Goal: Task Accomplishment & Management: Manage account settings

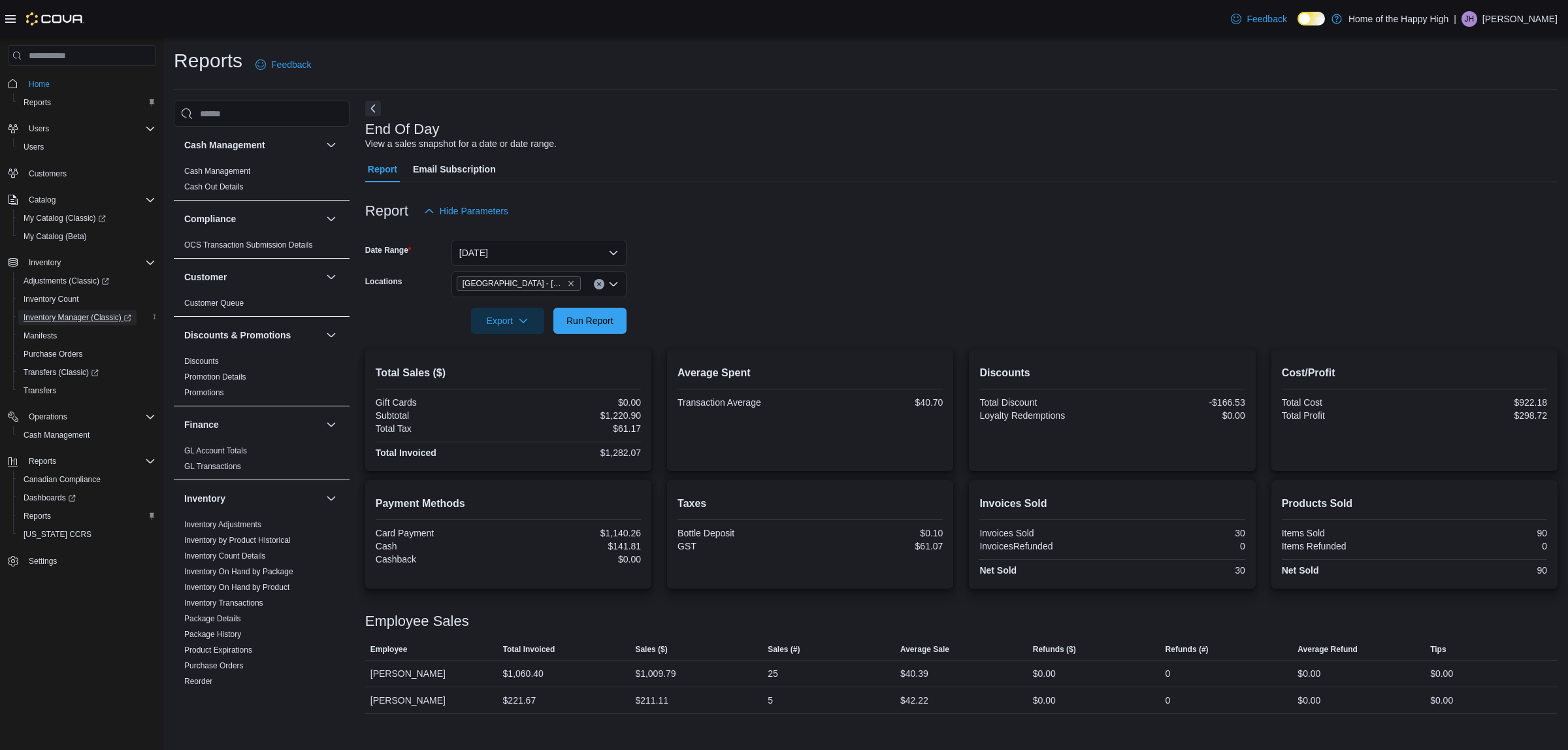
click at [50, 312] on span "Inventory Manager (Classic)" at bounding box center [77, 317] width 108 height 11
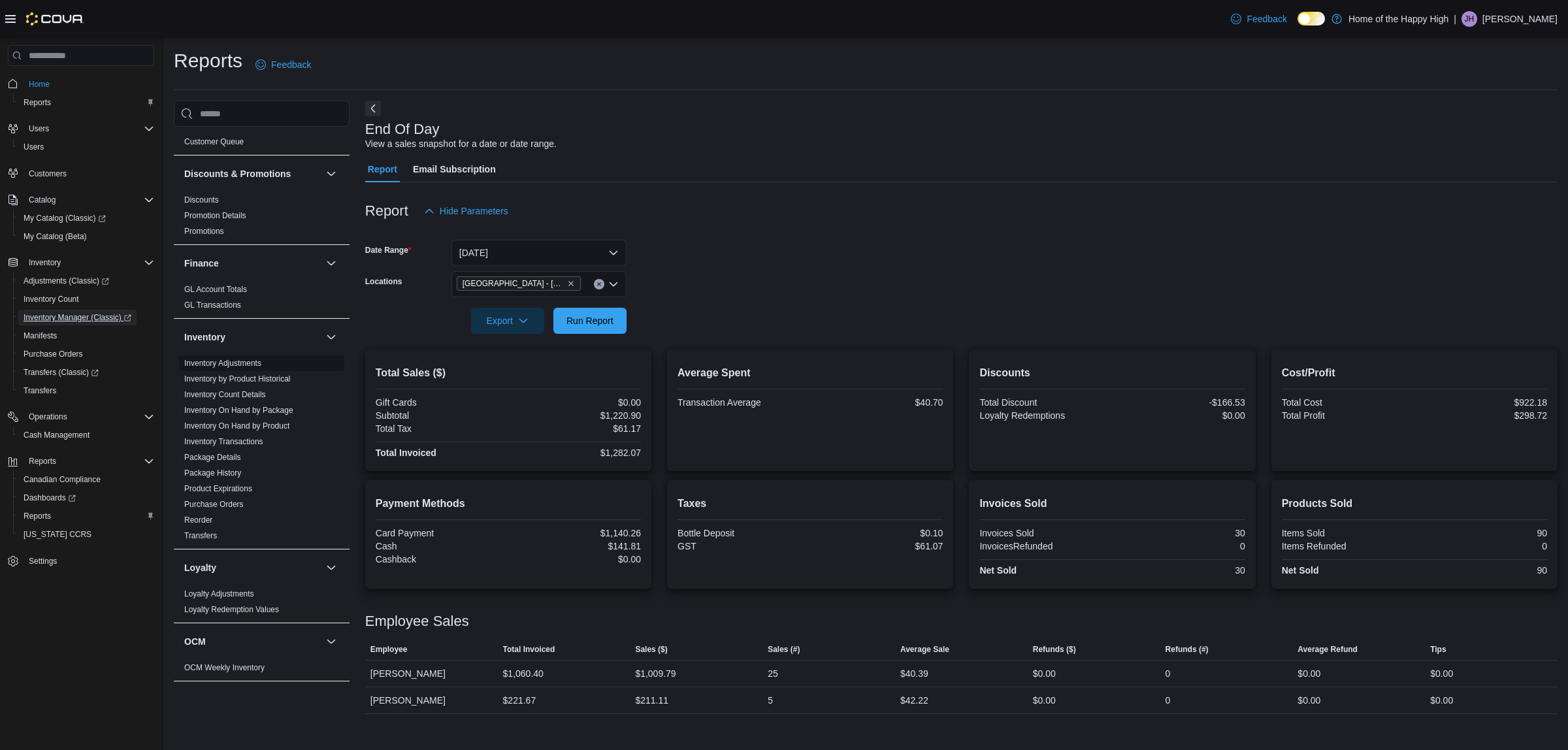
scroll to position [164, 0]
click at [206, 363] on link "Inventory Adjustments" at bounding box center [223, 361] width 77 height 9
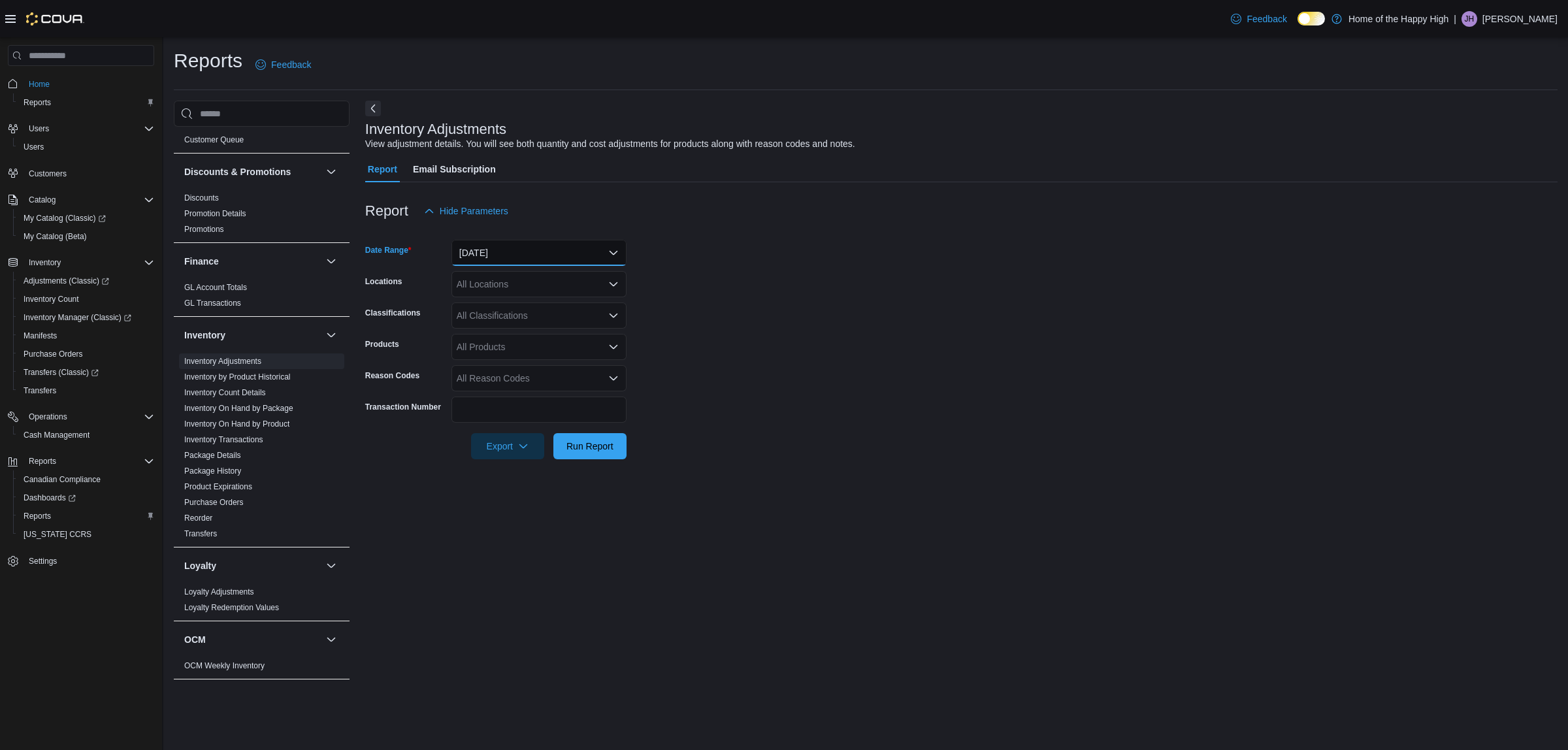
click at [514, 263] on button "[DATE]" at bounding box center [539, 252] width 175 height 26
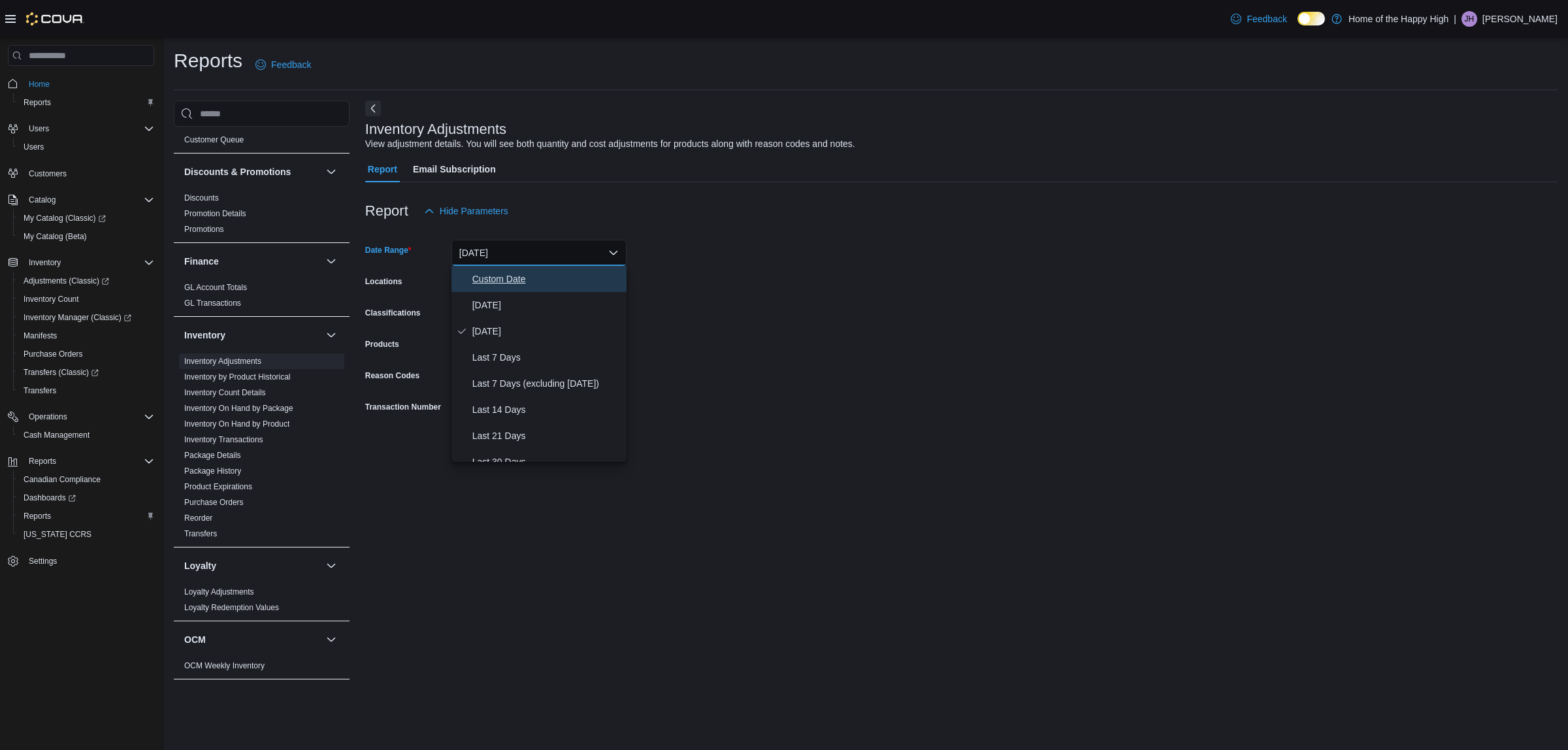
click at [499, 283] on span "Custom Date" at bounding box center [546, 279] width 149 height 16
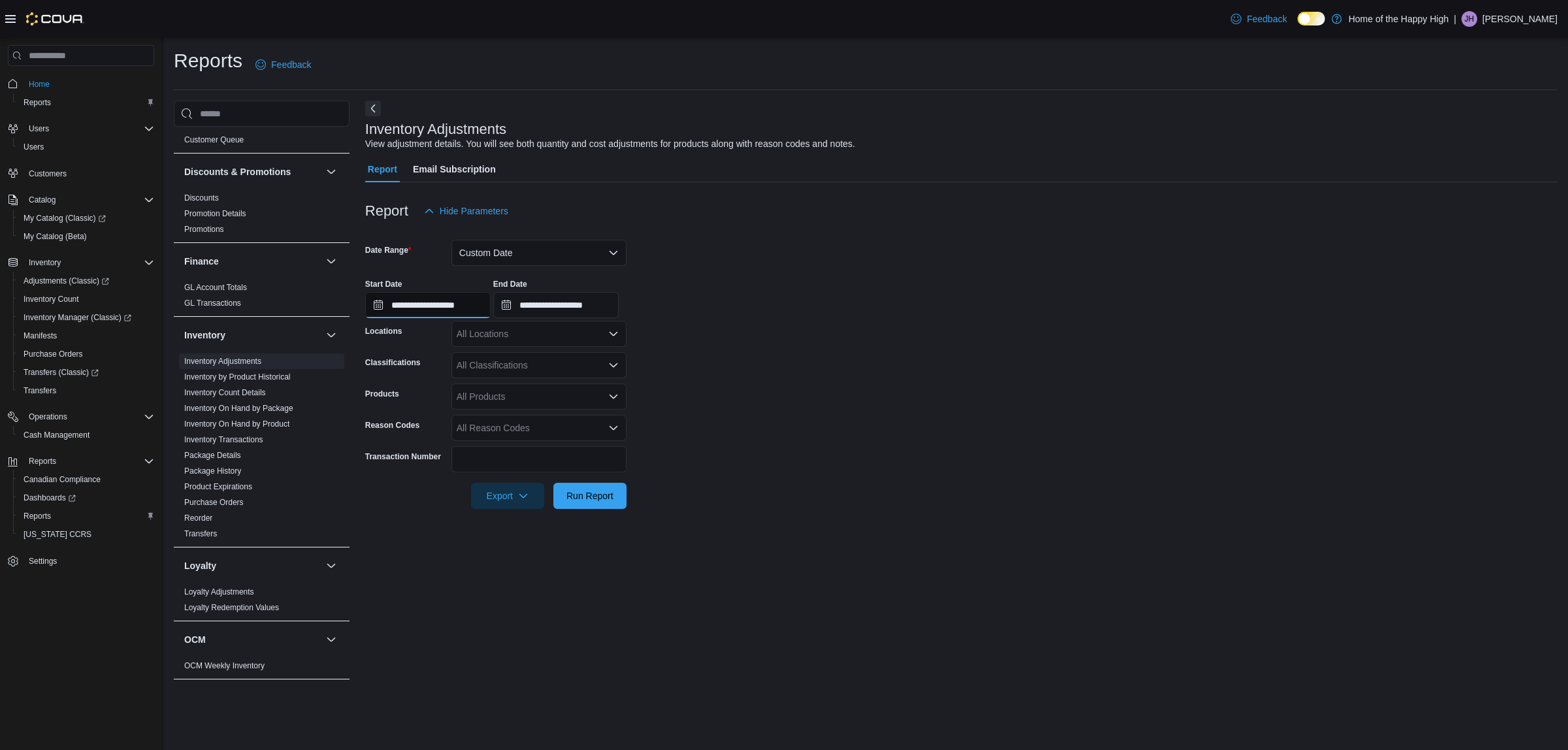
click at [446, 296] on input "**********" at bounding box center [428, 305] width 125 height 26
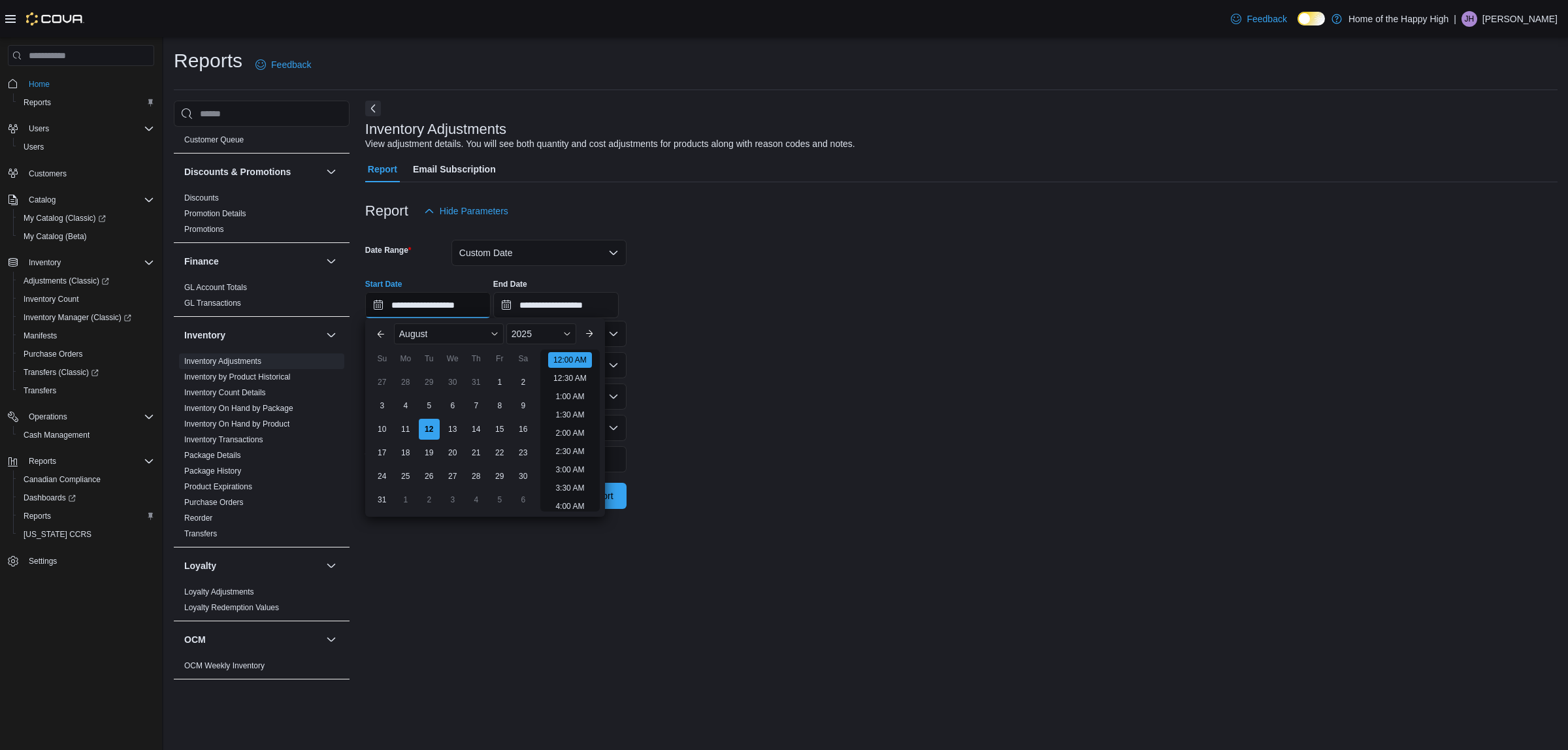
scroll to position [41, 0]
click at [379, 337] on button "Previous Month" at bounding box center [380, 334] width 21 height 21
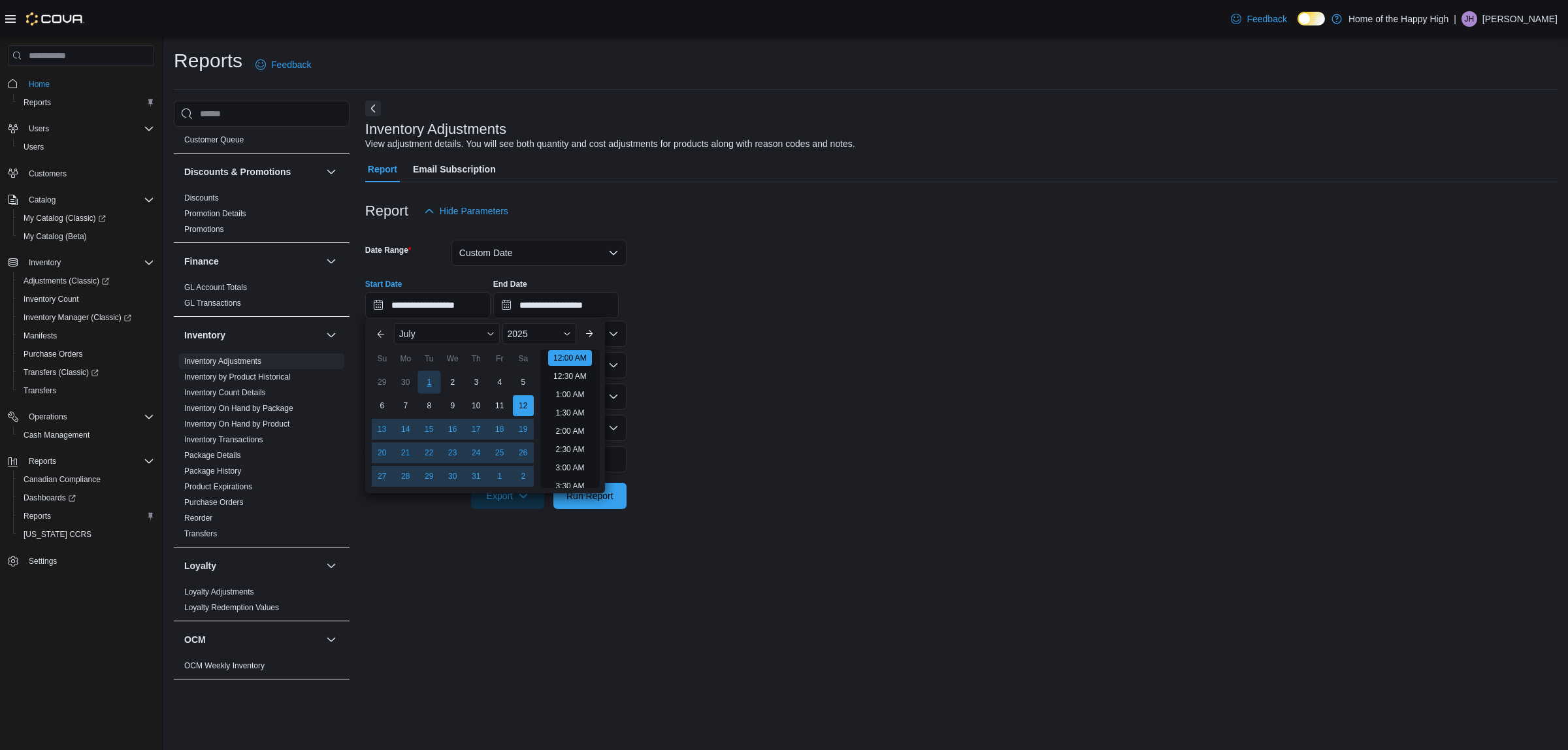
click at [421, 380] on div "1" at bounding box center [429, 382] width 23 height 23
type input "**********"
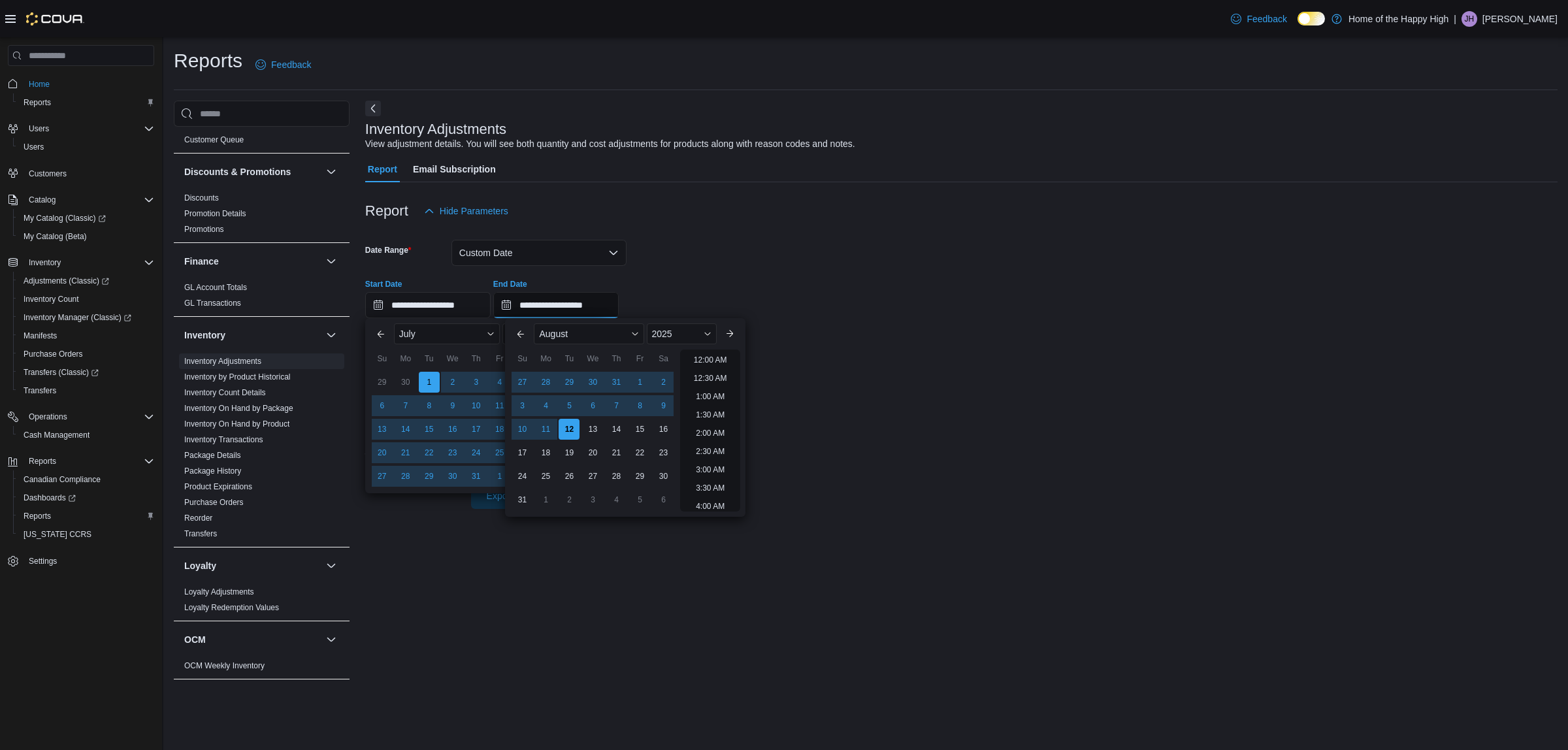
click at [586, 308] on input "**********" at bounding box center [555, 305] width 125 height 26
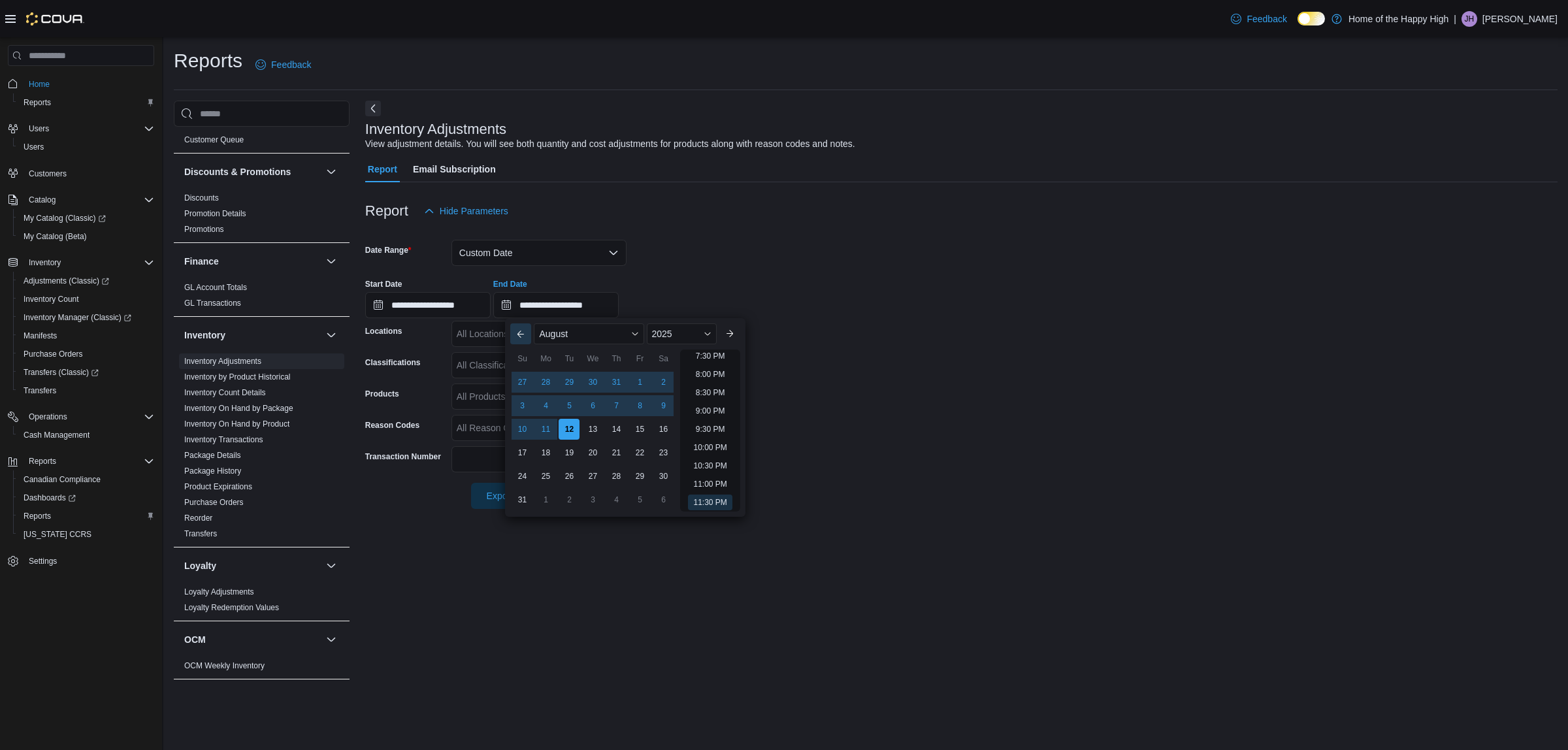
click at [523, 336] on button "Previous Month" at bounding box center [520, 334] width 21 height 21
click at [666, 456] on div "26" at bounding box center [663, 452] width 23 height 23
type input "**********"
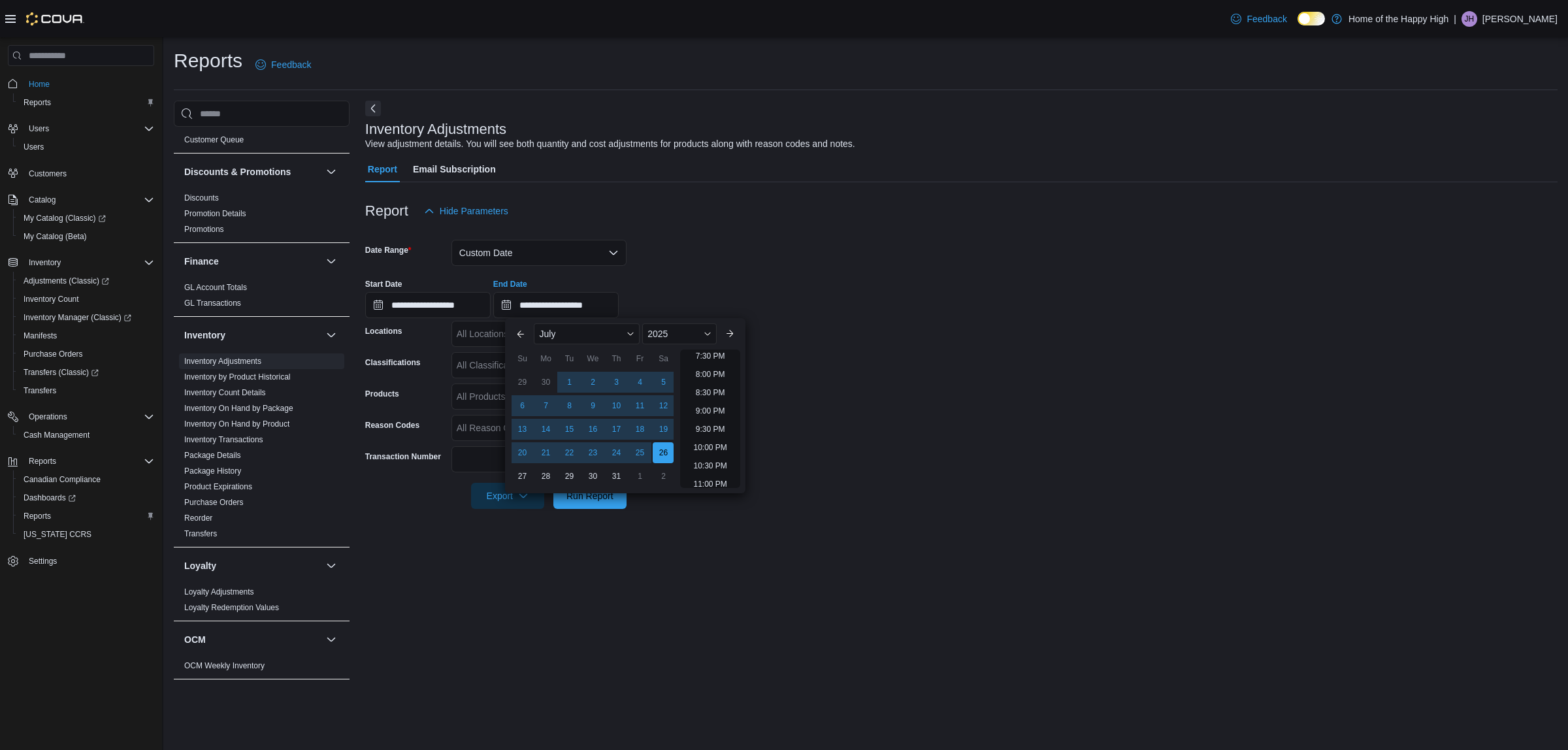
drag, startPoint x: 837, startPoint y: 456, endPoint x: 451, endPoint y: 371, distance: 395.2
click at [827, 456] on form "**********" at bounding box center [961, 367] width 1192 height 285
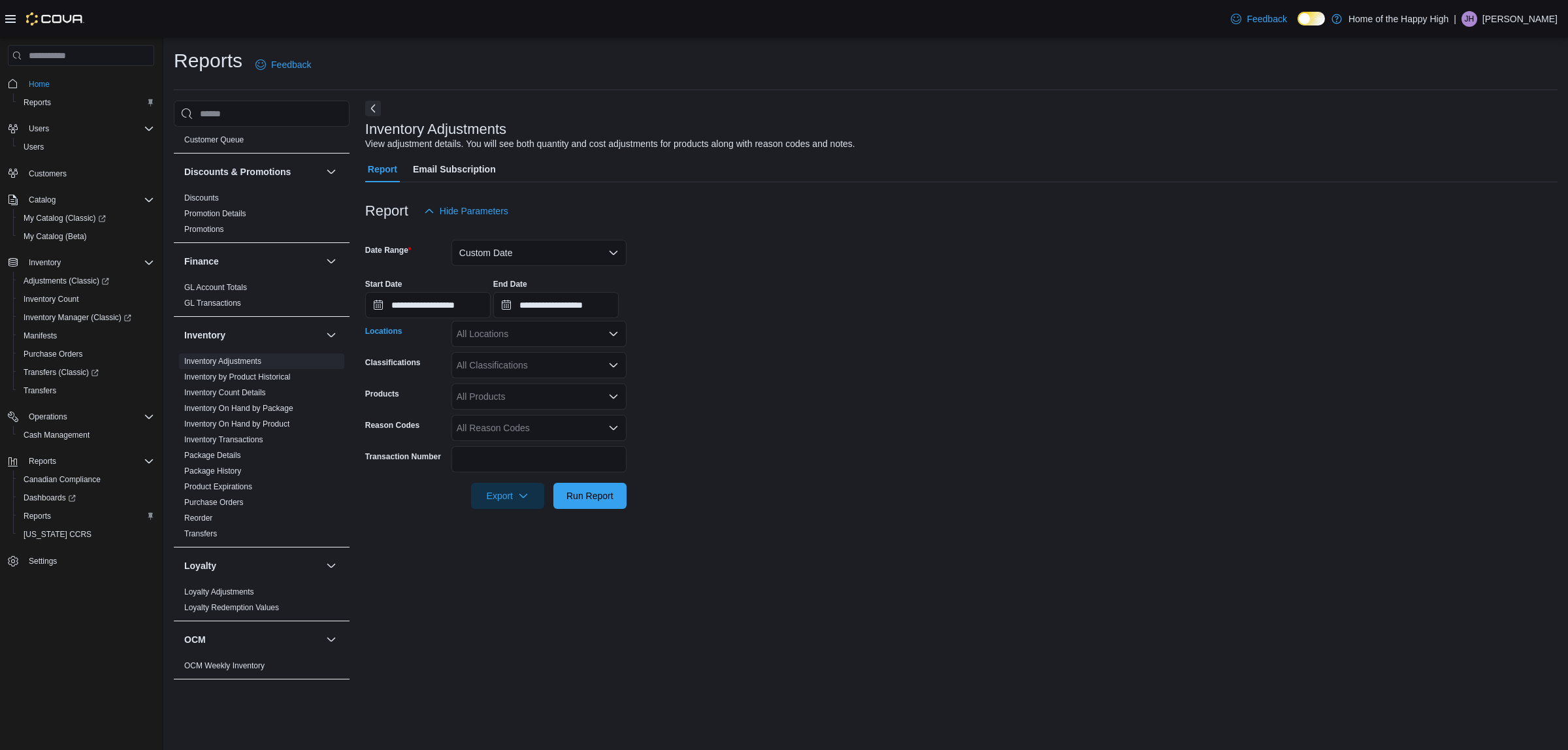
click at [495, 336] on div "All Locations" at bounding box center [539, 334] width 175 height 26
type input "***"
click at [523, 364] on button "[GEOGRAPHIC_DATA] - [GEOGRAPHIC_DATA] - Fire & Flower" at bounding box center [539, 356] width 175 height 19
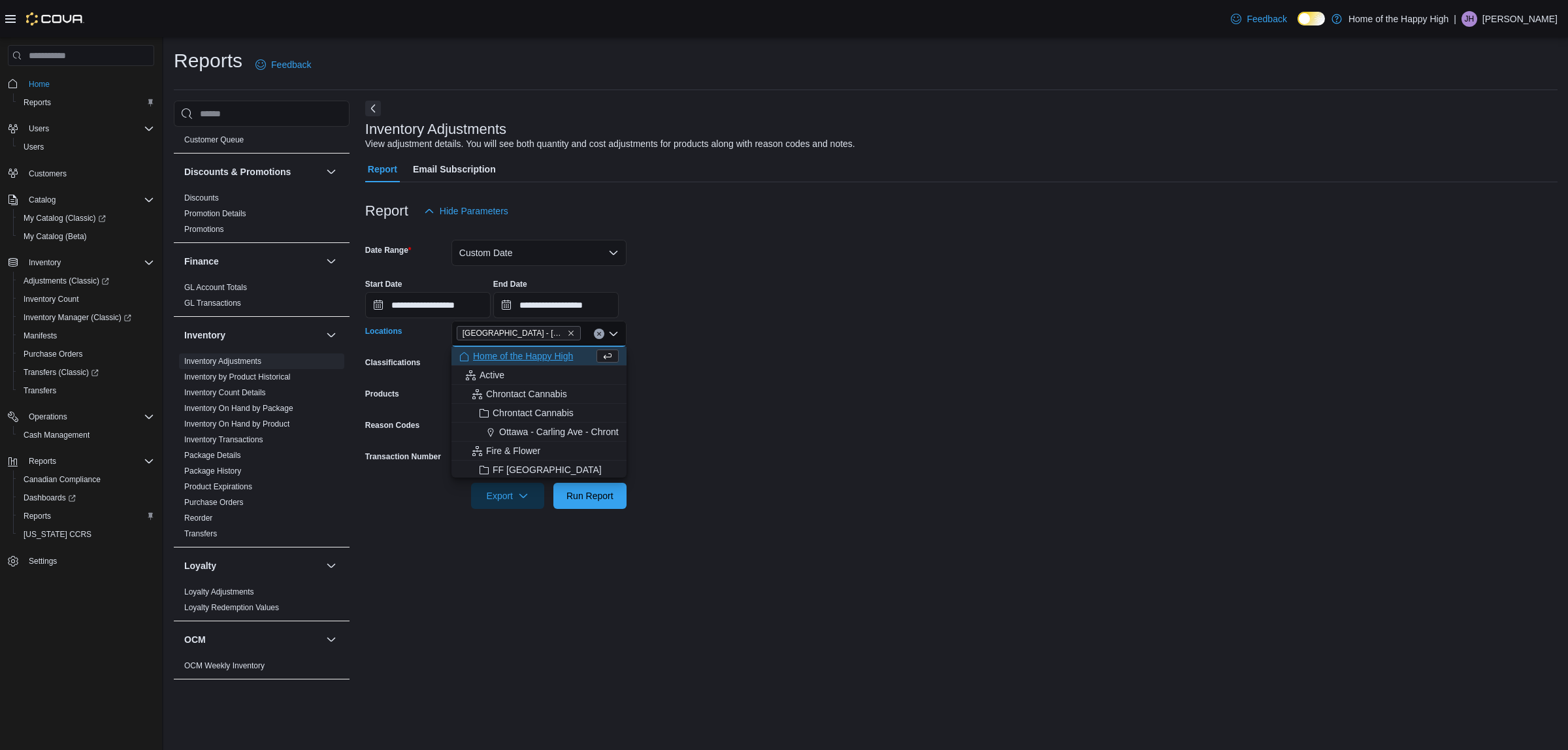
drag, startPoint x: 892, startPoint y: 394, endPoint x: 559, endPoint y: 440, distance: 336.2
click at [863, 396] on form "**********" at bounding box center [961, 367] width 1192 height 285
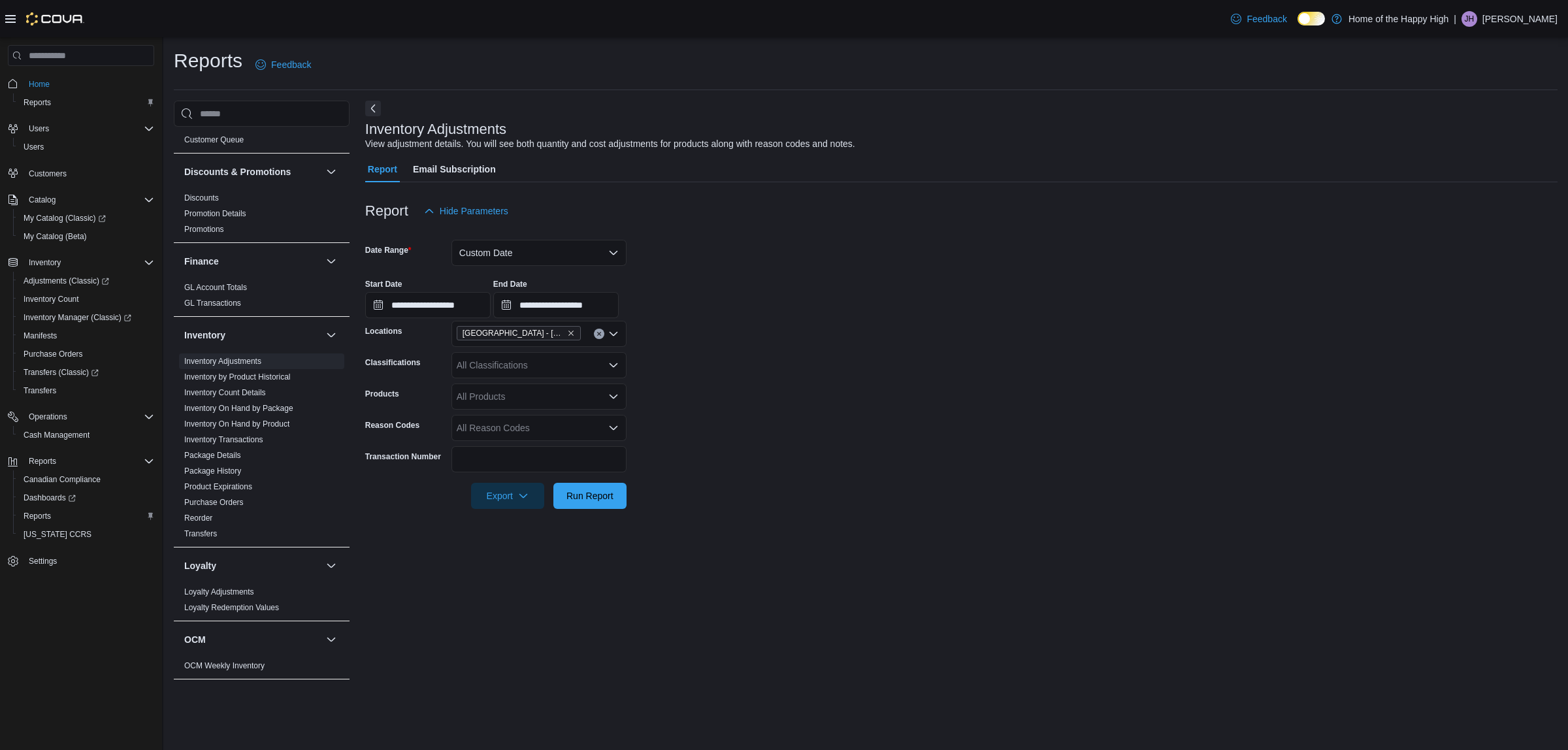
click at [550, 425] on div "All Reason Codes" at bounding box center [539, 427] width 175 height 26
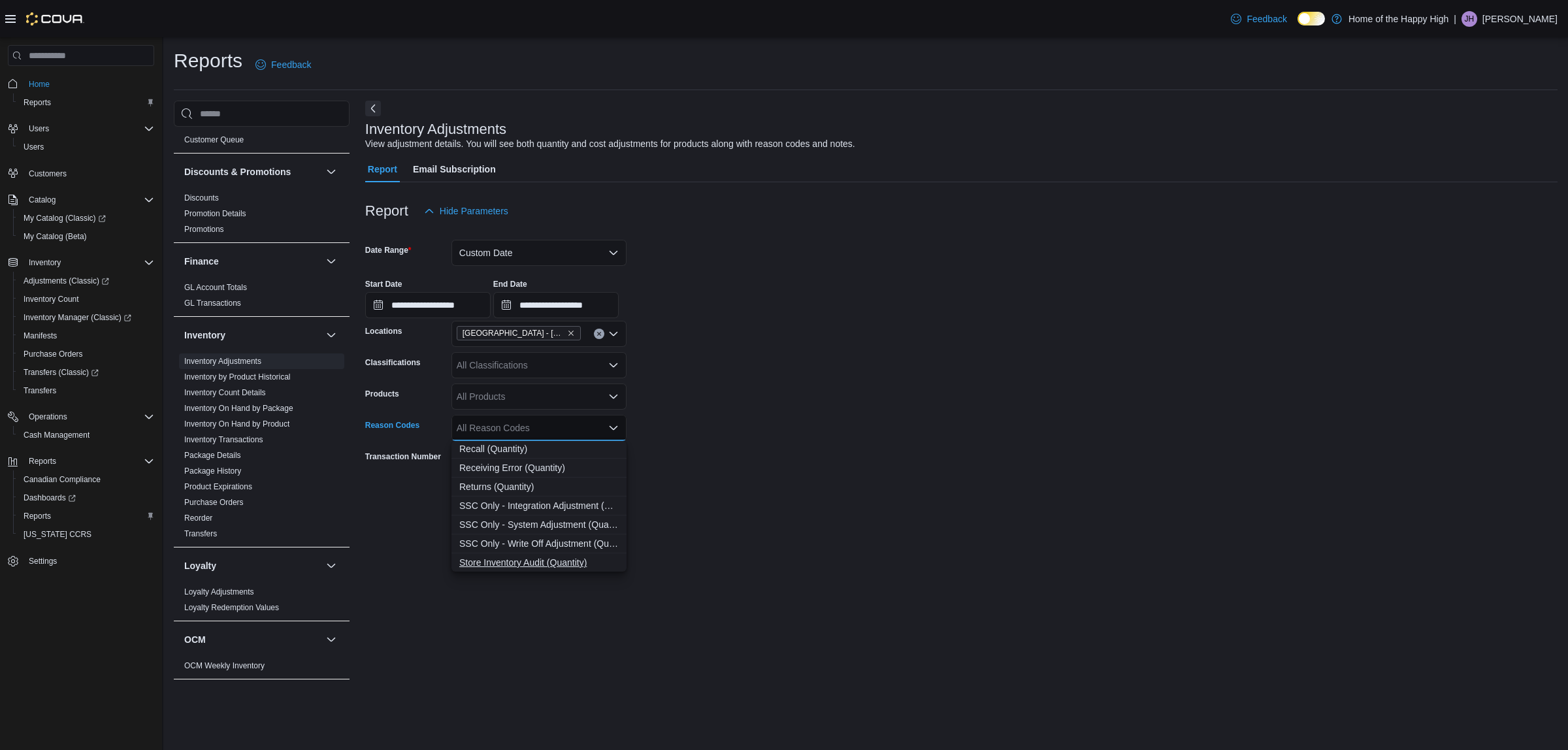
click at [530, 556] on span "Store Inventory Audit (Quantity)" at bounding box center [539, 563] width 159 height 13
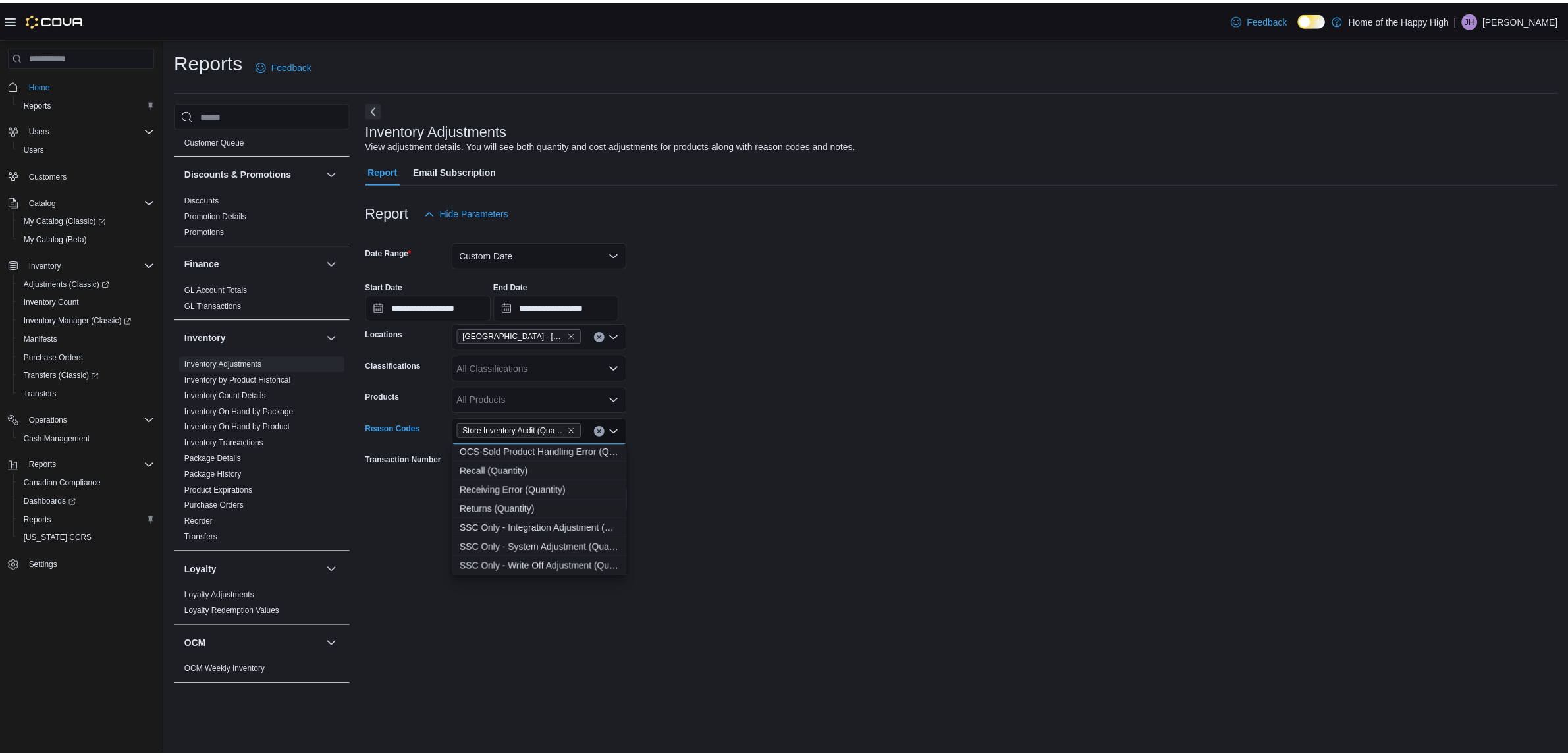
scroll to position [251, 0]
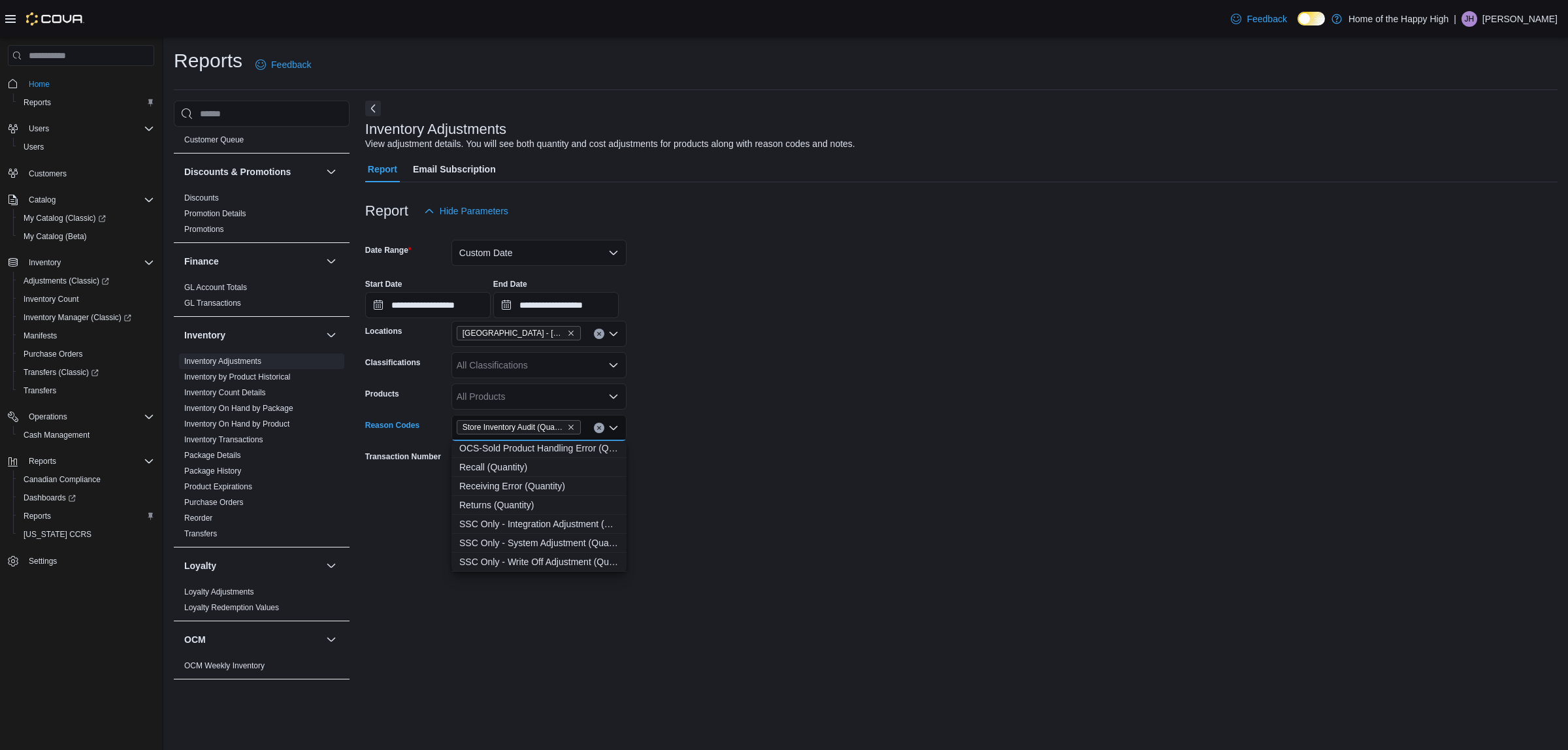
click at [722, 521] on div at bounding box center [961, 516] width 1192 height 16
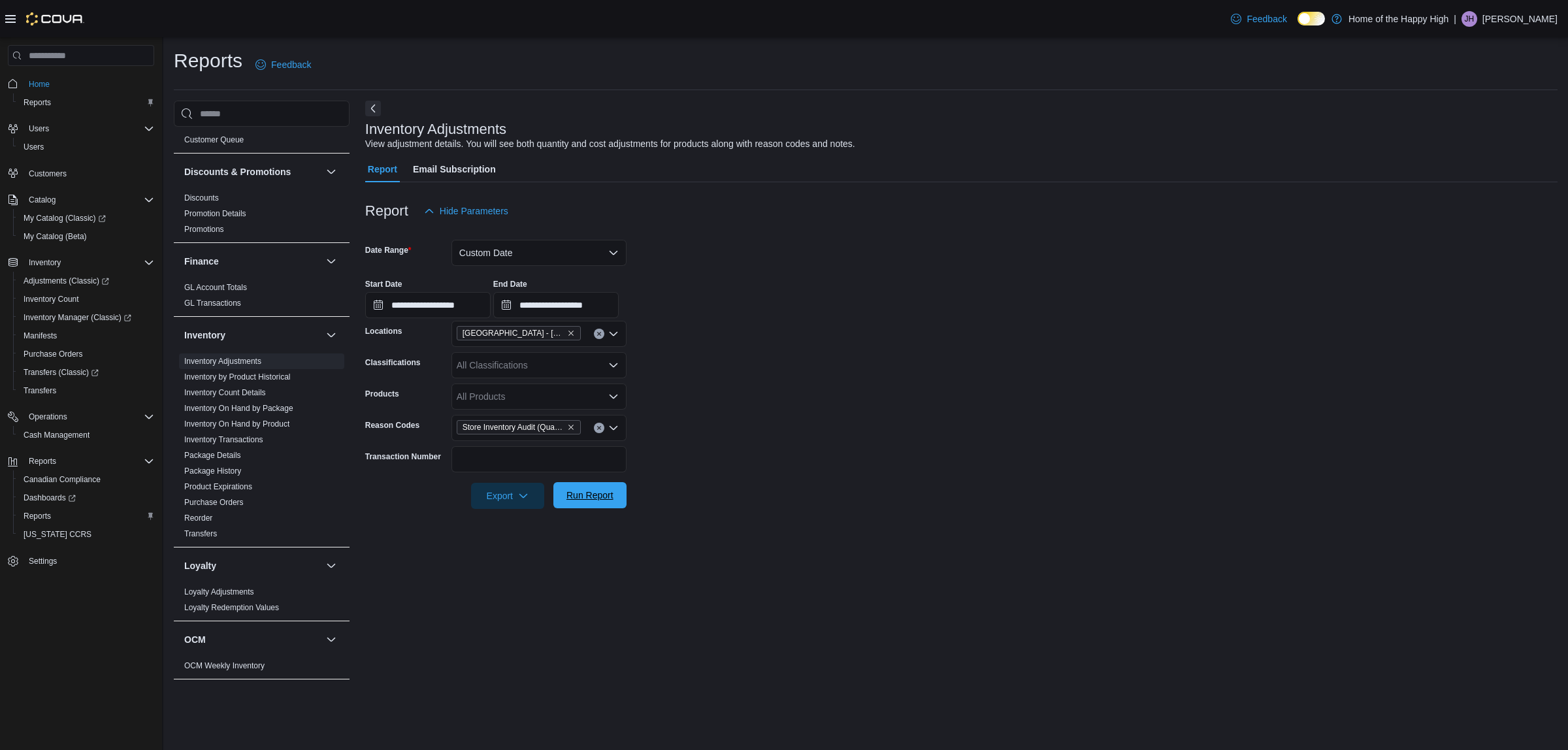
click at [586, 496] on span "Run Report" at bounding box center [590, 496] width 47 height 13
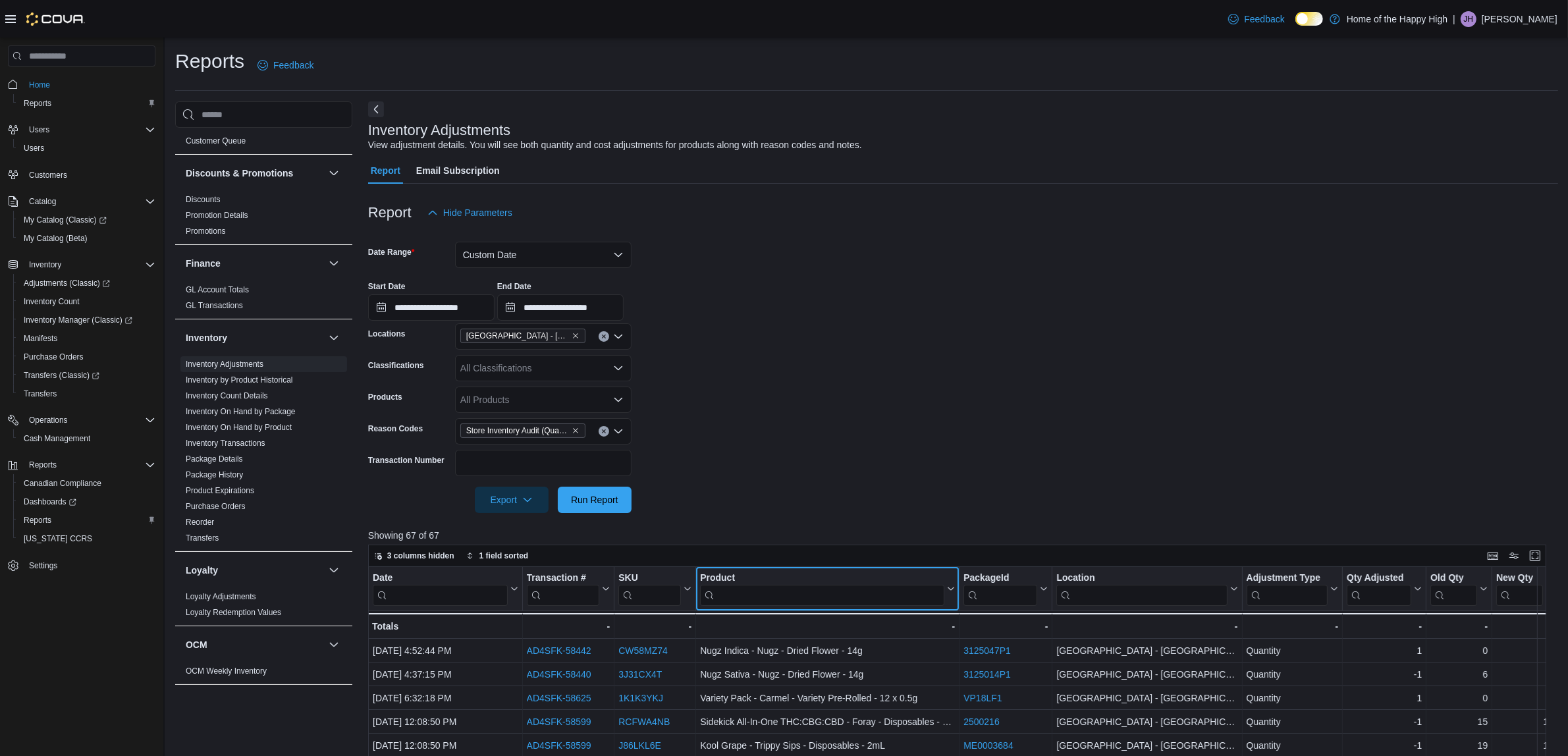
click at [828, 581] on div "Product" at bounding box center [822, 579] width 245 height 13
click at [818, 594] on input "search" at bounding box center [822, 595] width 245 height 21
click at [894, 486] on div at bounding box center [963, 481] width 1190 height 11
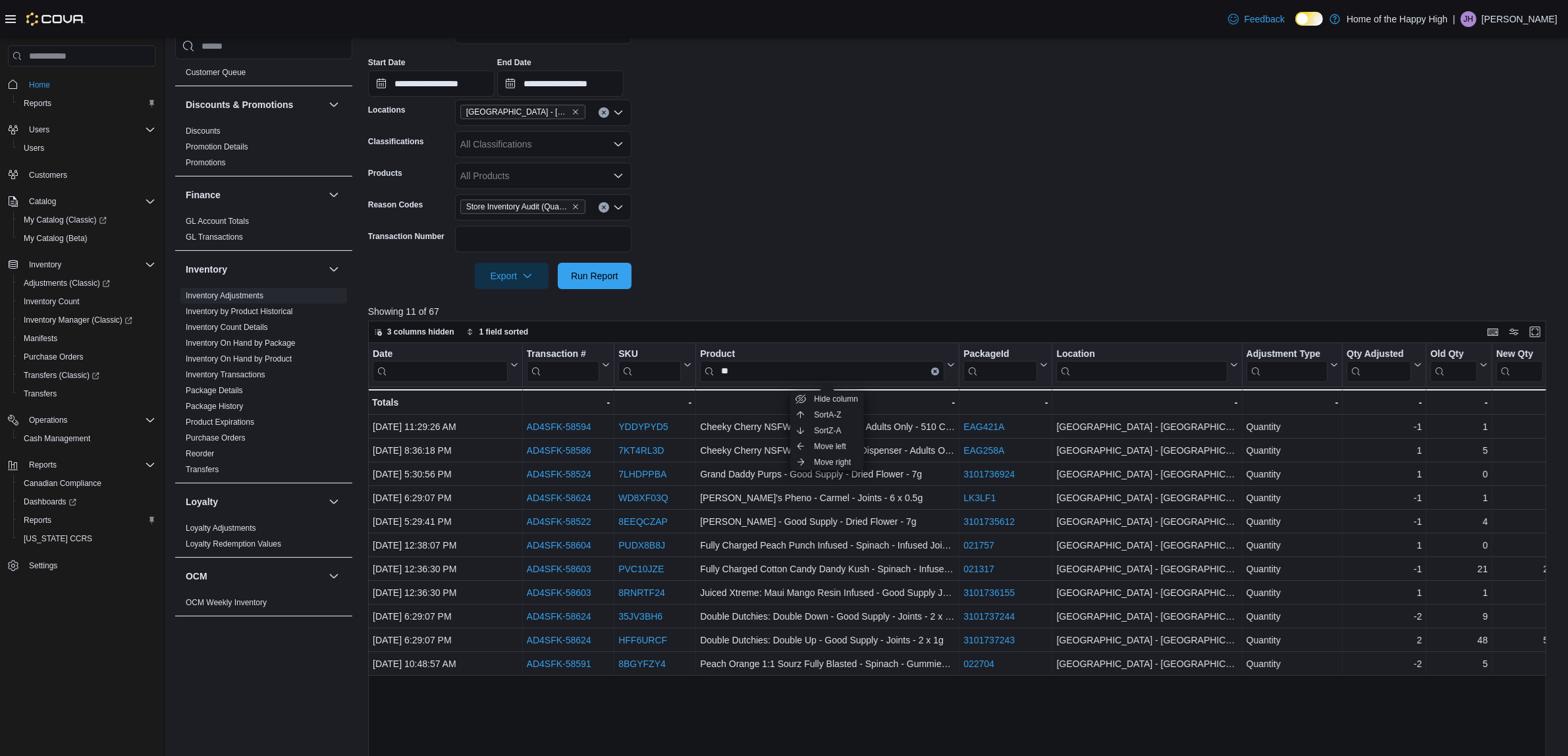
scroll to position [247, 0]
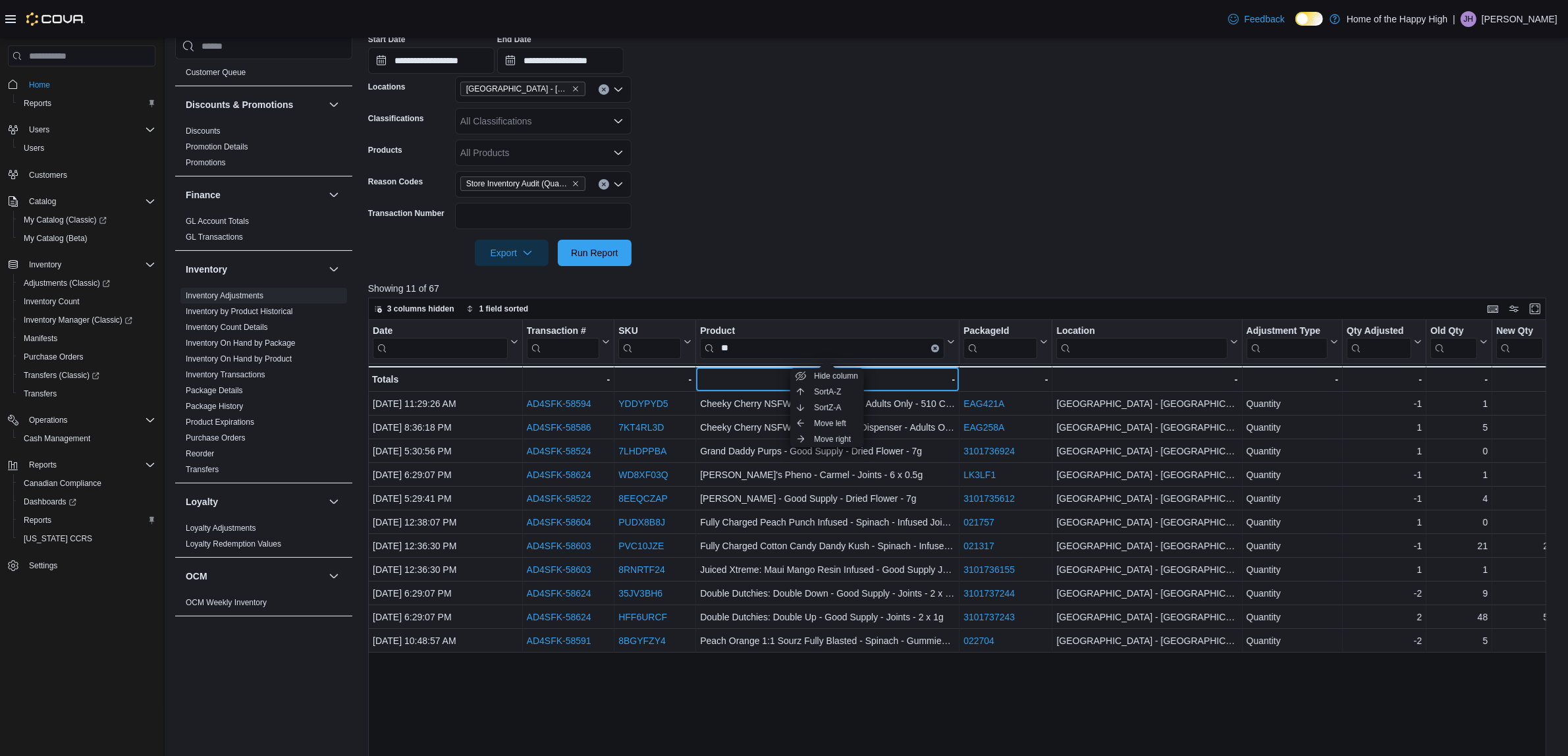
click at [749, 369] on div "- - Product, column 4, row 12" at bounding box center [827, 378] width 263 height 26
click at [759, 348] on input "**" at bounding box center [822, 348] width 245 height 21
type input "*"
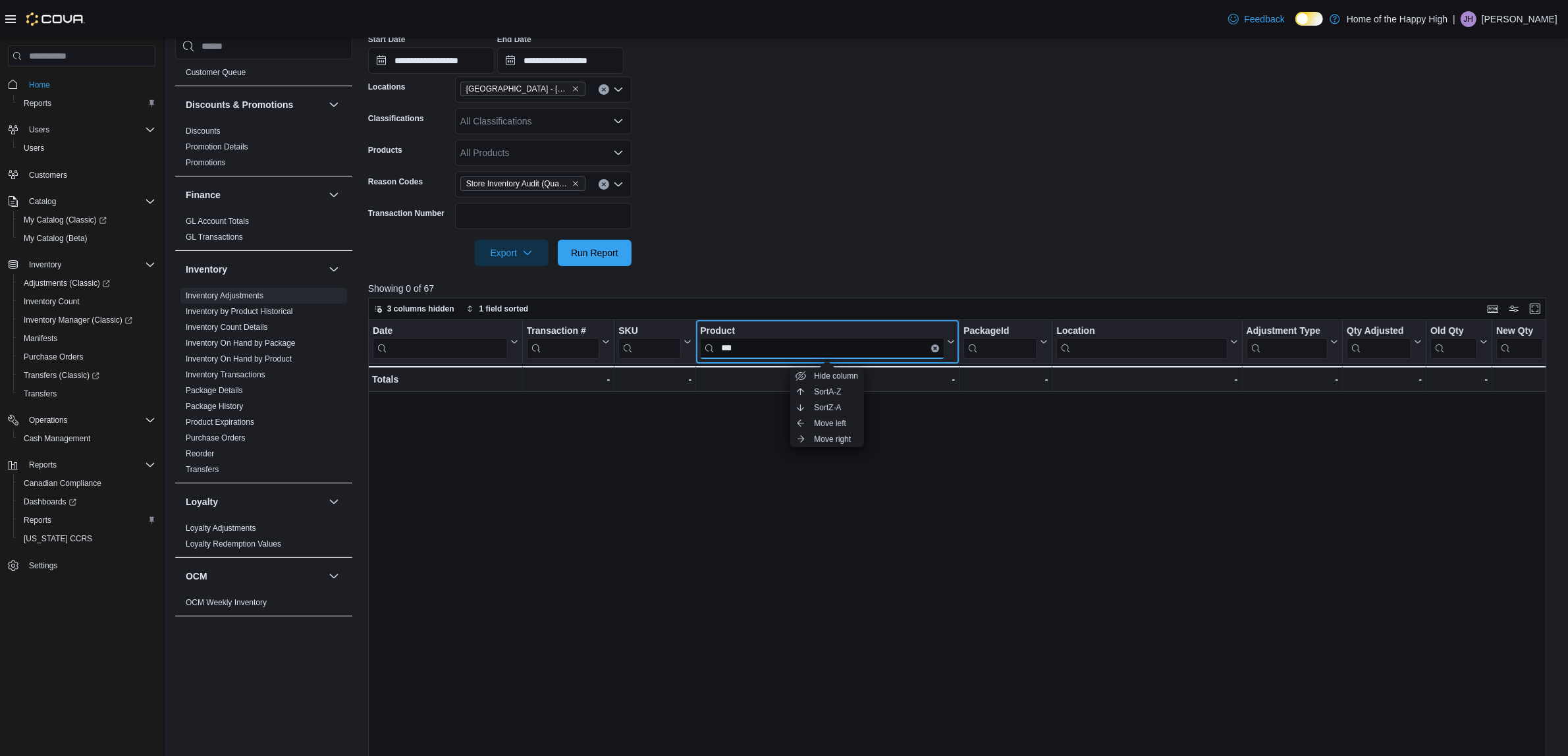
type input "***"
click at [892, 256] on form "**********" at bounding box center [963, 123] width 1190 height 288
click at [74, 299] on span "Inventory Count" at bounding box center [51, 301] width 56 height 11
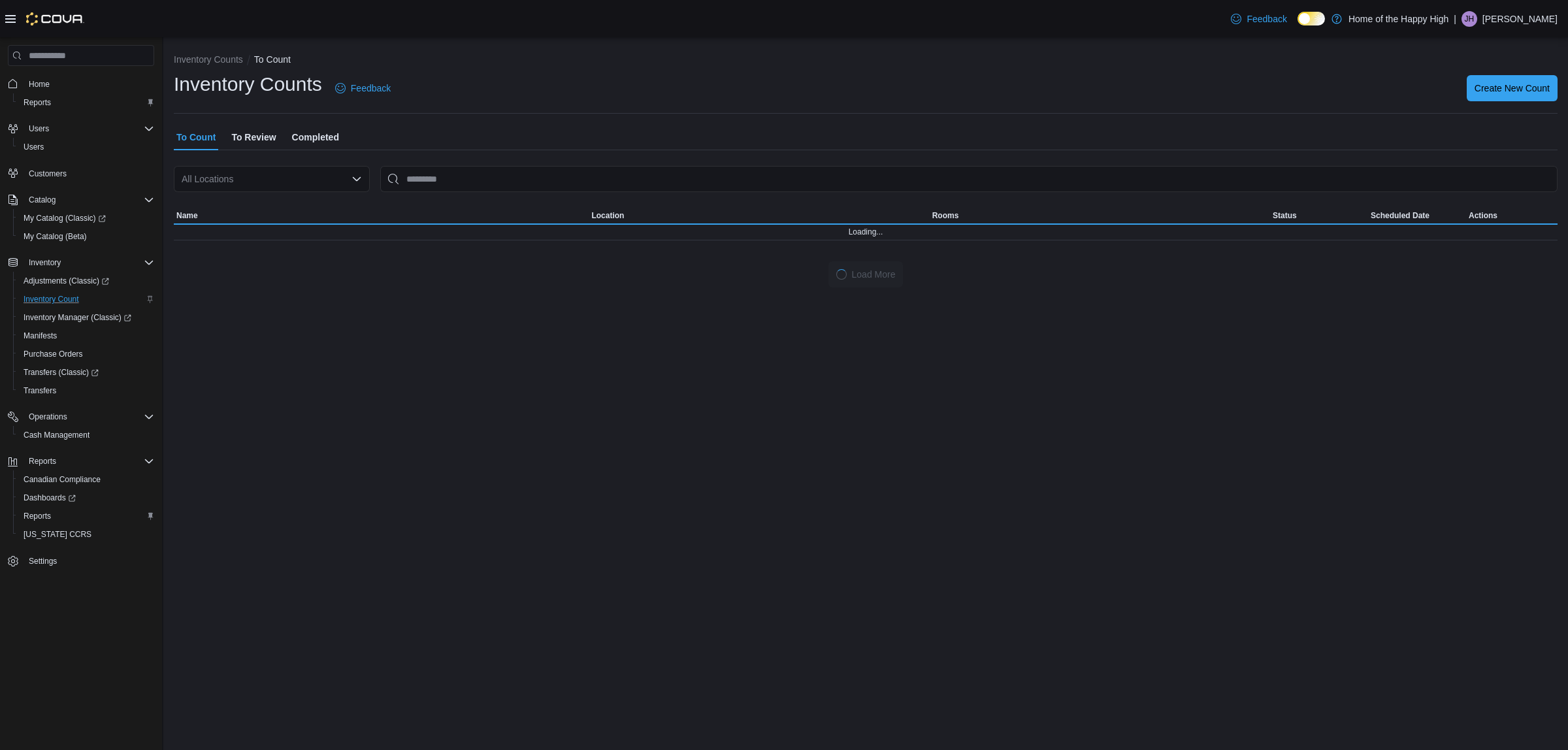
click at [234, 172] on div "All Locations" at bounding box center [271, 179] width 196 height 26
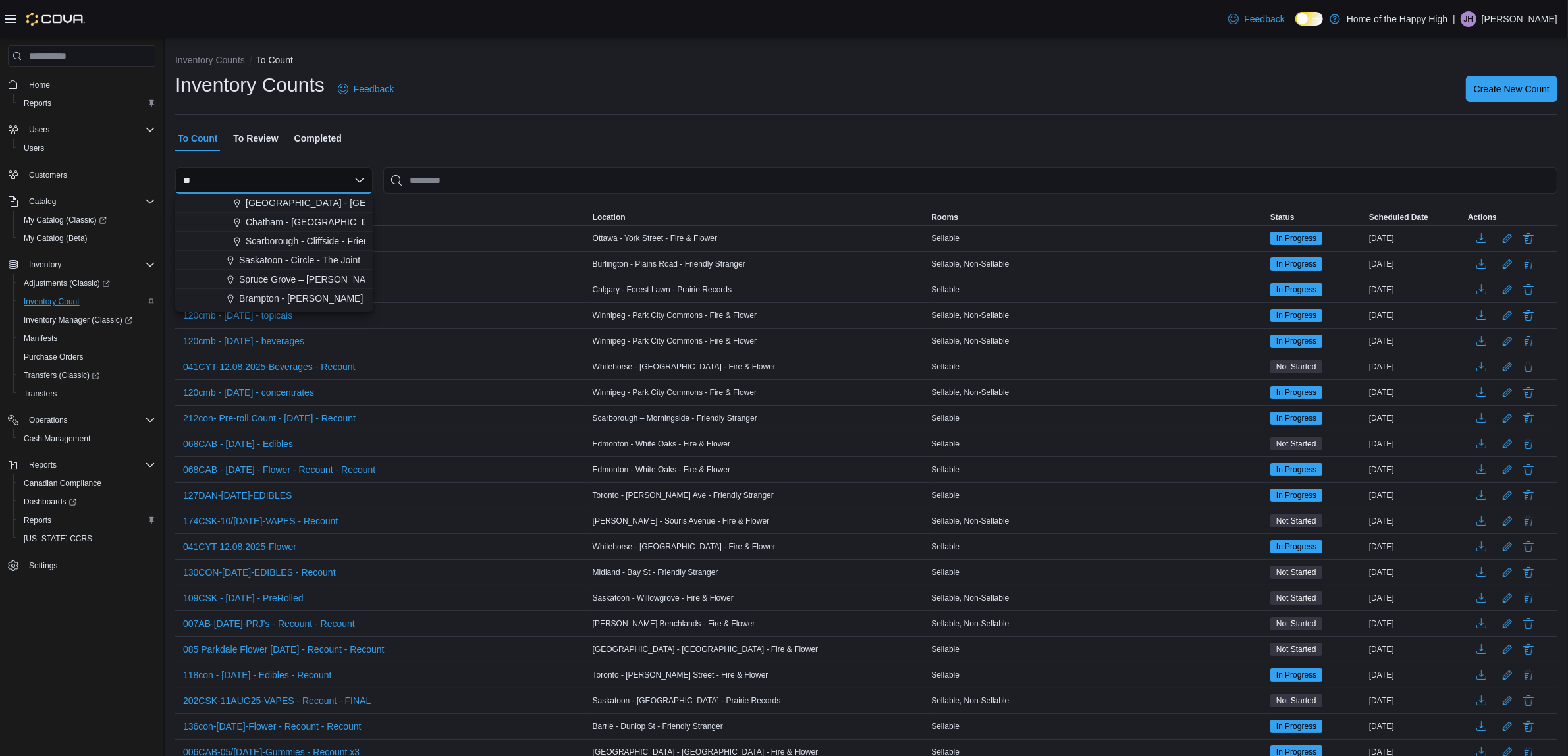
type input "**"
click at [254, 205] on span "[GEOGRAPHIC_DATA] - [GEOGRAPHIC_DATA] - Fire & Flower" at bounding box center [377, 203] width 263 height 13
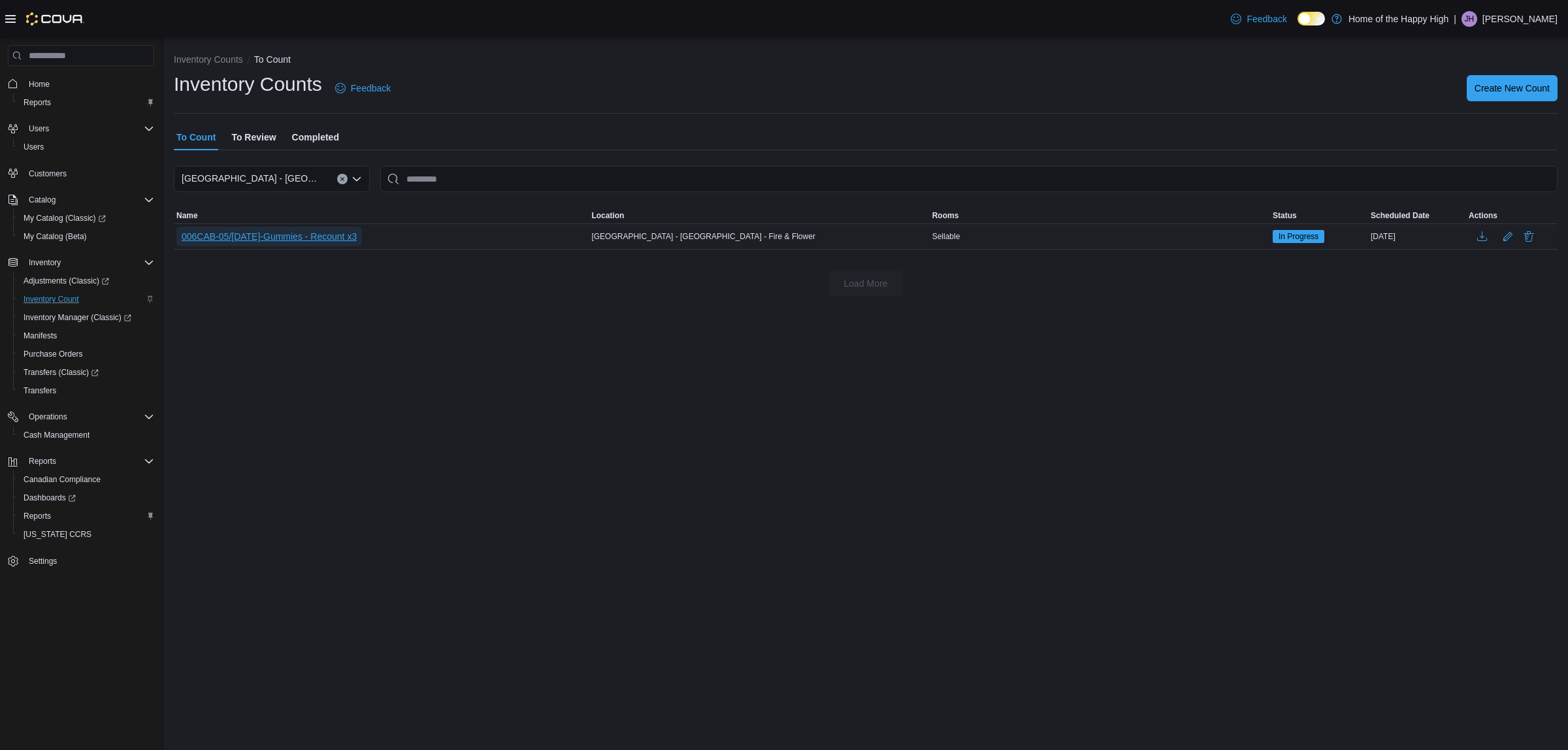
click at [254, 228] on span "006CAB-05/AUG/25-Gummies - Recount x3" at bounding box center [269, 236] width 175 height 19
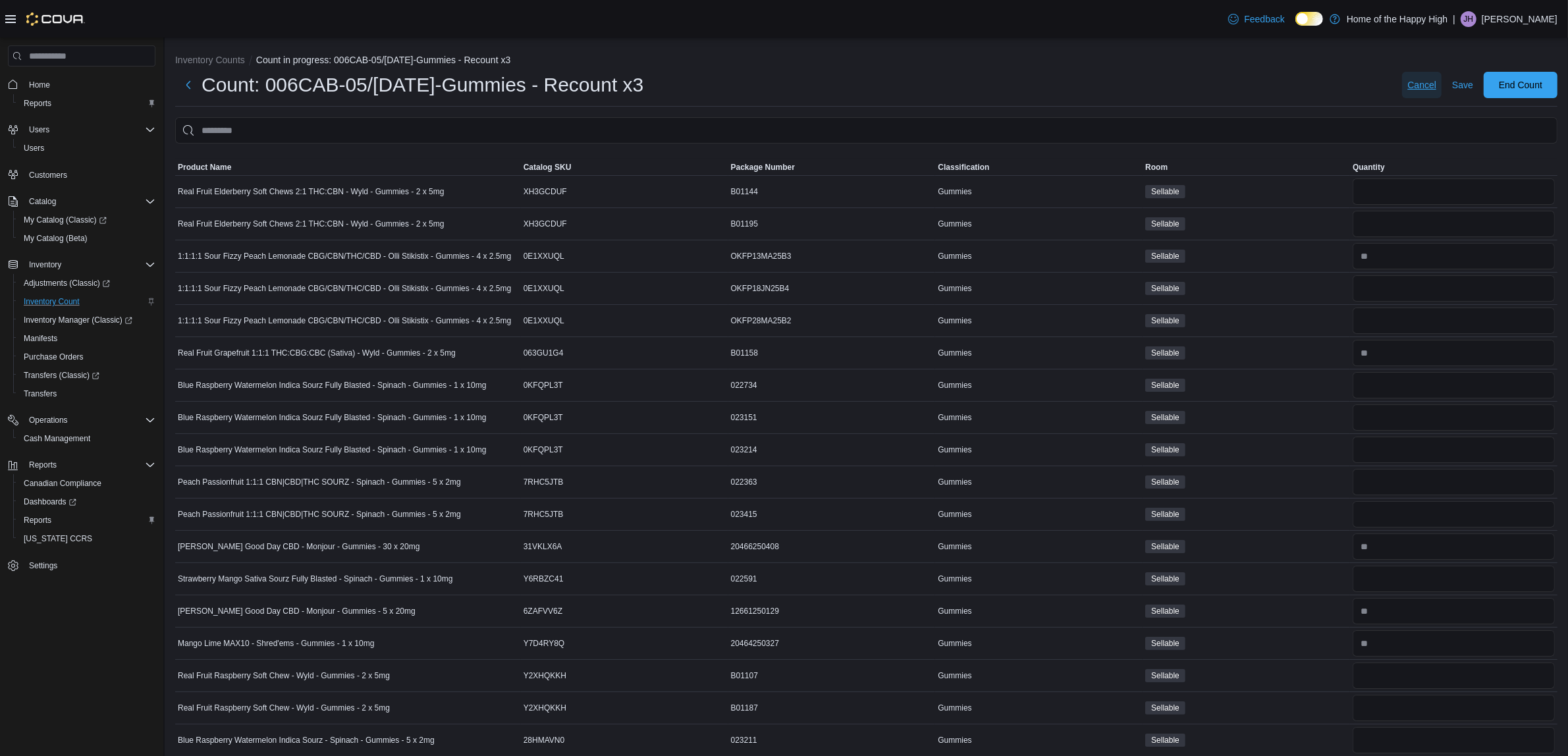
click at [1429, 84] on span "Cancel" at bounding box center [1422, 85] width 29 height 13
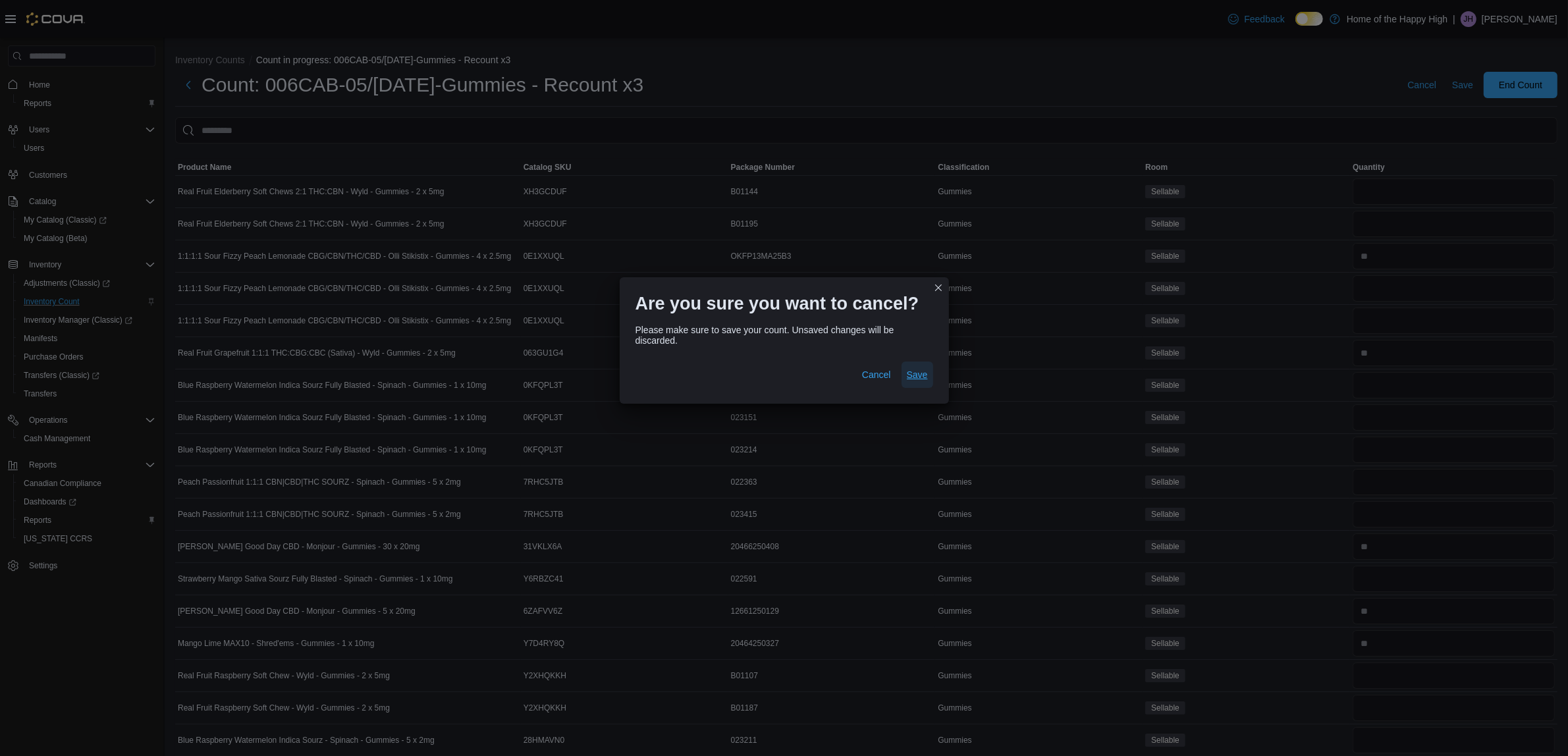
click at [917, 380] on span "Save" at bounding box center [917, 375] width 21 height 13
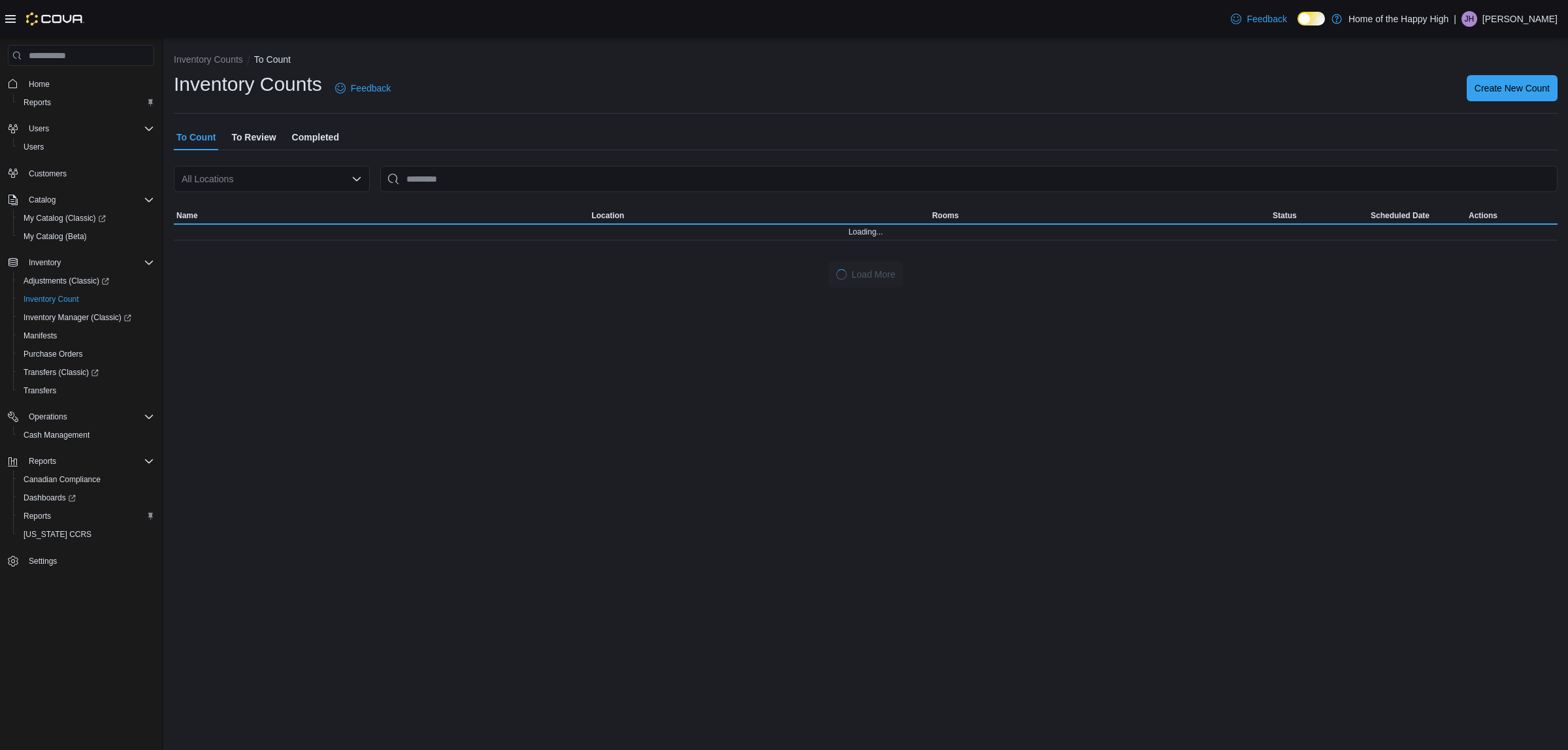
click at [239, 142] on span "To Review" at bounding box center [253, 137] width 44 height 26
click at [239, 177] on div "All Locations" at bounding box center [271, 179] width 196 height 26
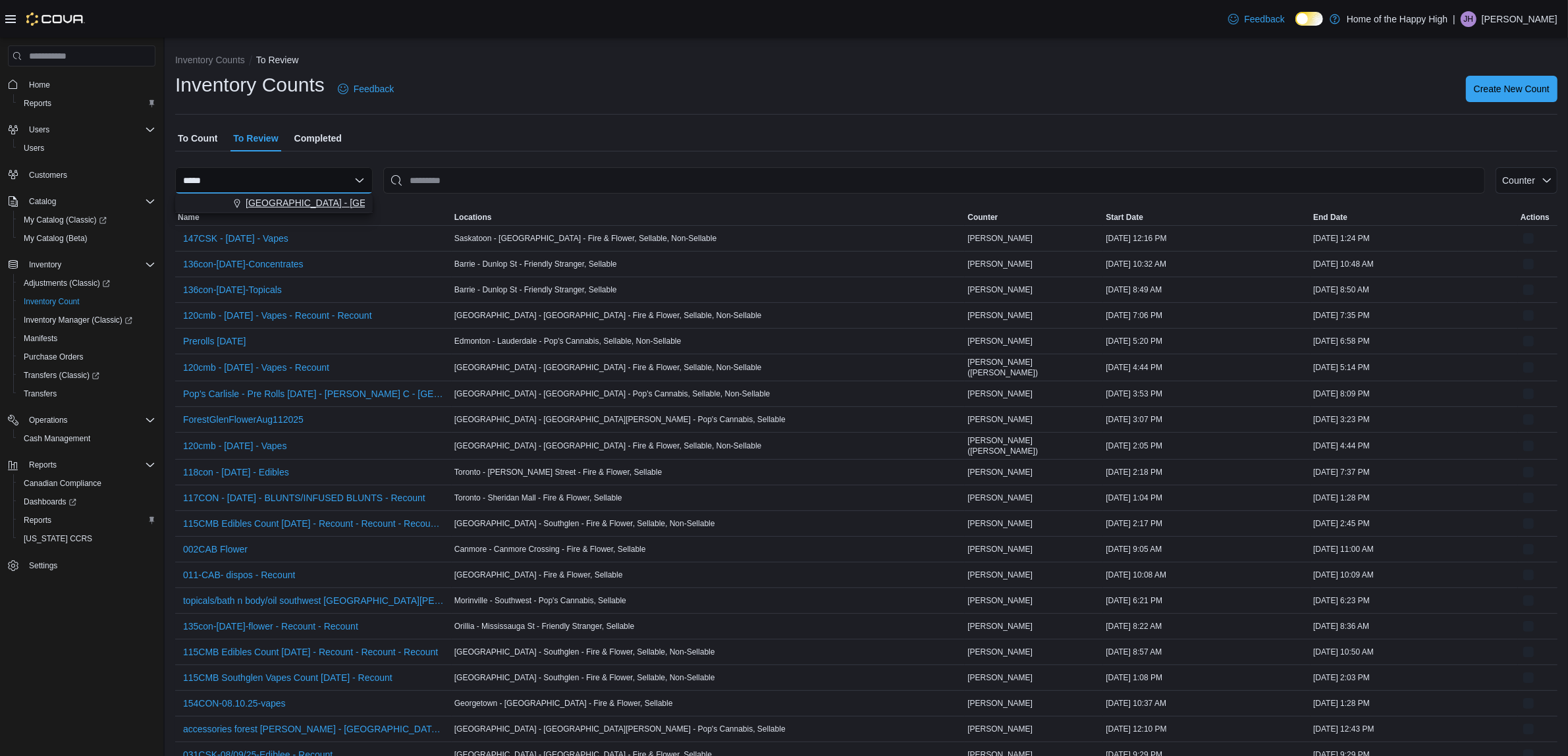
type input "*****"
click at [278, 209] on span "[GEOGRAPHIC_DATA] - [GEOGRAPHIC_DATA] - Fire & Flower" at bounding box center [377, 203] width 263 height 13
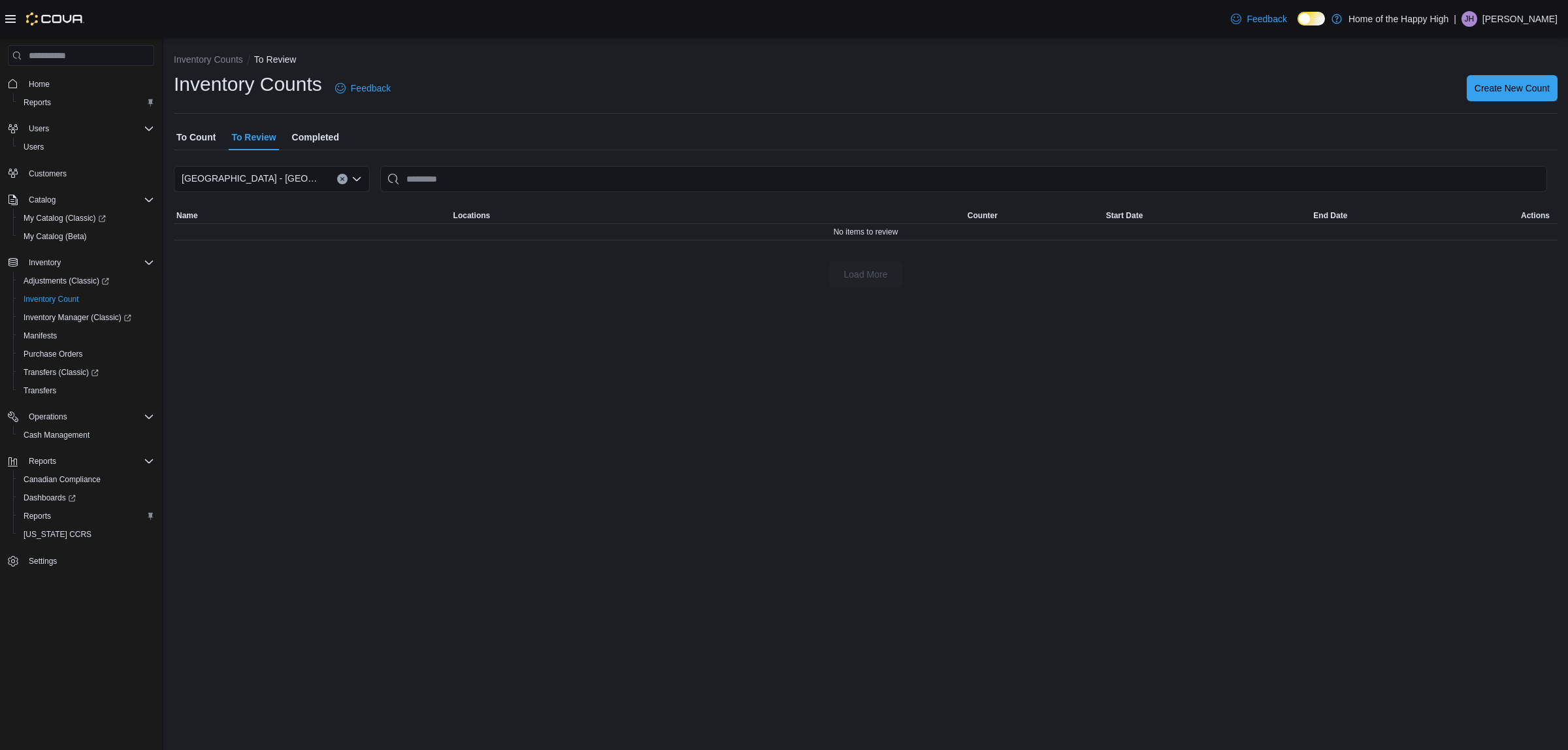
click at [204, 138] on span "To Count" at bounding box center [195, 137] width 39 height 26
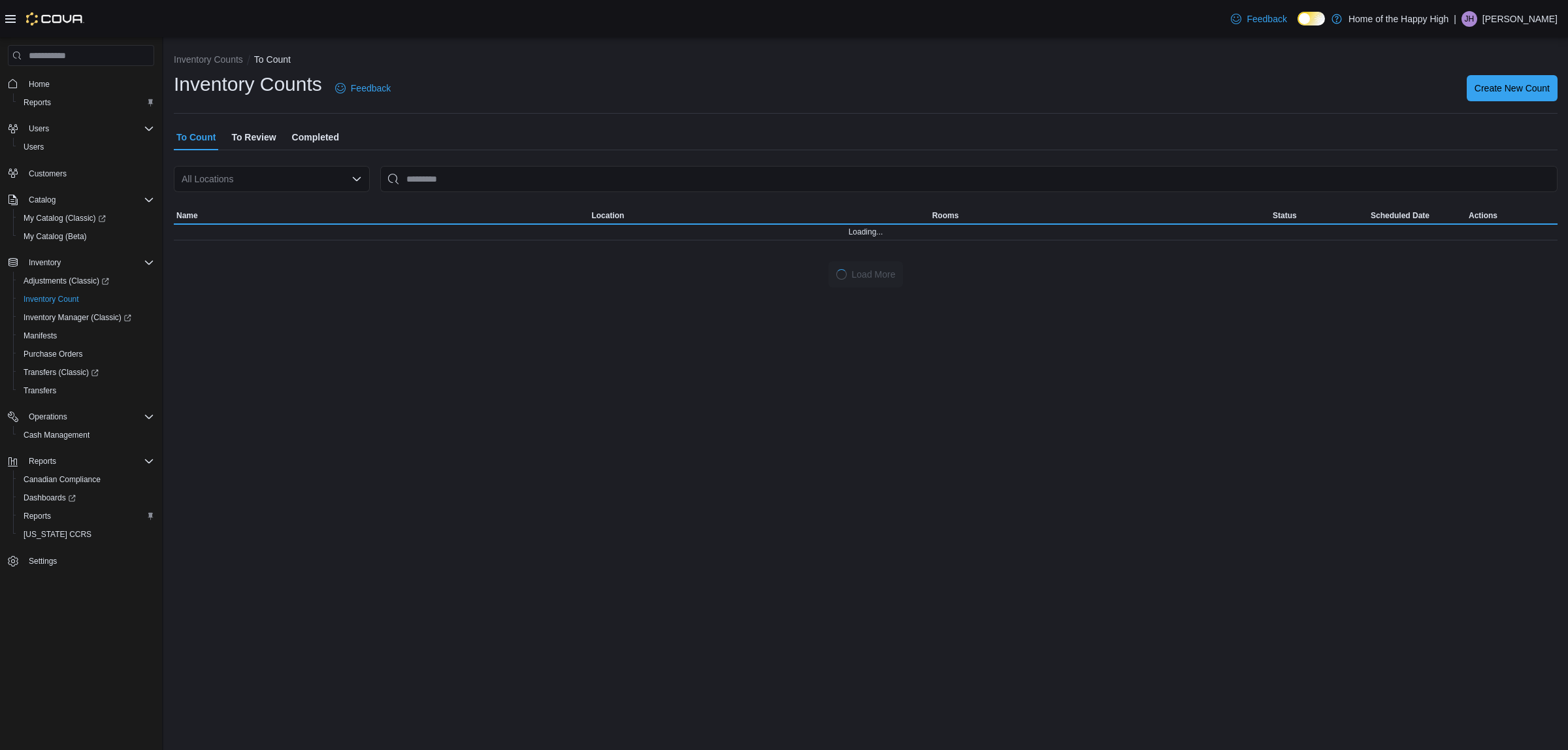
click at [214, 185] on div "All Locations" at bounding box center [271, 179] width 196 height 26
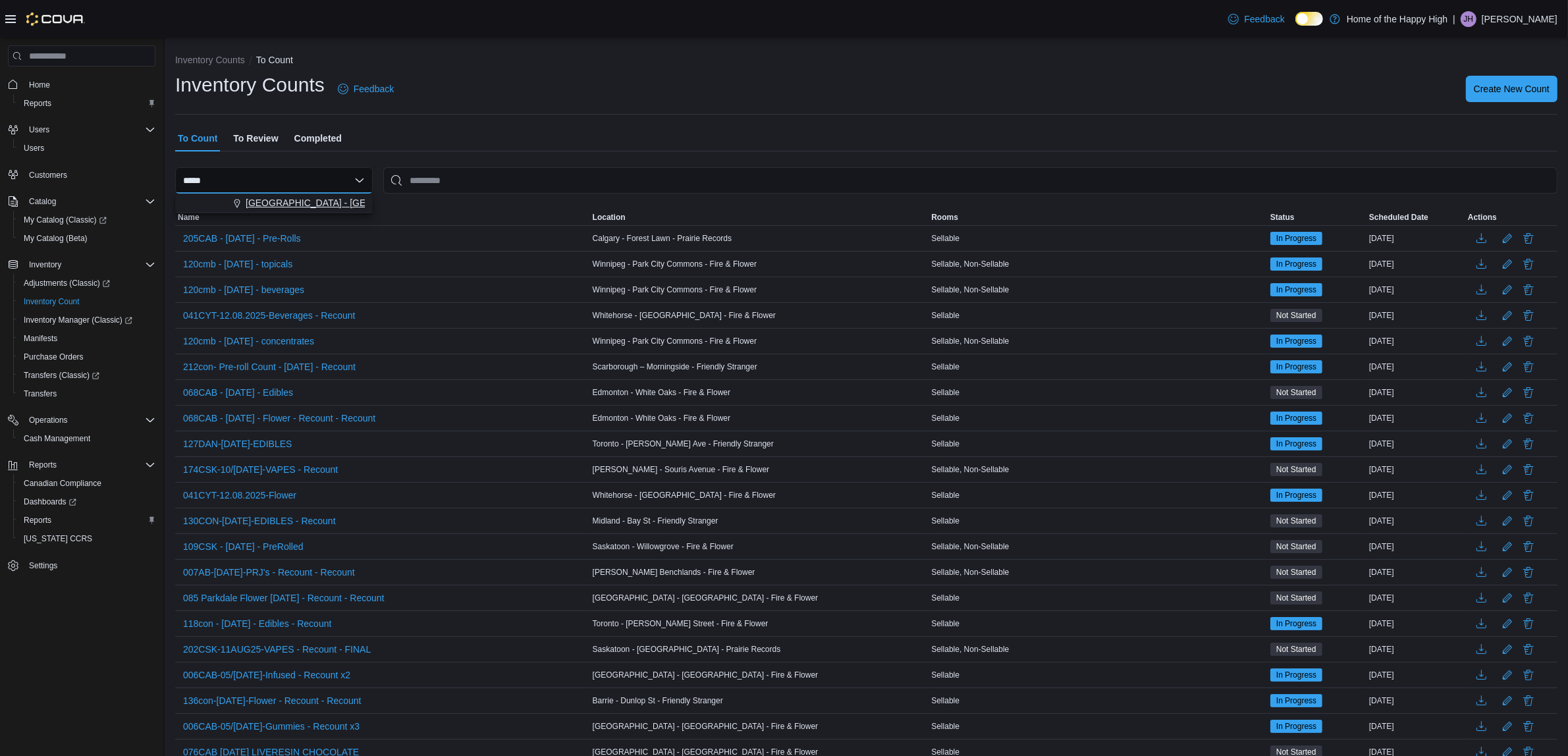
type input "*****"
click at [254, 204] on span "[GEOGRAPHIC_DATA] - [GEOGRAPHIC_DATA] - Fire & Flower" at bounding box center [377, 203] width 263 height 13
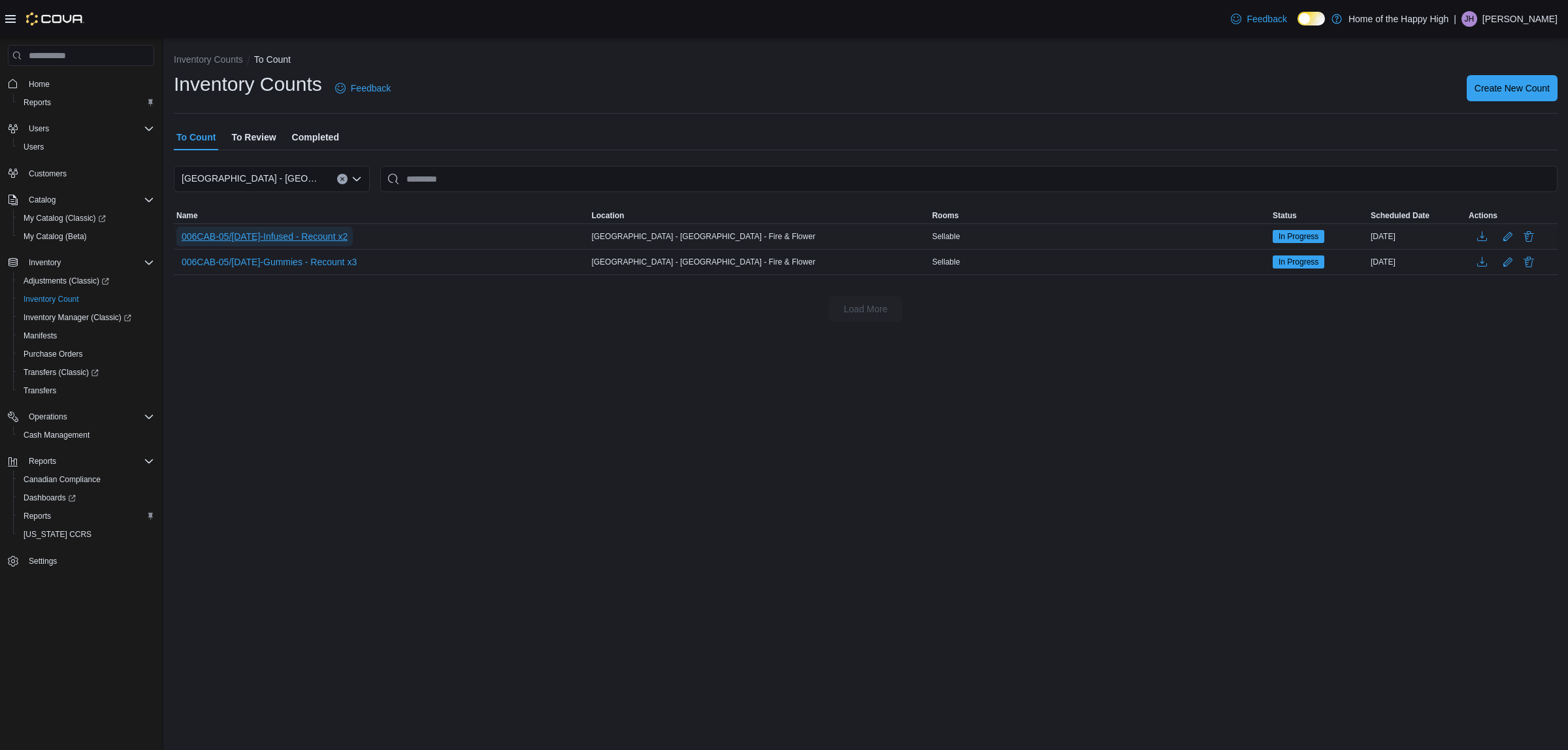
click at [336, 235] on span "006CAB-05/AUG/25-Infused - Recount x2" at bounding box center [264, 237] width 166 height 13
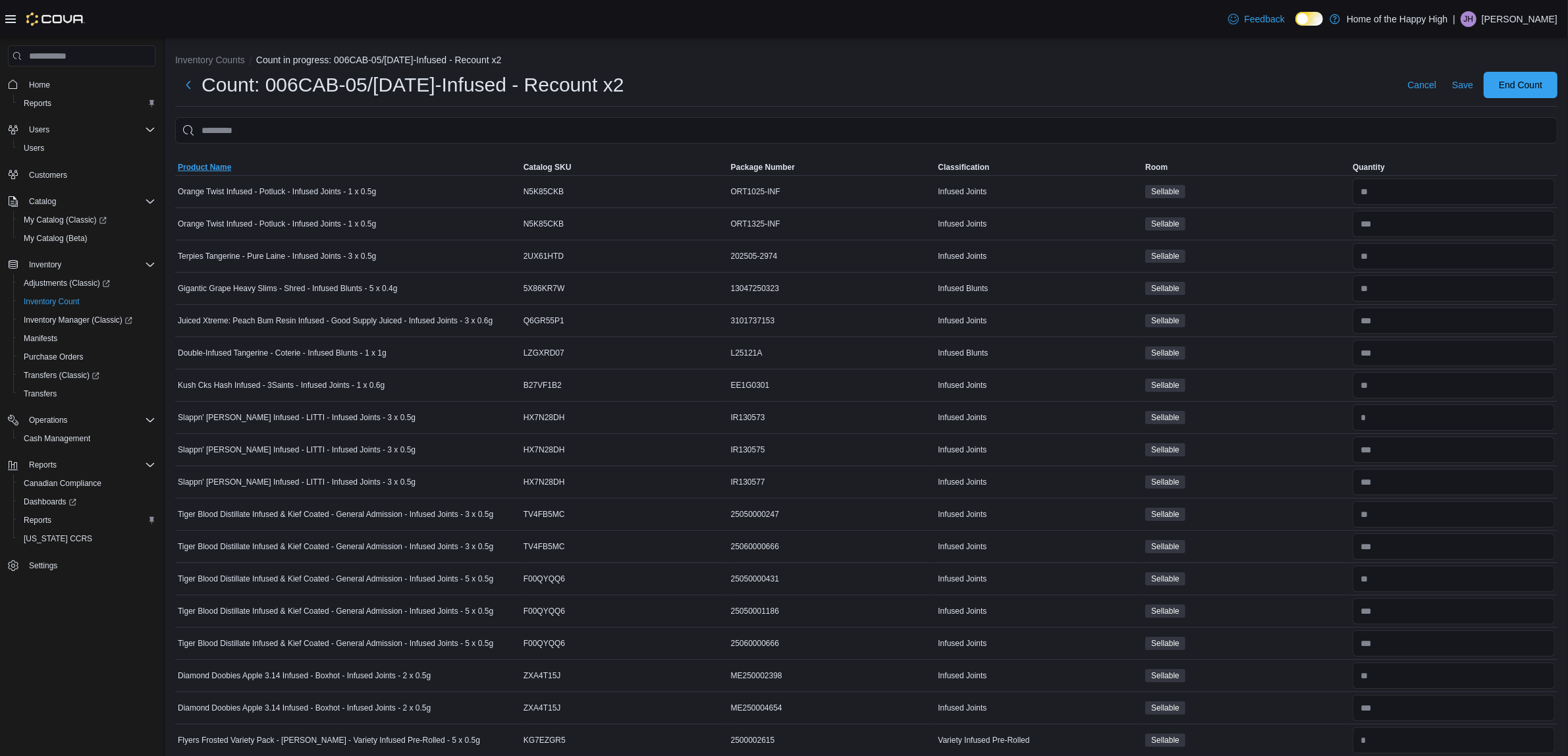
click at [257, 161] on span "Product Name" at bounding box center [347, 167] width 346 height 16
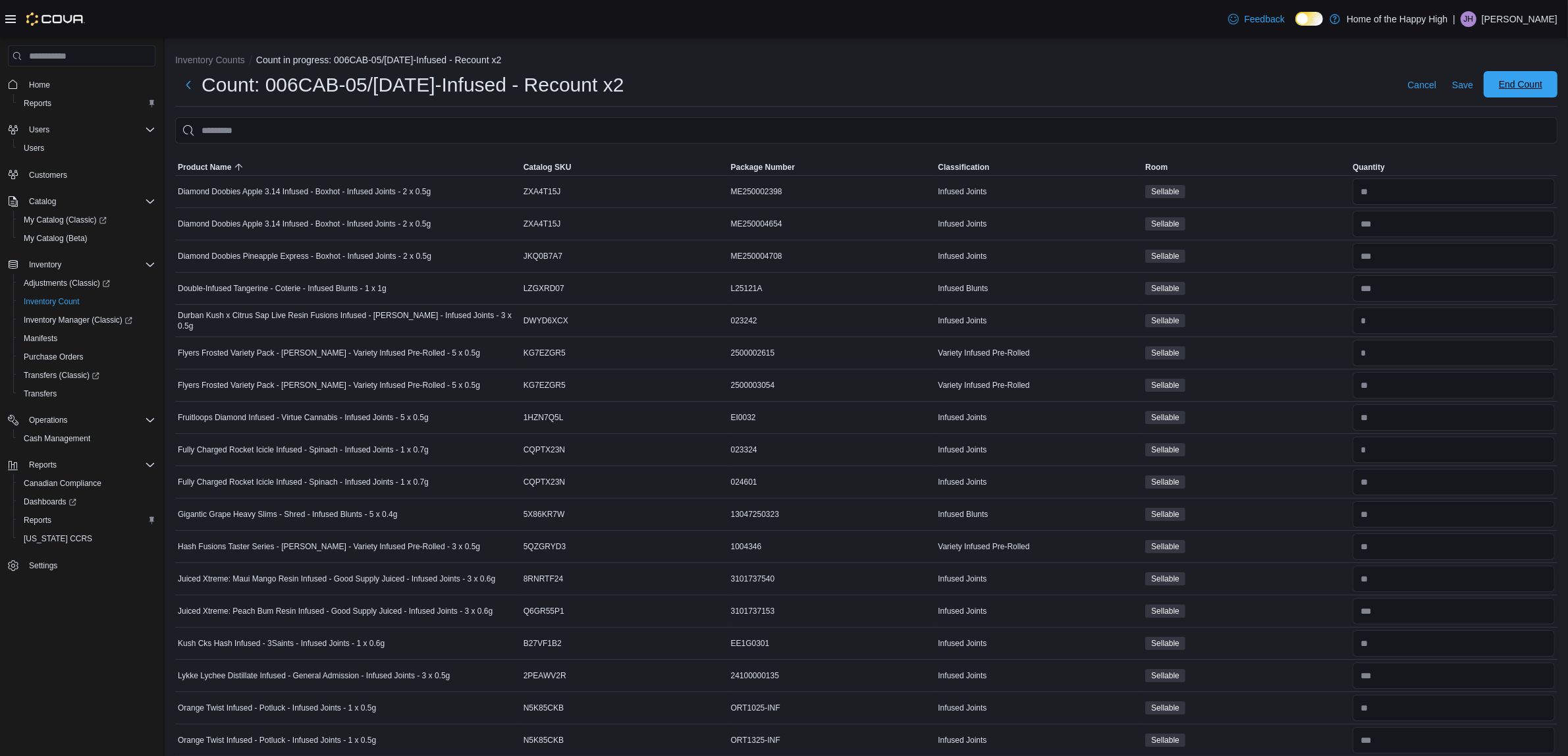
click at [1550, 96] on span "End Count" at bounding box center [1520, 84] width 58 height 26
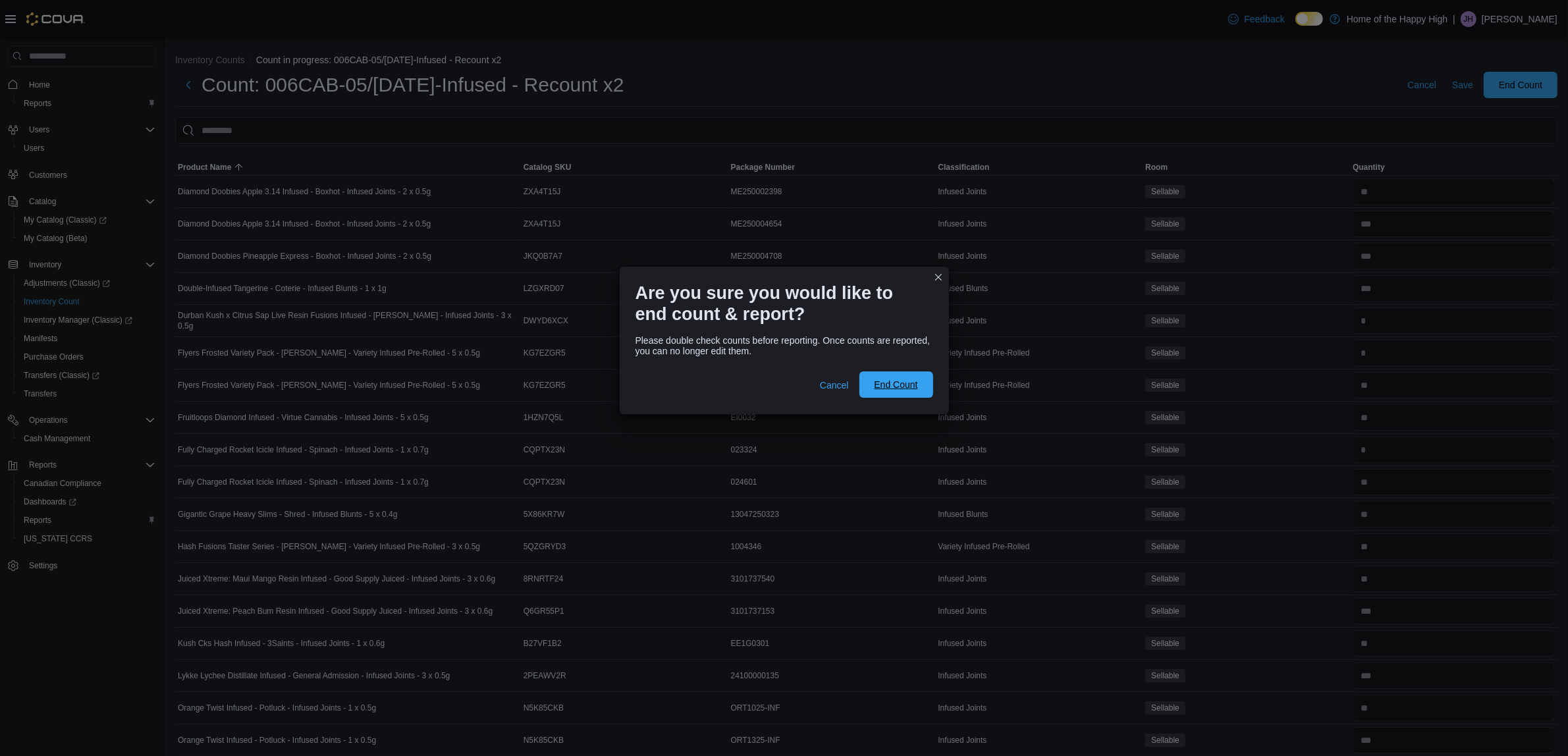
click at [890, 379] on span "End Count" at bounding box center [895, 385] width 44 height 13
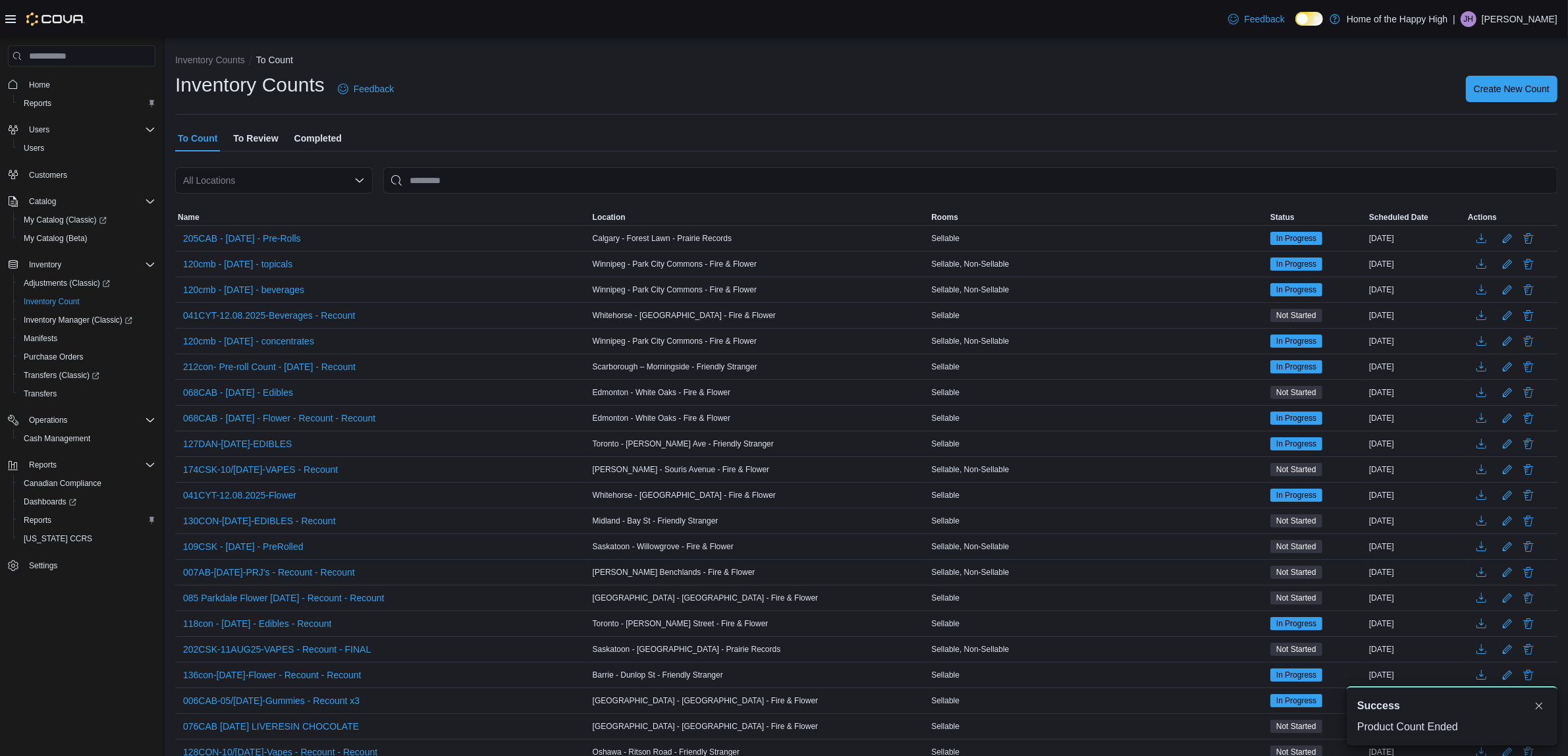
click at [252, 176] on div "All Locations" at bounding box center [273, 180] width 198 height 26
drag, startPoint x: 324, startPoint y: 120, endPoint x: 314, endPoint y: 139, distance: 21.5
click at [314, 139] on span "Completed" at bounding box center [318, 138] width 47 height 26
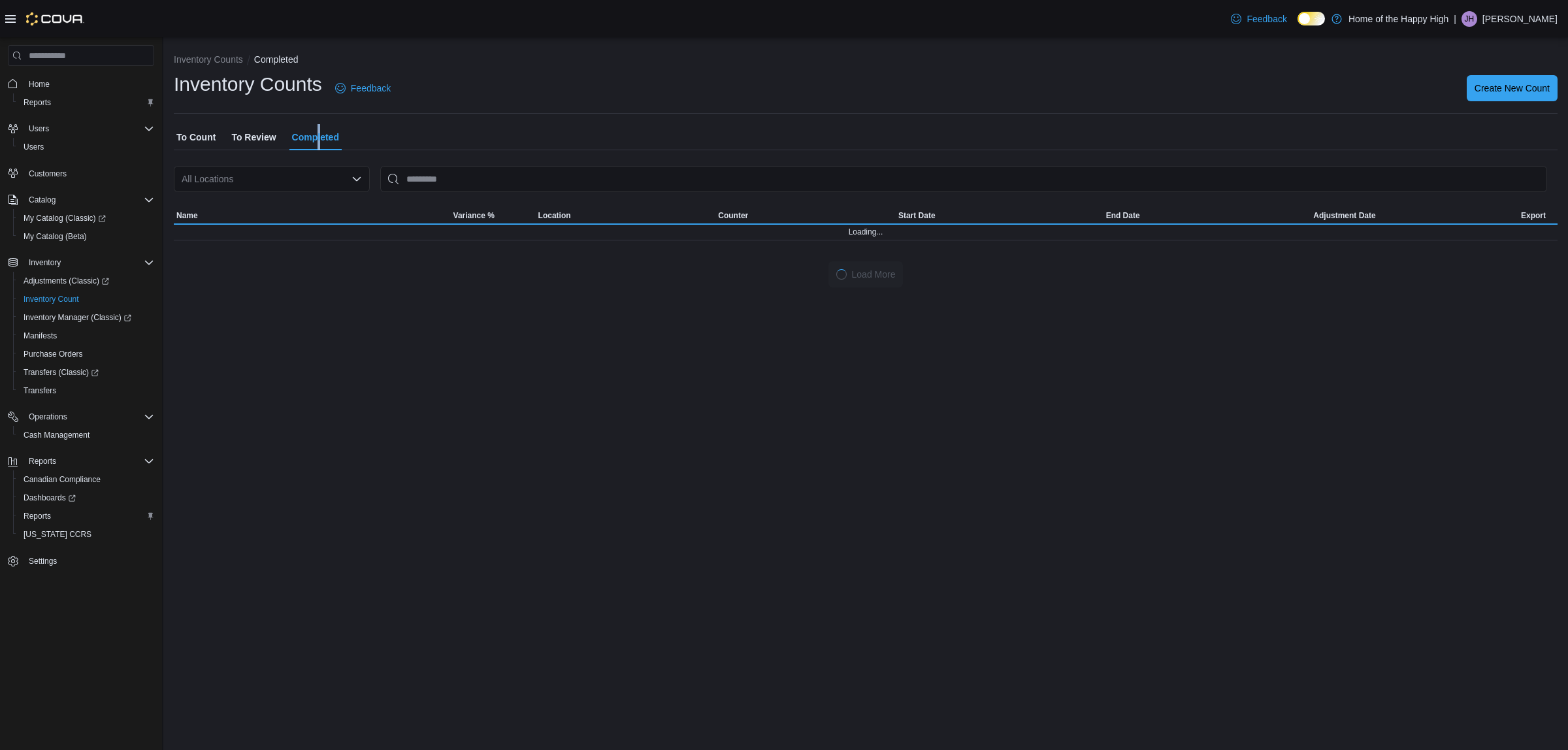
click at [256, 138] on span "To Review" at bounding box center [253, 137] width 44 height 26
click at [249, 181] on div "All Locations" at bounding box center [271, 179] width 196 height 26
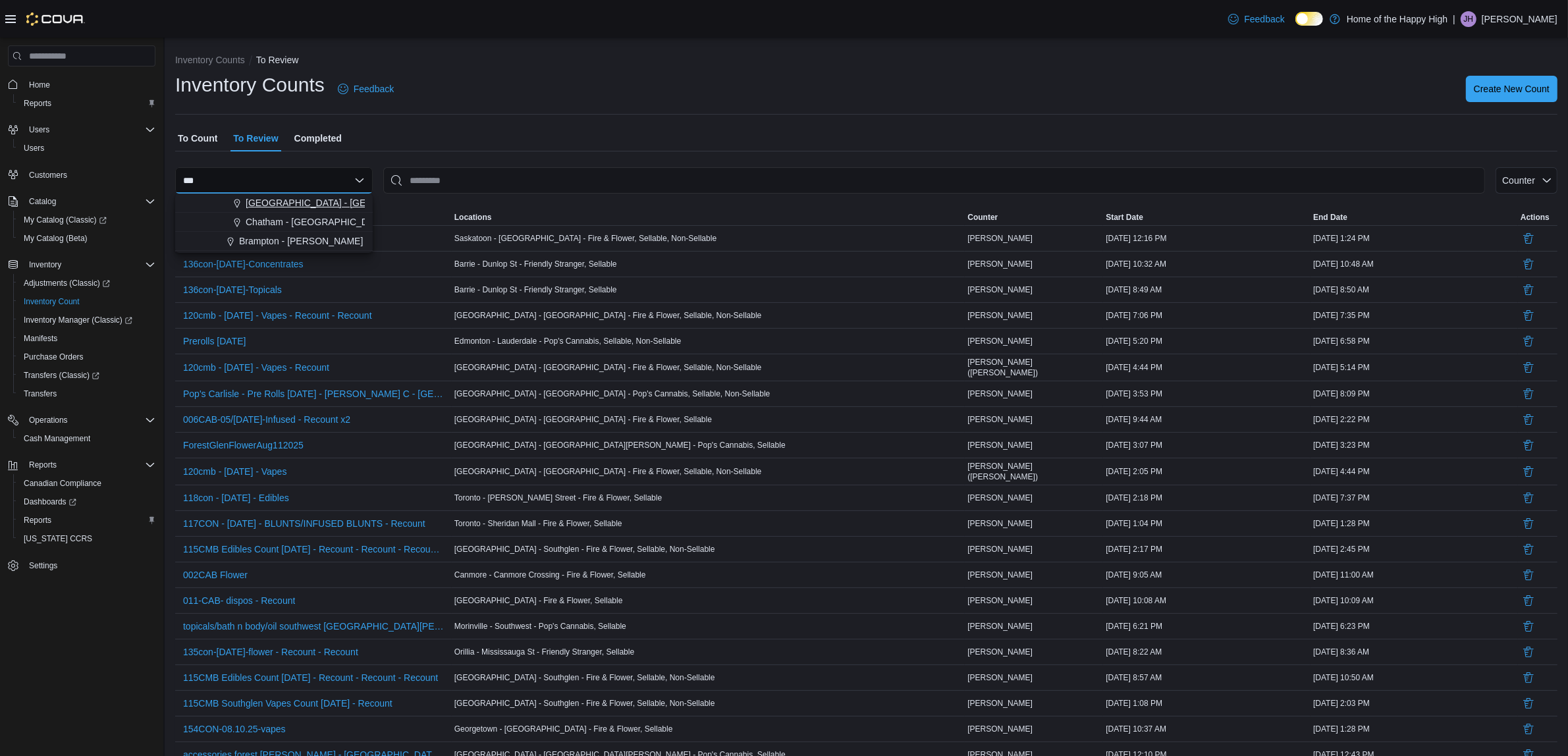
type input "***"
click at [273, 203] on span "[GEOGRAPHIC_DATA] - [GEOGRAPHIC_DATA] - Fire & Flower" at bounding box center [377, 203] width 263 height 13
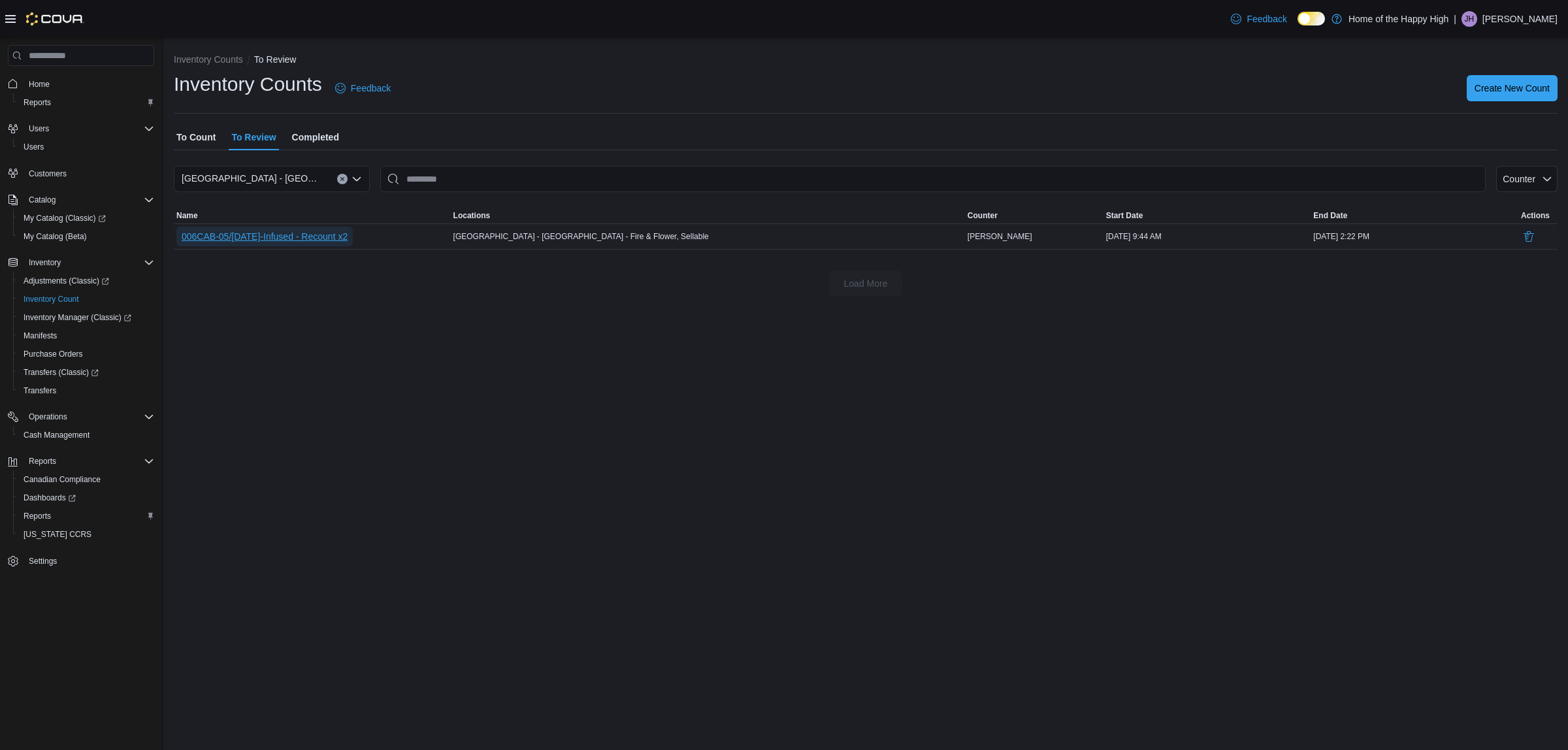
click at [342, 236] on span "006CAB-05/AUG/25-Infused - Recount x2" at bounding box center [264, 237] width 166 height 13
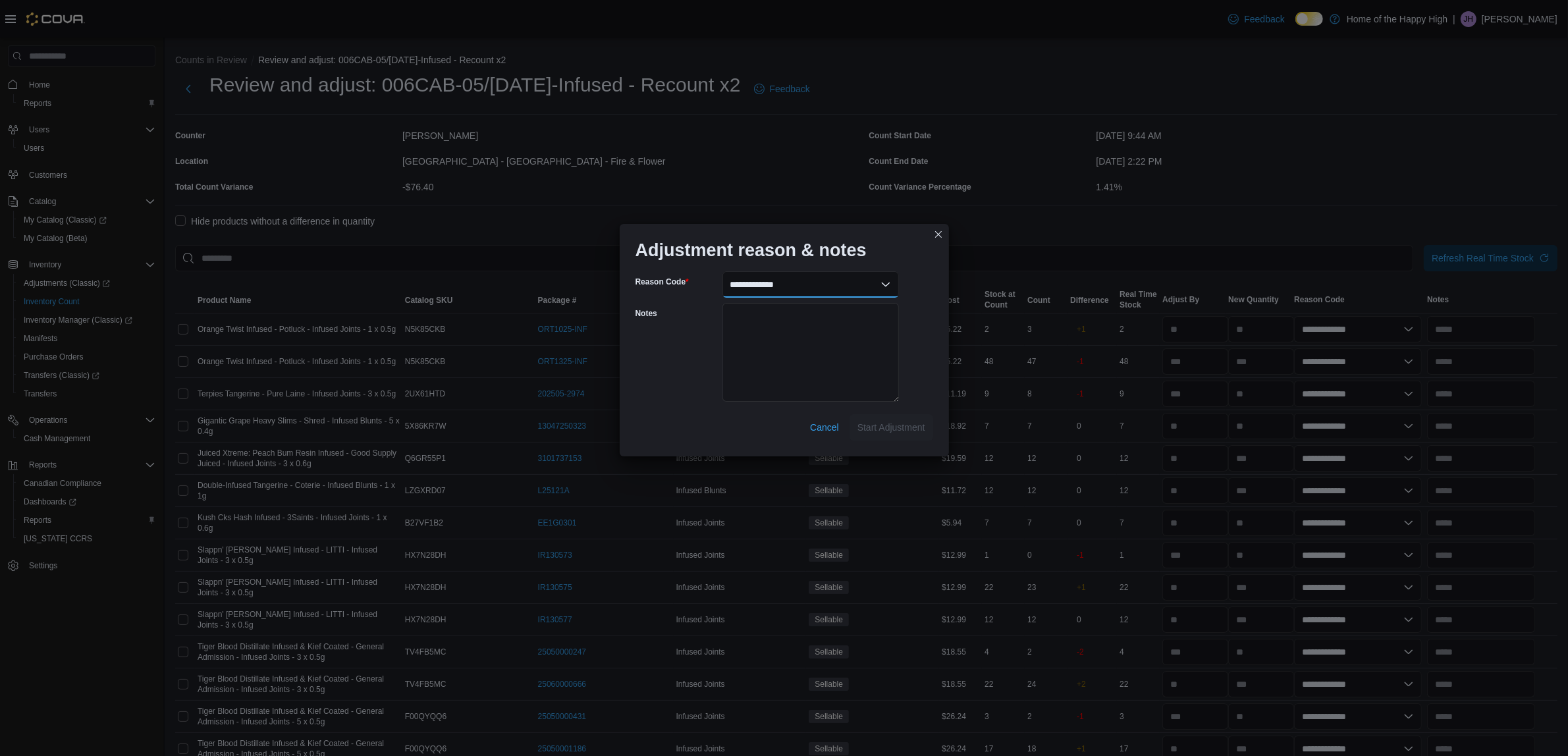
click at [751, 272] on select "**********" at bounding box center [810, 284] width 177 height 26
select select "**********"
click at [722, 272] on select "**********" at bounding box center [810, 284] width 177 height 26
click at [821, 384] on textarea "Notes" at bounding box center [810, 352] width 177 height 98
type textarea "*"
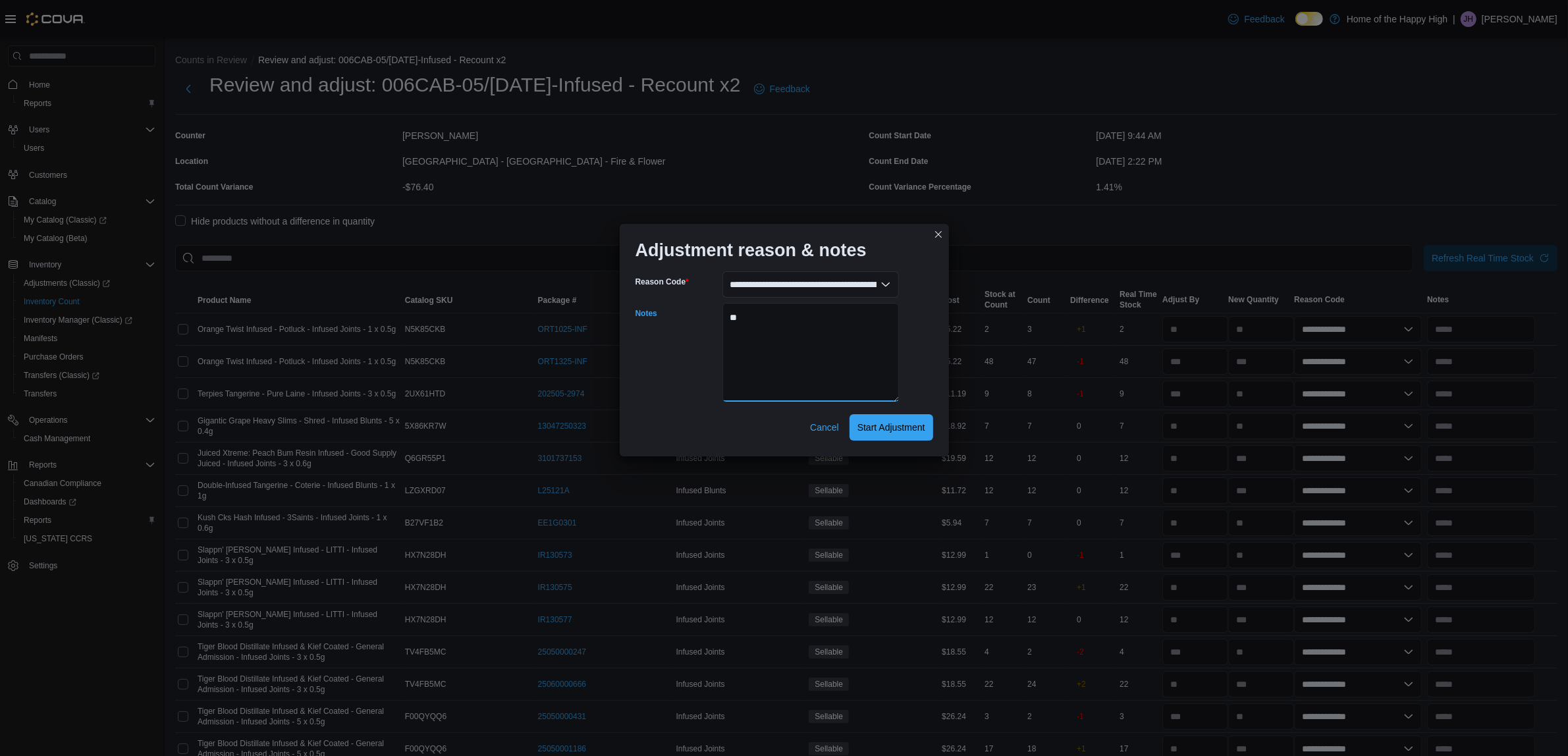
type textarea "*"
type textarea "**********"
click at [907, 429] on span "Start Adjustment" at bounding box center [891, 427] width 68 height 13
select select "**********"
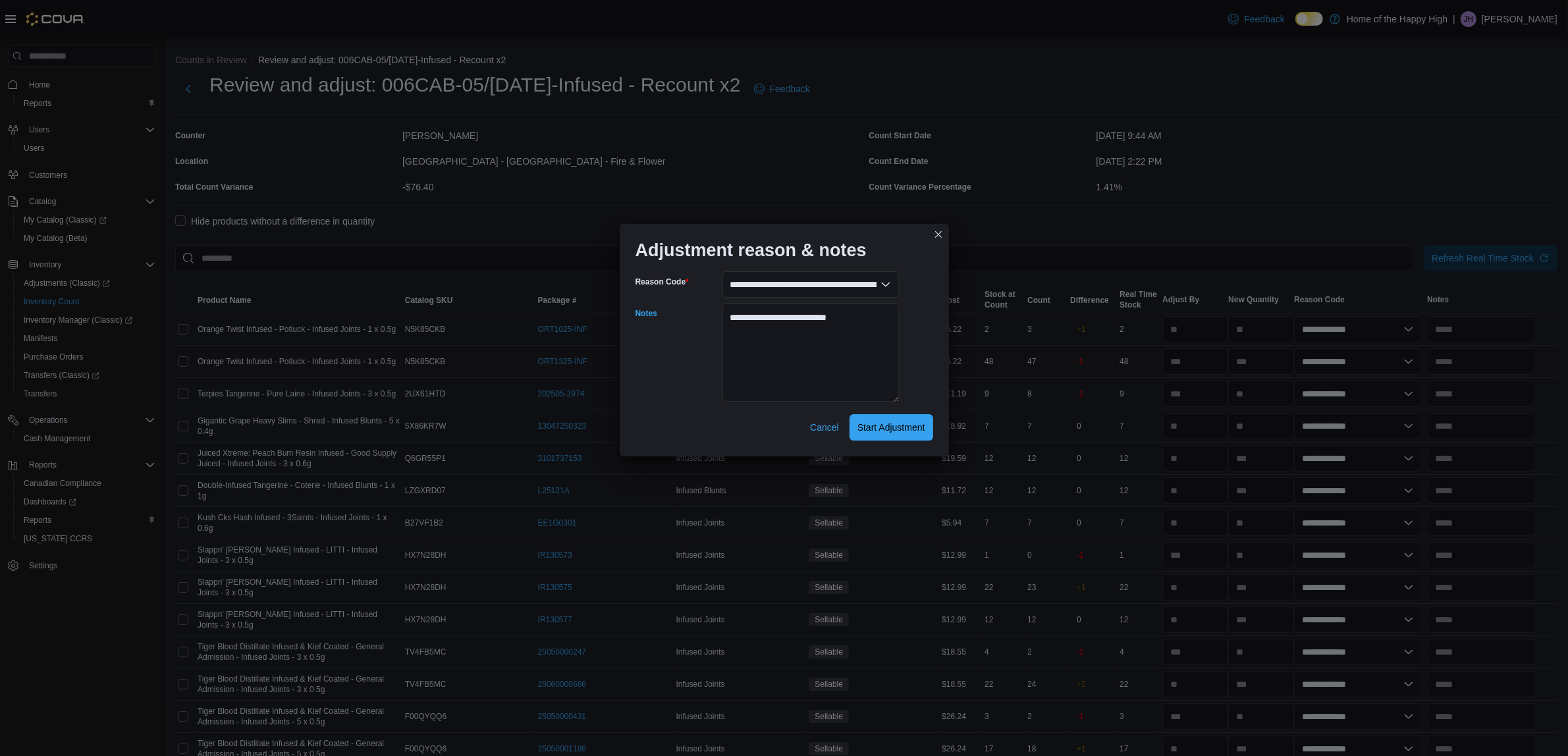
select select "**********"
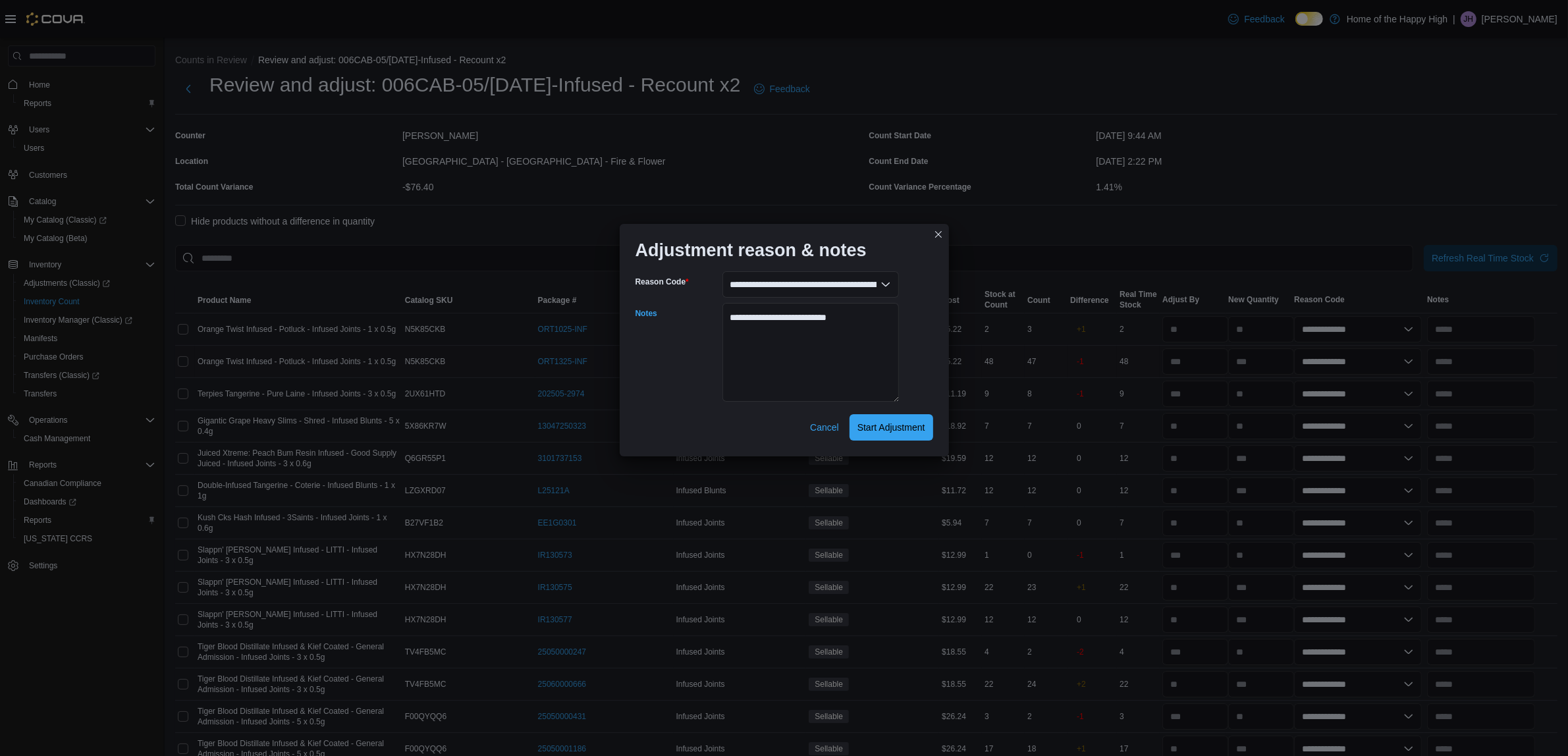
select select "**********"
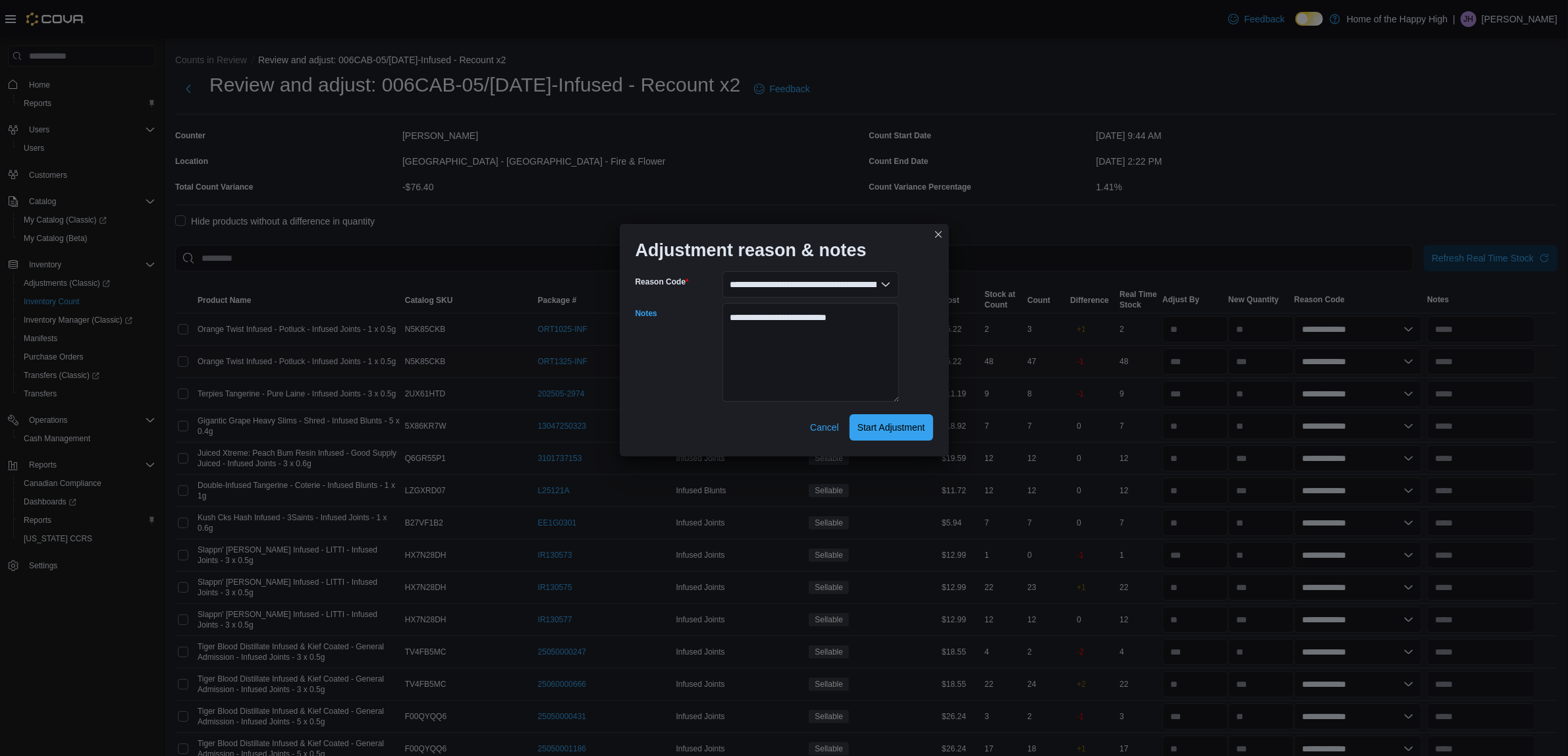
select select "**********"
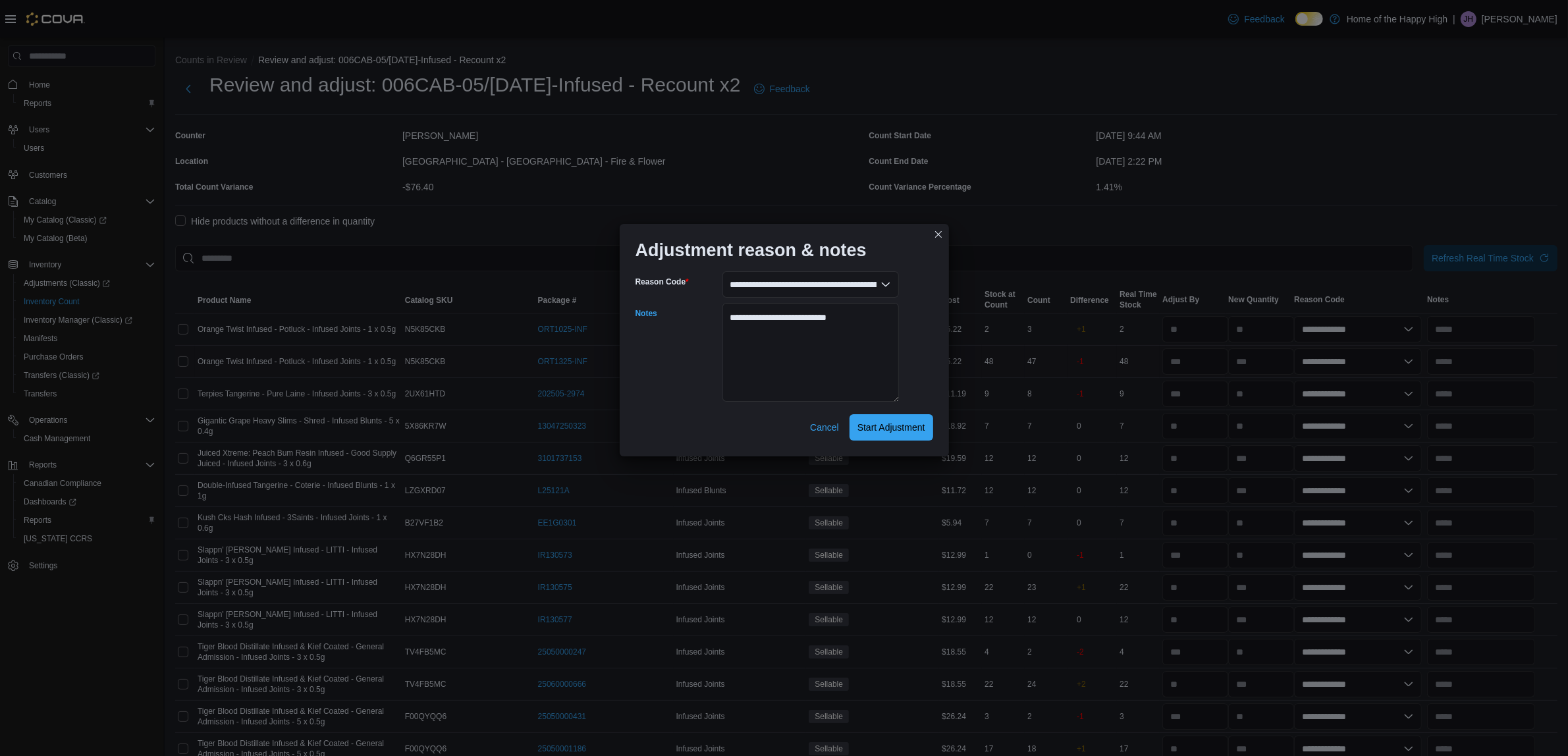
select select "**********"
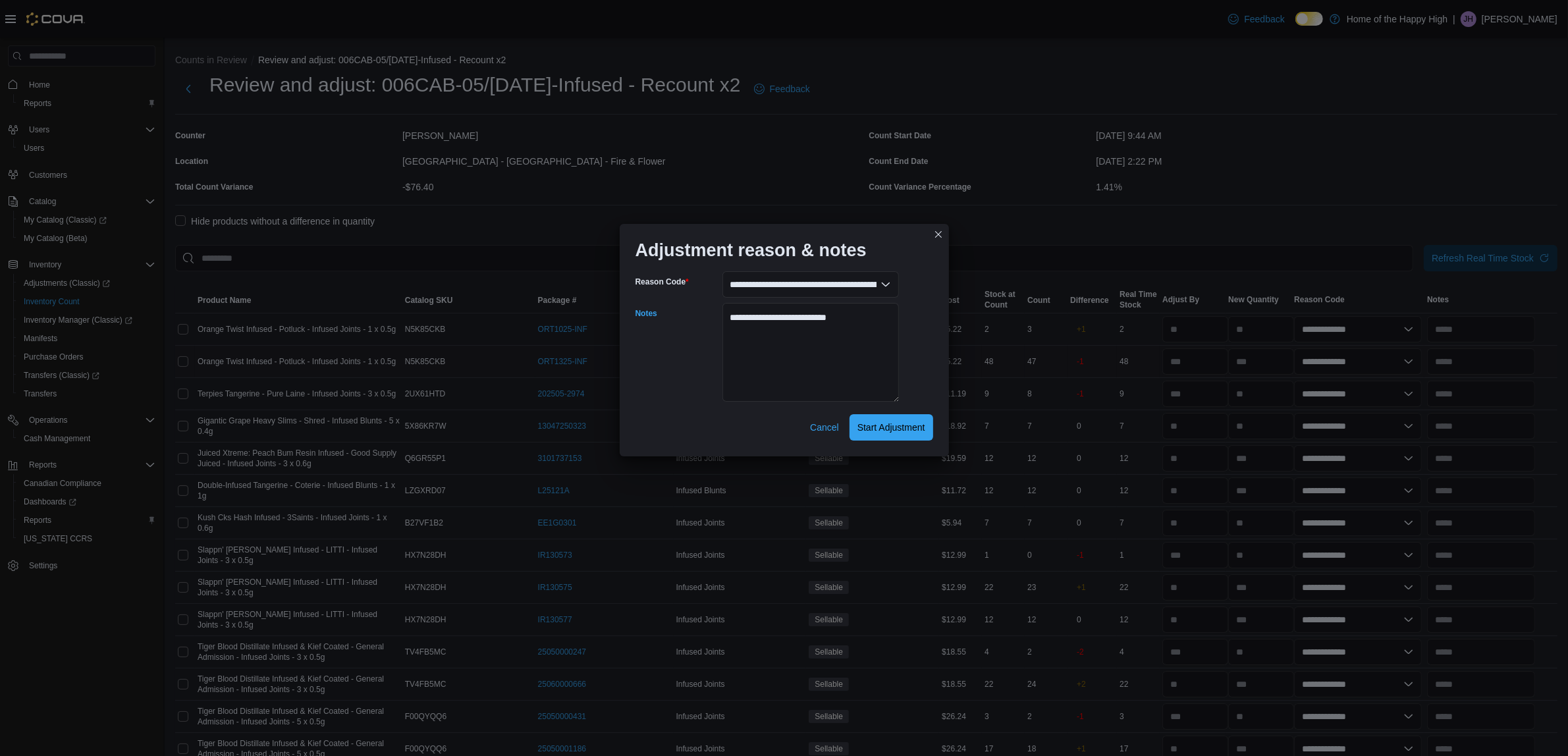
select select "**********"
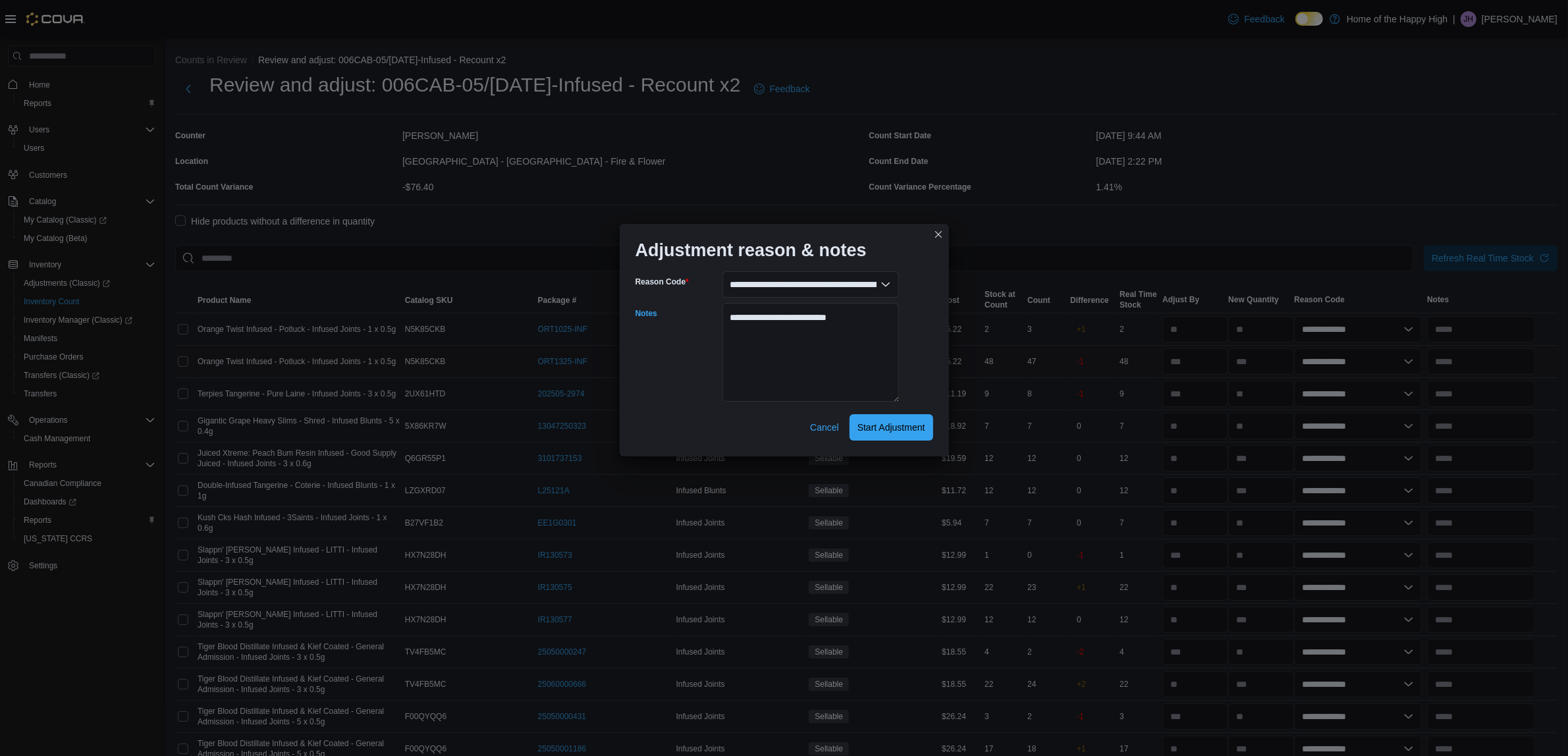
select select "**********"
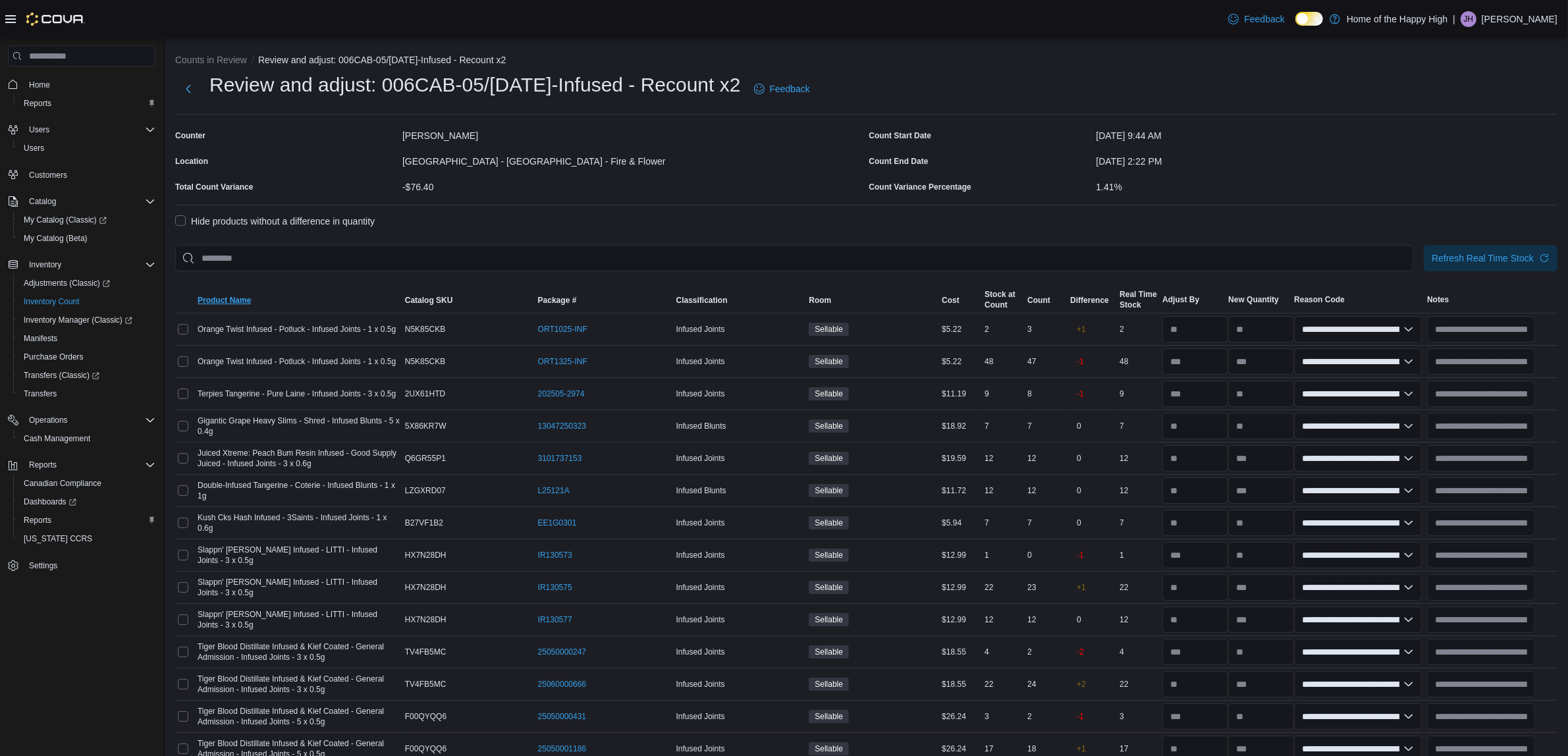
click at [240, 301] on span "Product Name" at bounding box center [224, 300] width 53 height 11
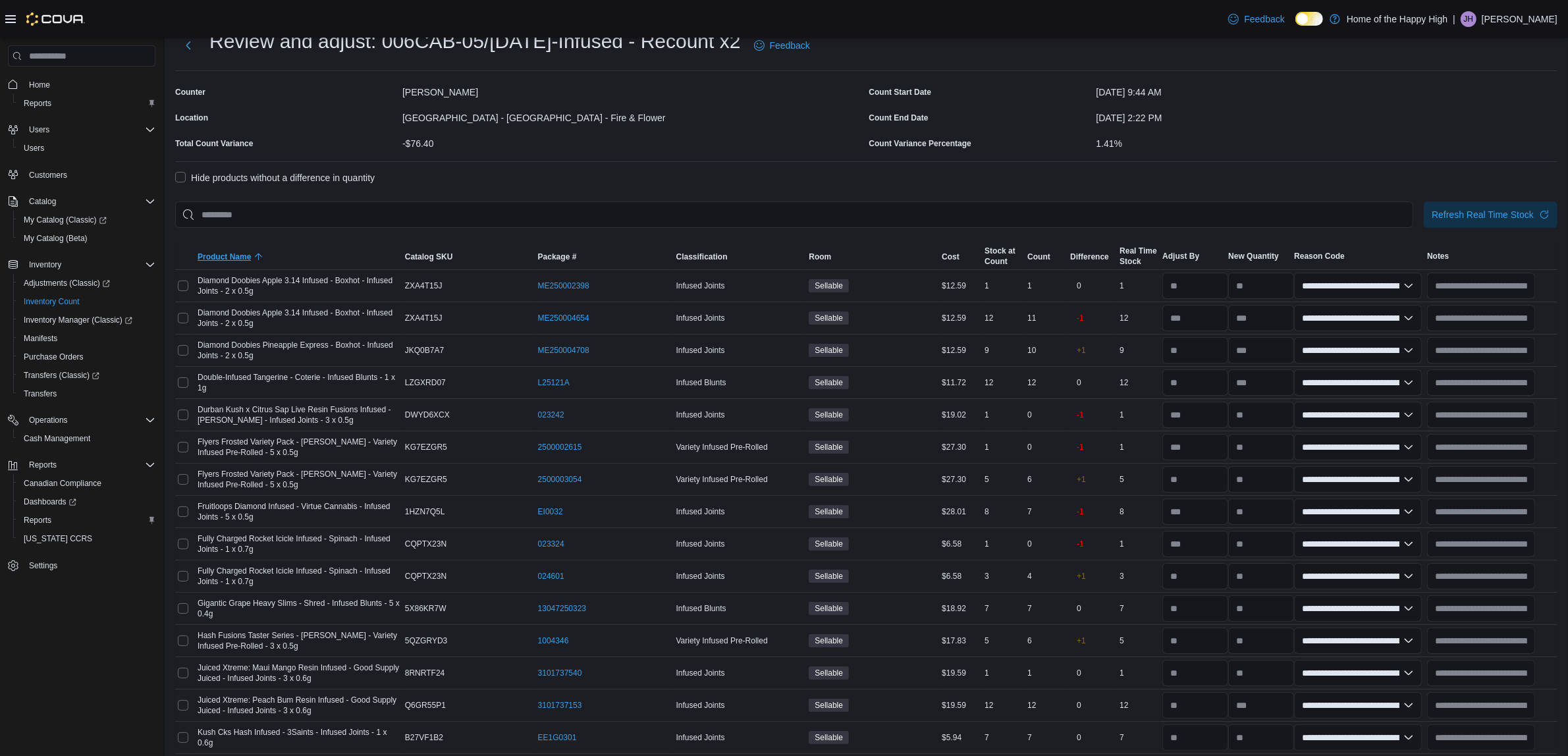
scroll to position [82, 0]
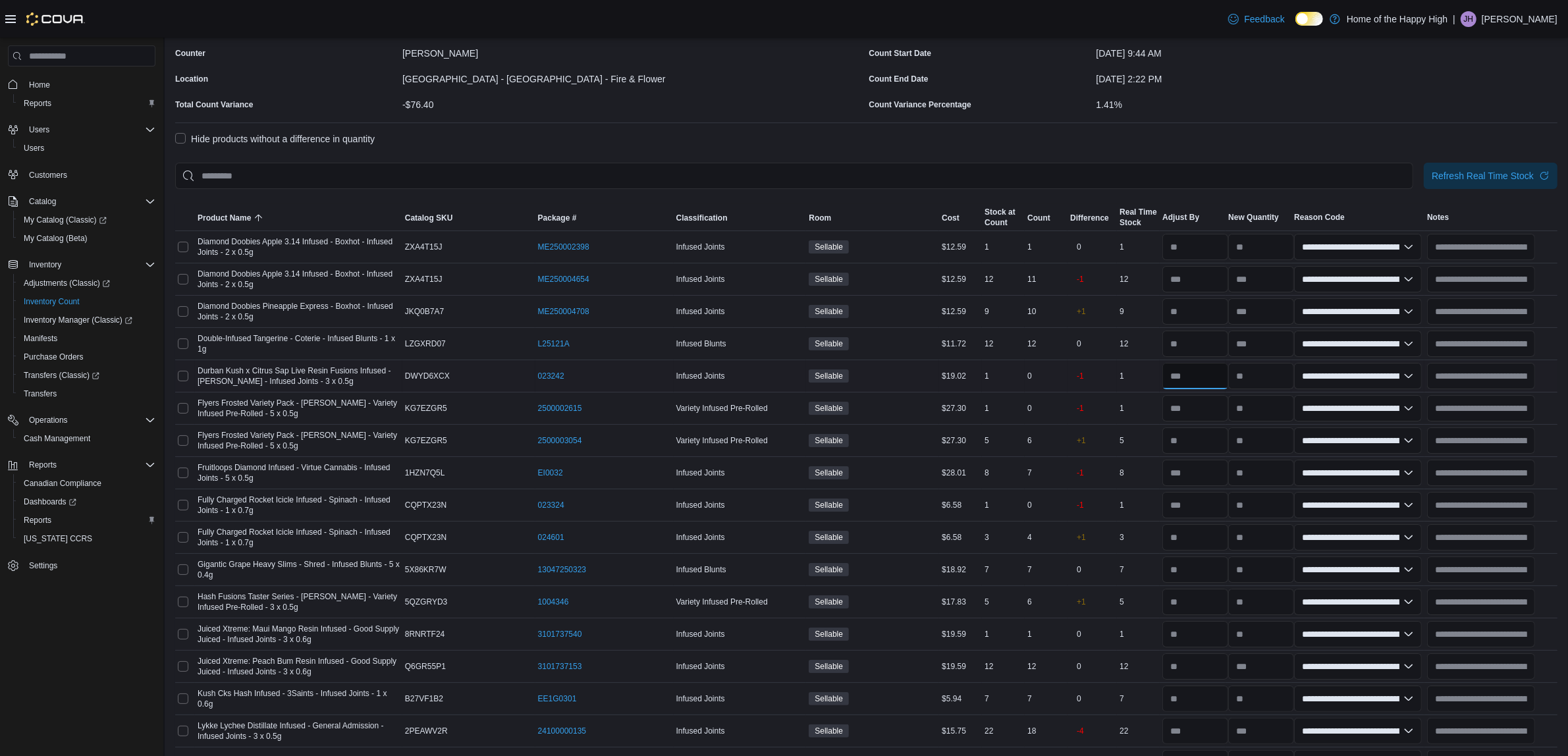
click at [1223, 384] on input "number" at bounding box center [1195, 376] width 66 height 26
click at [1200, 413] on input "number" at bounding box center [1195, 408] width 66 height 26
type input "*"
click at [1185, 443] on input "number" at bounding box center [1195, 440] width 66 height 26
type input "*"
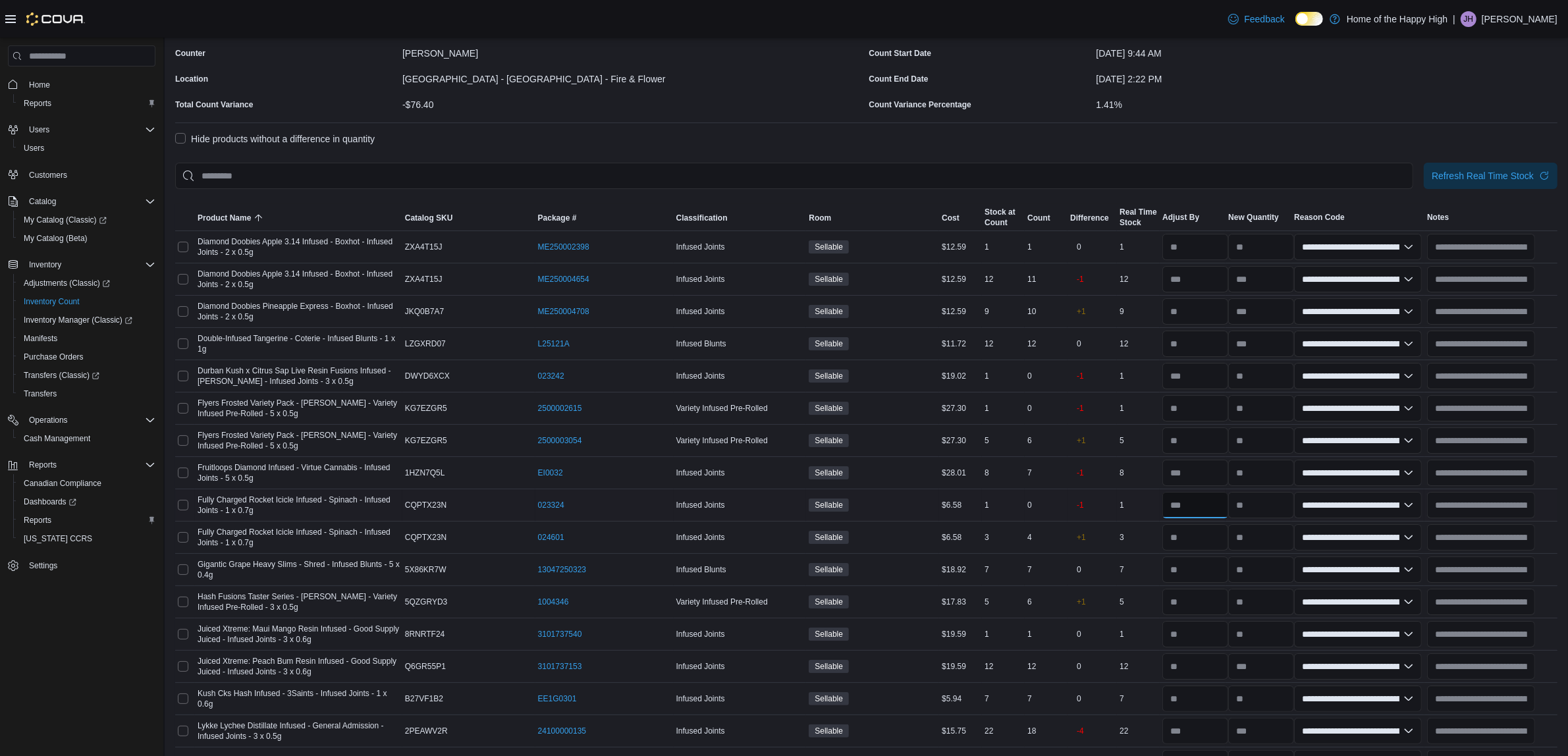
click at [1211, 504] on input "number" at bounding box center [1195, 505] width 66 height 26
type input "*"
click at [1217, 531] on input "number" at bounding box center [1195, 537] width 66 height 26
type input "*"
click at [1222, 509] on input "number" at bounding box center [1195, 505] width 66 height 26
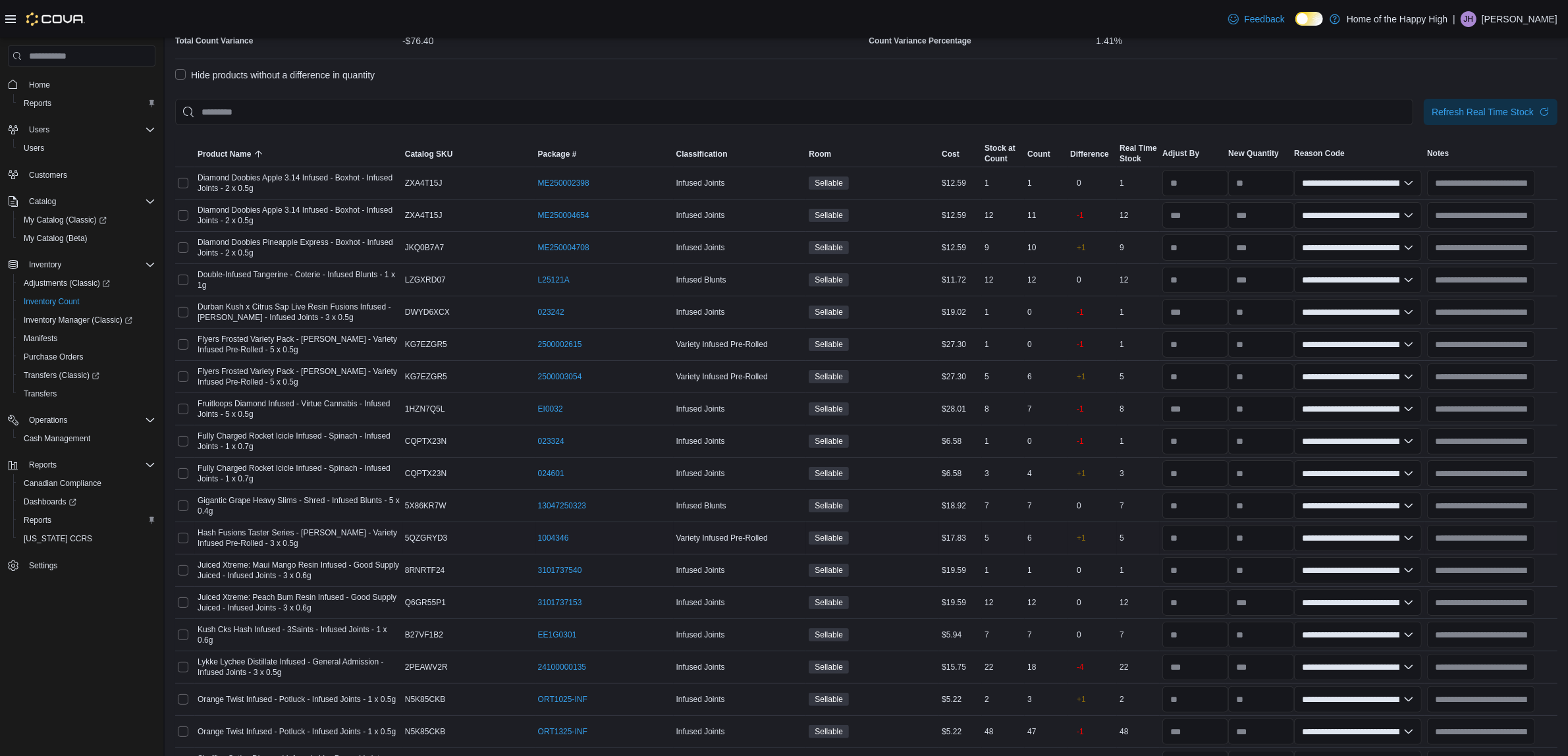
scroll to position [165, 0]
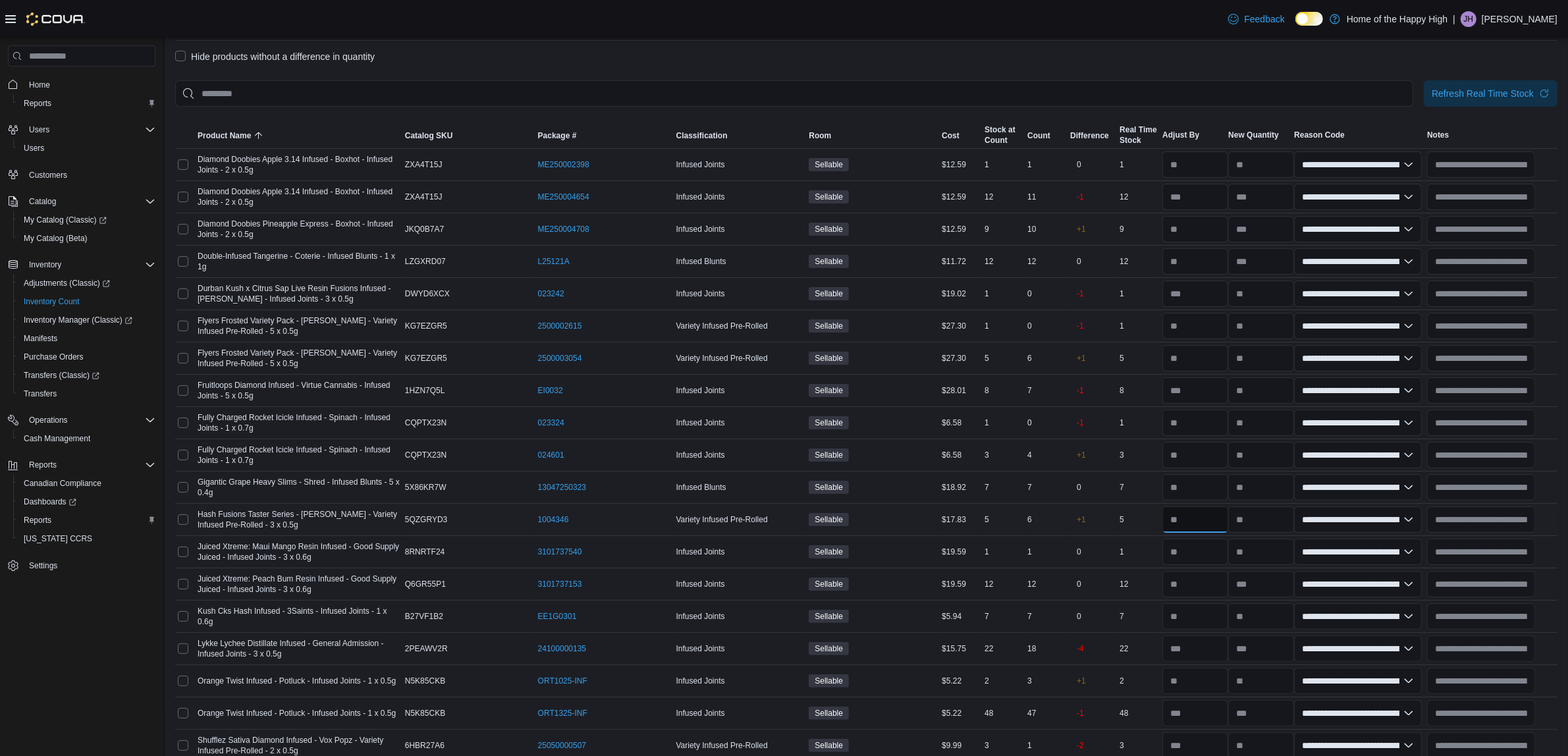
click at [1207, 514] on input "number" at bounding box center [1195, 519] width 66 height 26
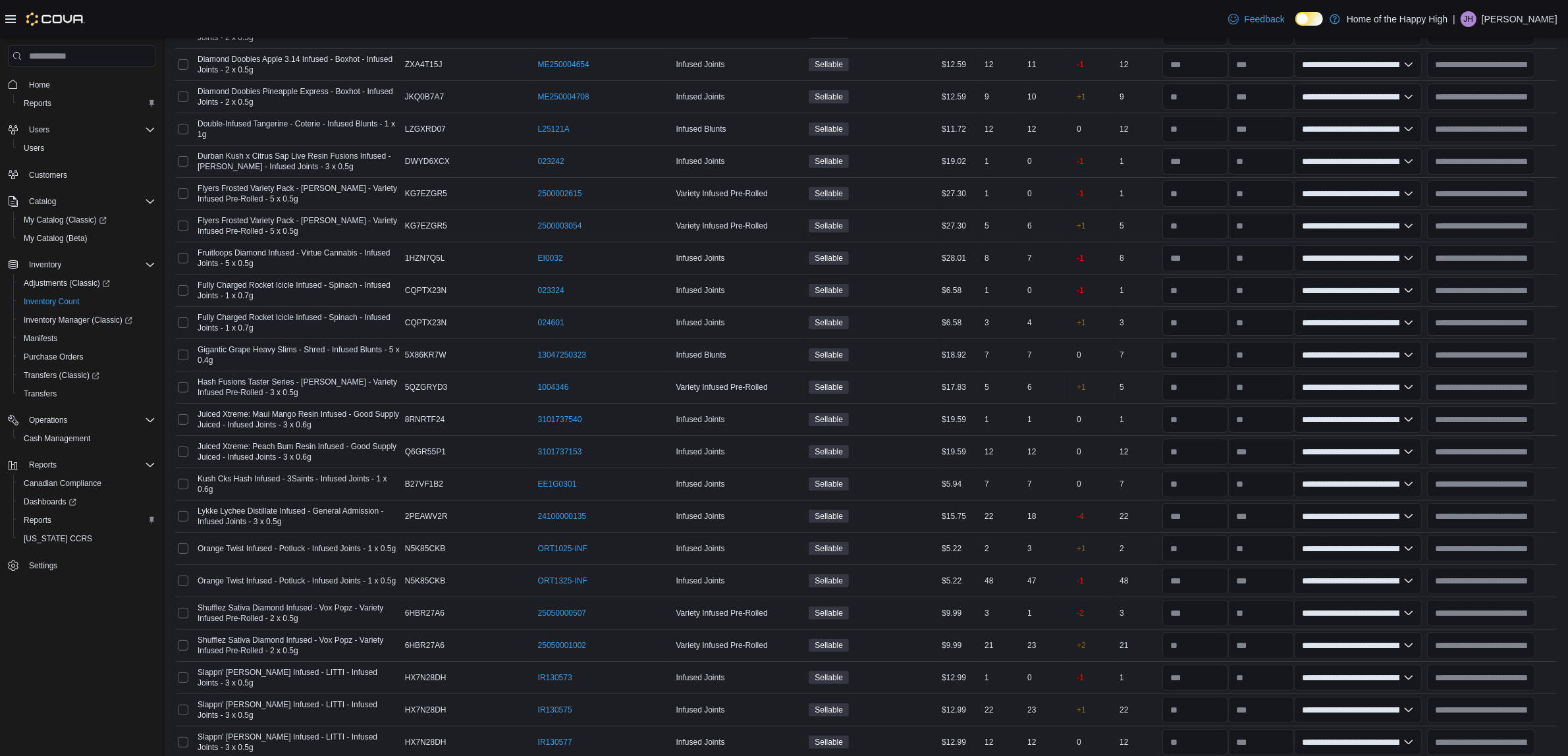
scroll to position [330, 0]
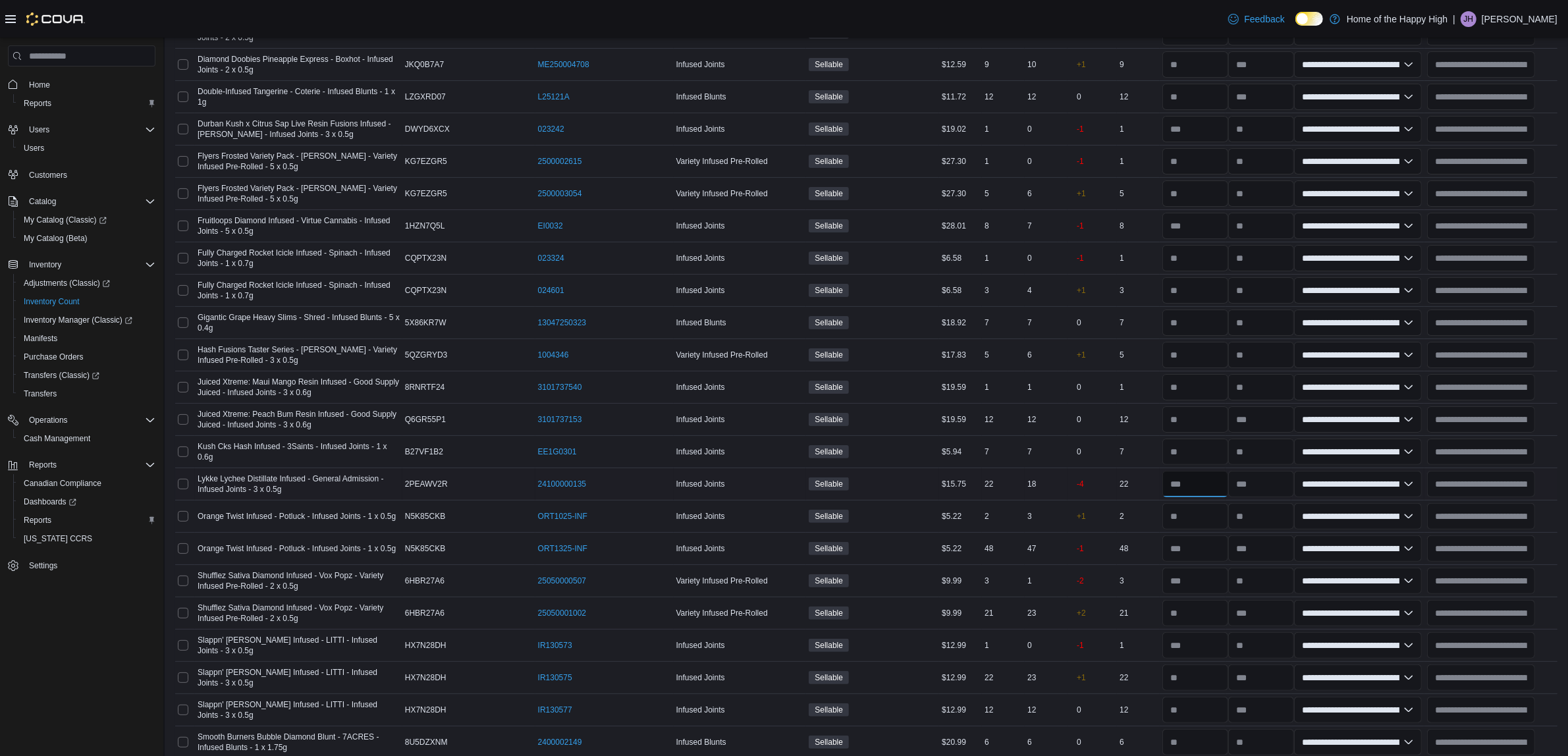
click at [1213, 474] on input "number" at bounding box center [1195, 484] width 66 height 26
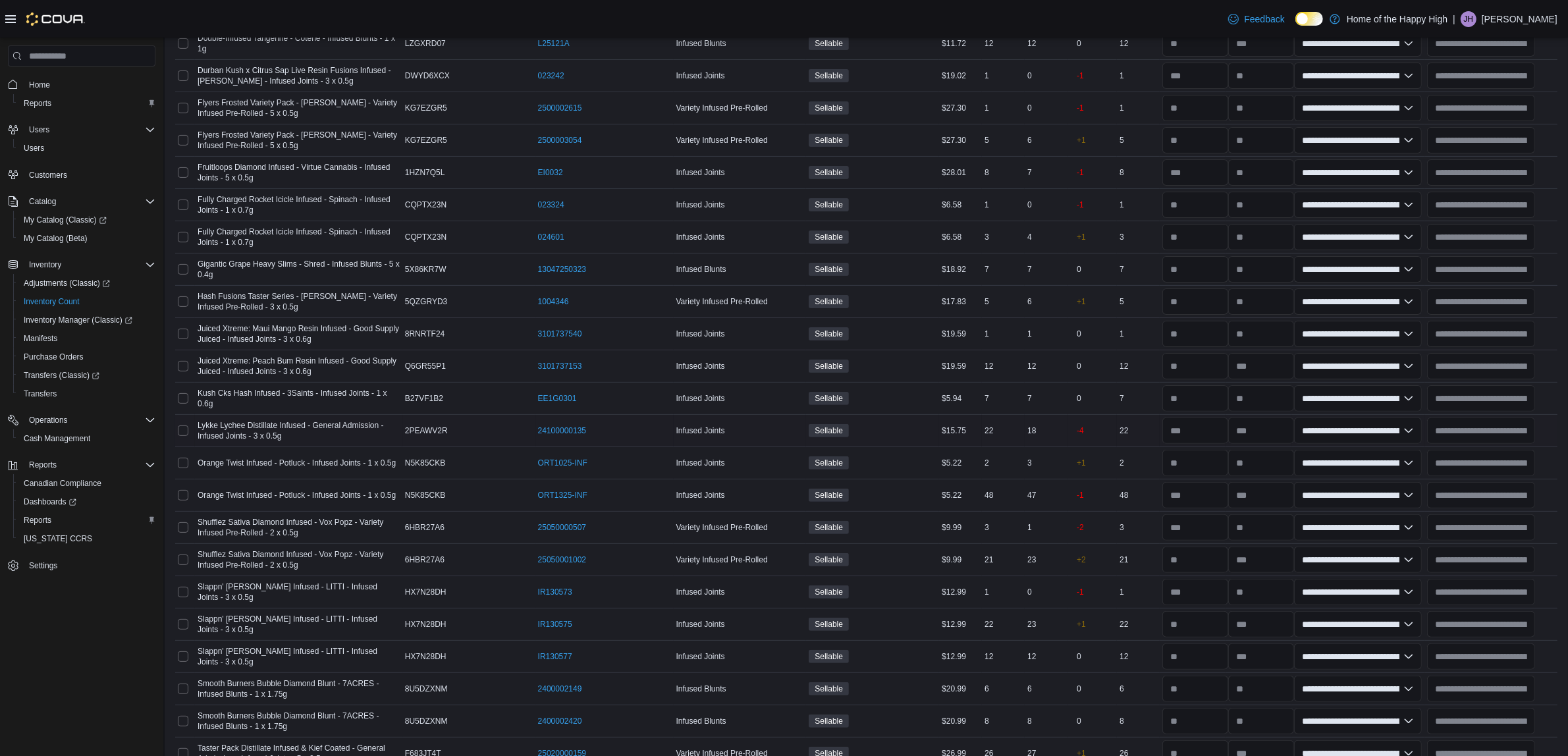
scroll to position [412, 0]
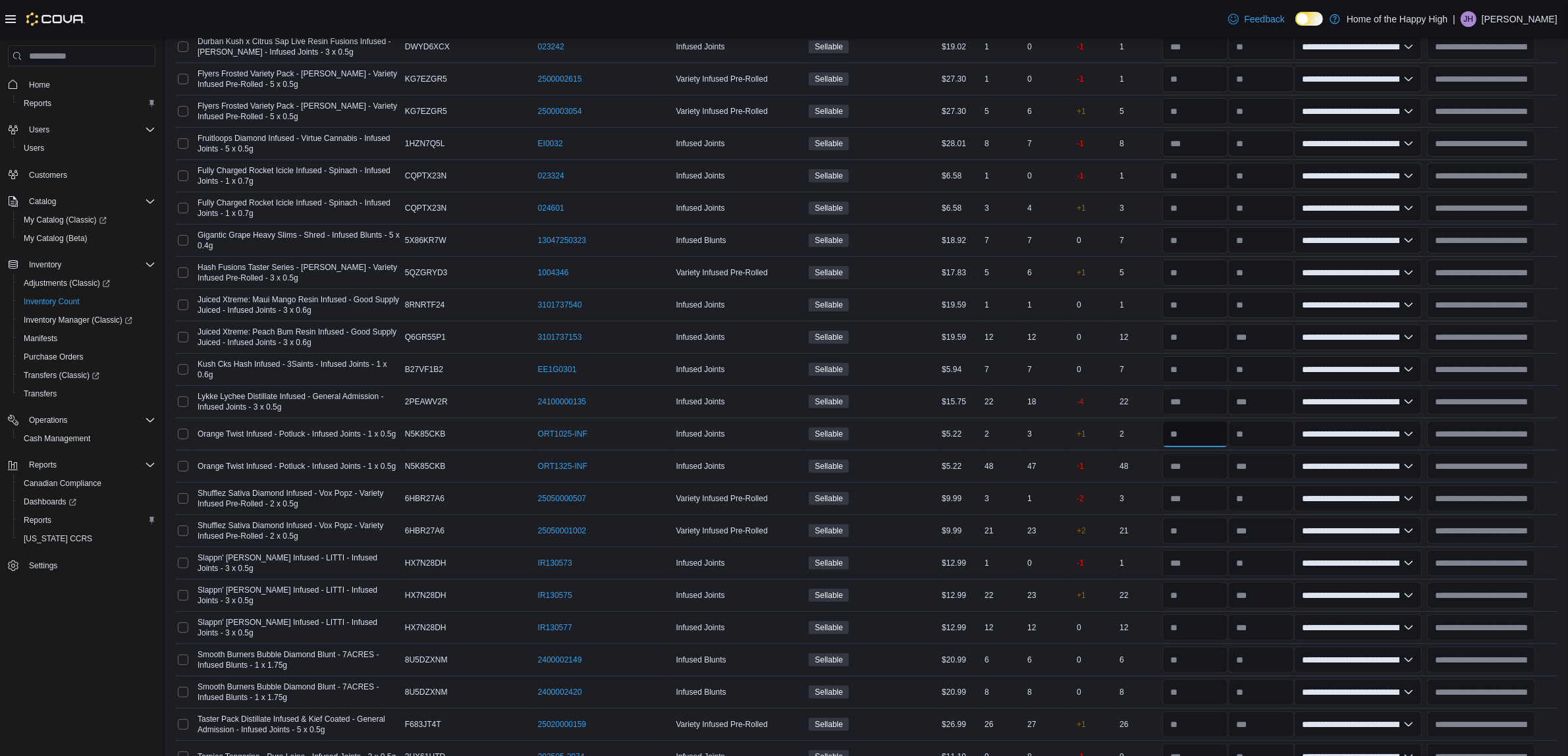
click at [1204, 438] on input "number" at bounding box center [1195, 434] width 66 height 26
click at [1201, 472] on input "number" at bounding box center [1195, 466] width 66 height 26
type input "*"
click at [1197, 433] on input "number" at bounding box center [1195, 434] width 66 height 26
type input "*"
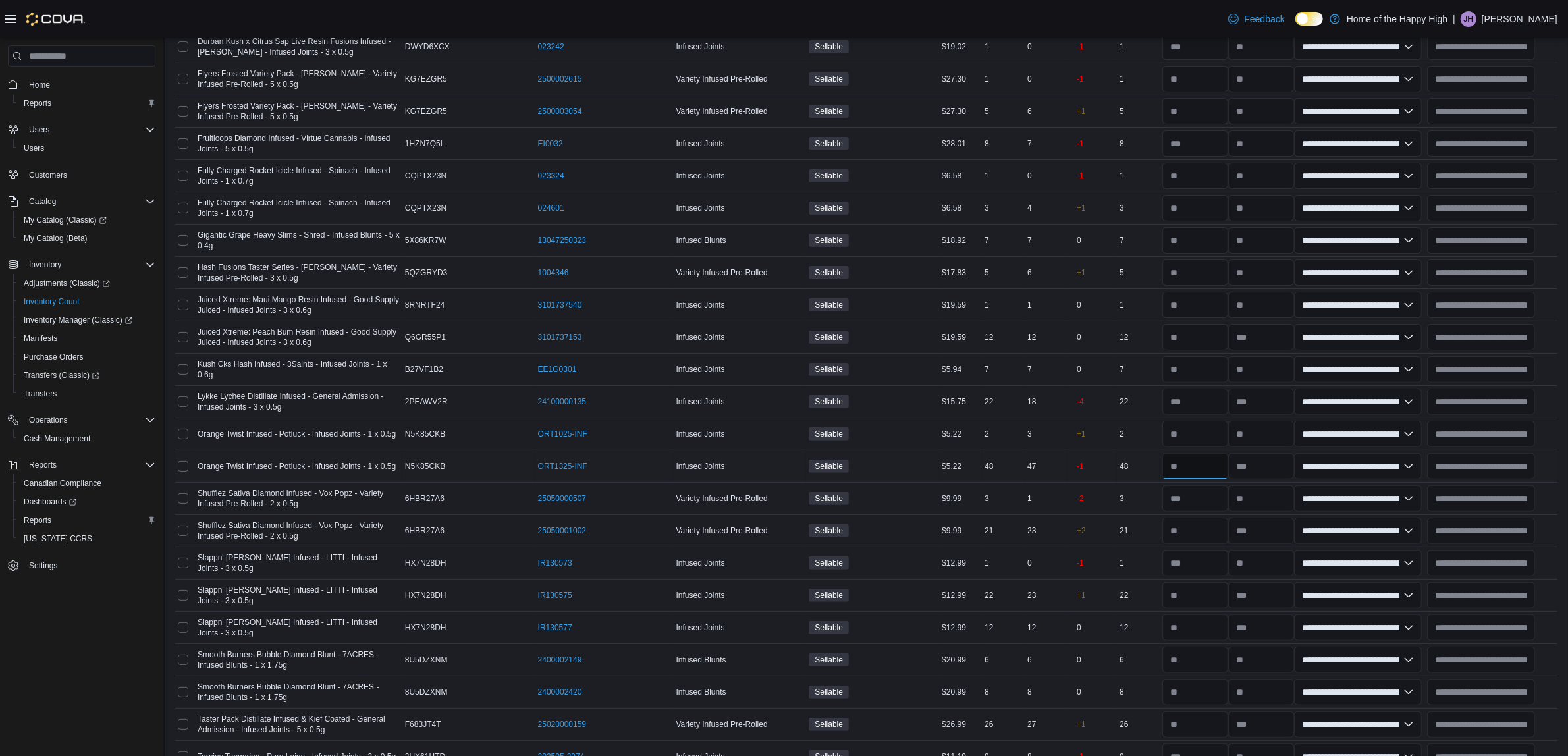
click at [1192, 472] on input "number" at bounding box center [1195, 466] width 66 height 26
click at [1203, 512] on input "number" at bounding box center [1195, 498] width 66 height 26
type input "*"
click at [1211, 537] on input "number" at bounding box center [1195, 531] width 66 height 26
type input "*"
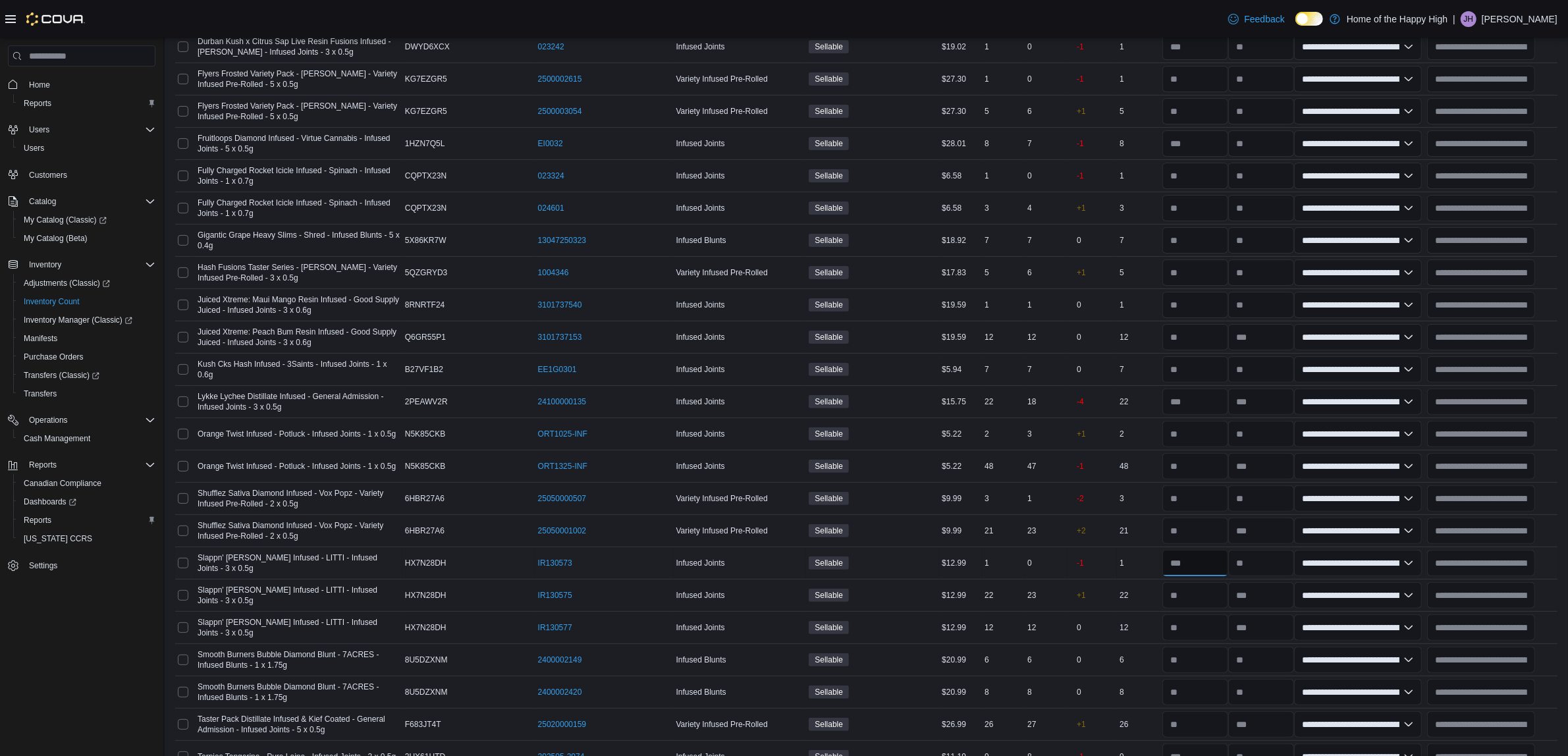
click at [1212, 570] on input "number" at bounding box center [1195, 563] width 66 height 26
type input "*"
click at [1208, 606] on input "number" at bounding box center [1195, 595] width 66 height 26
type input "*"
click at [1222, 570] on input "number" at bounding box center [1195, 563] width 66 height 26
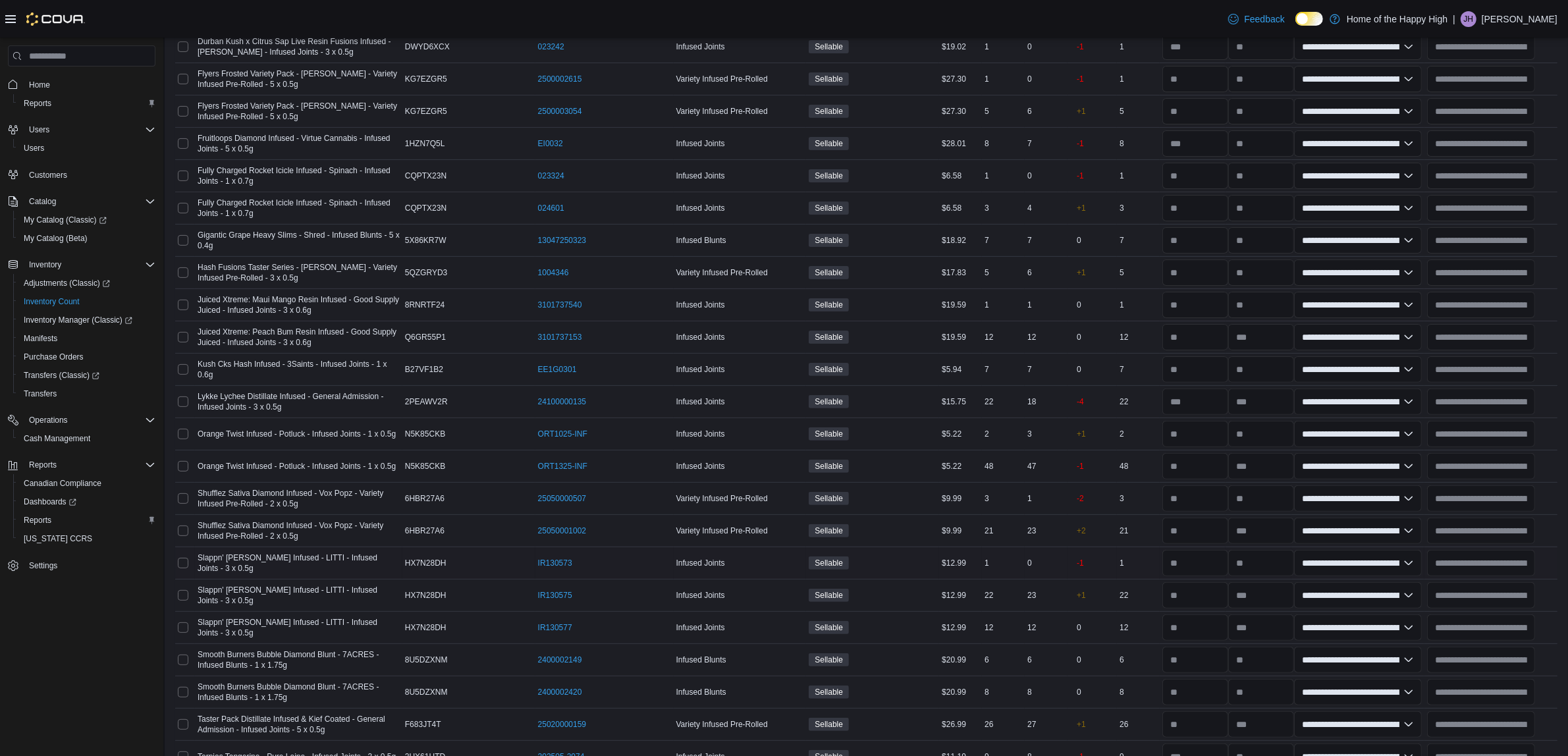
scroll to position [576, 0]
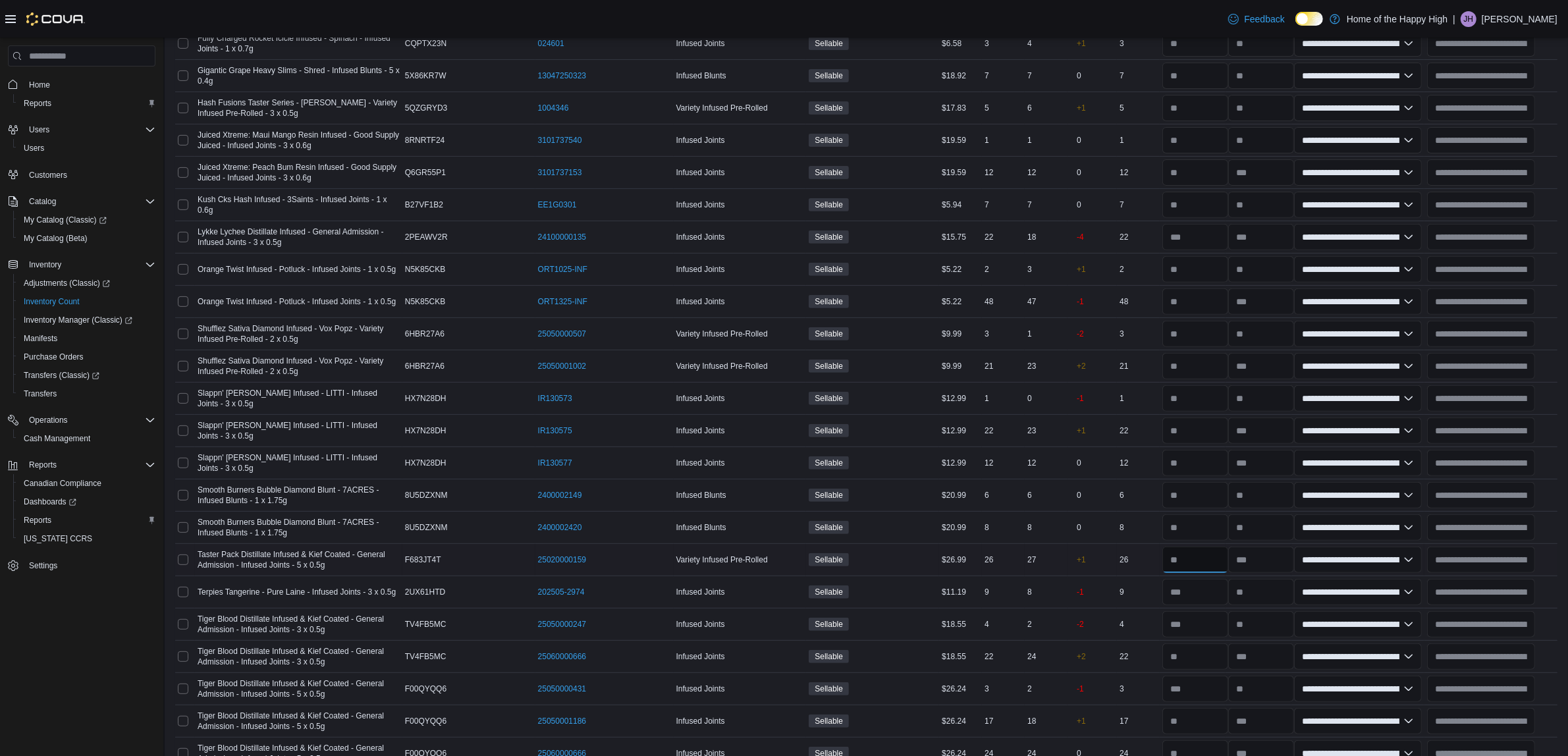
click at [1225, 552] on input "number" at bounding box center [1195, 559] width 66 height 26
click at [1107, 457] on div "0" at bounding box center [1092, 463] width 50 height 29
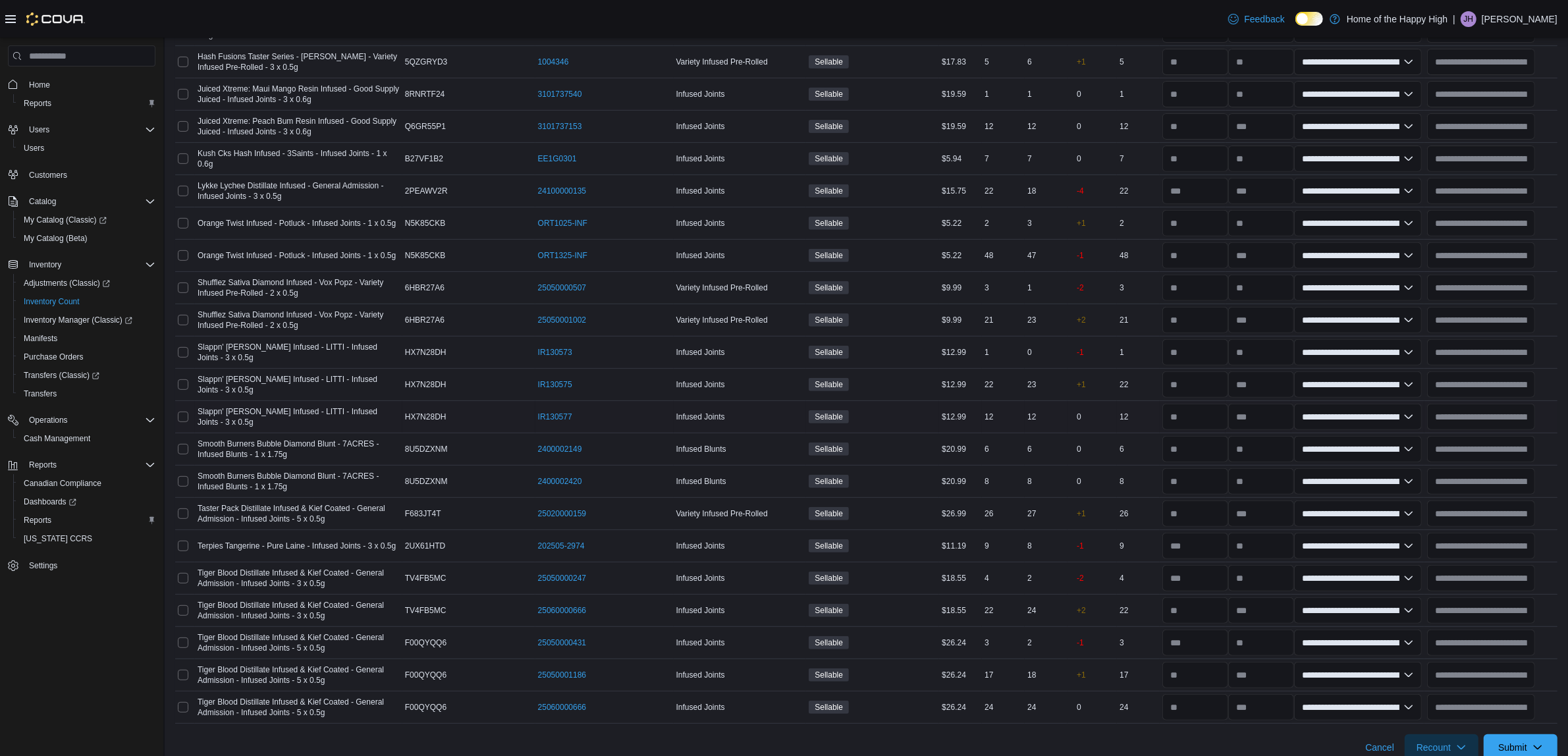
scroll to position [642, 0]
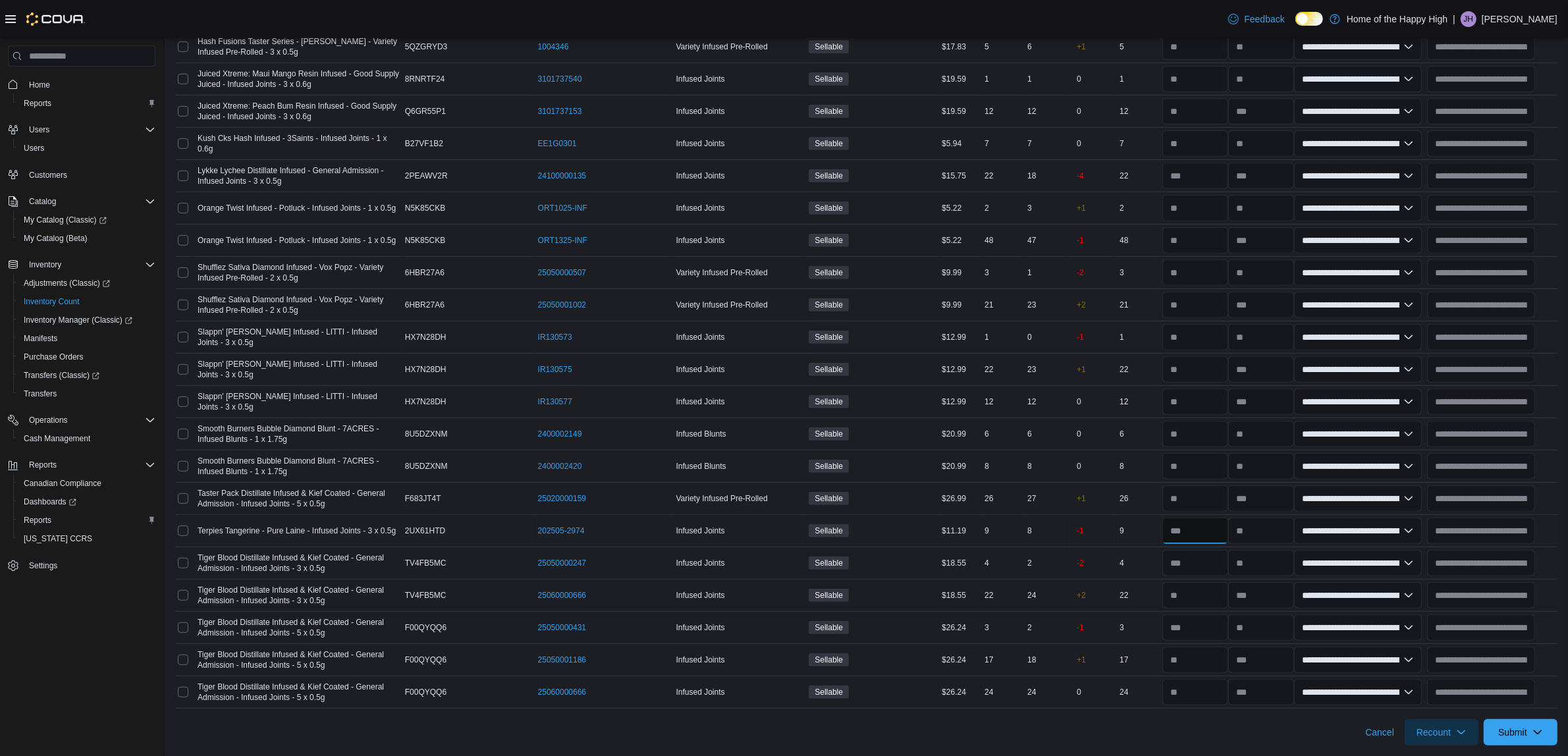
click at [1203, 532] on input "number" at bounding box center [1195, 531] width 66 height 26
click at [1226, 626] on input "number" at bounding box center [1195, 627] width 66 height 26
type input "*"
click at [1203, 658] on input "number" at bounding box center [1195, 659] width 66 height 26
type input "*"
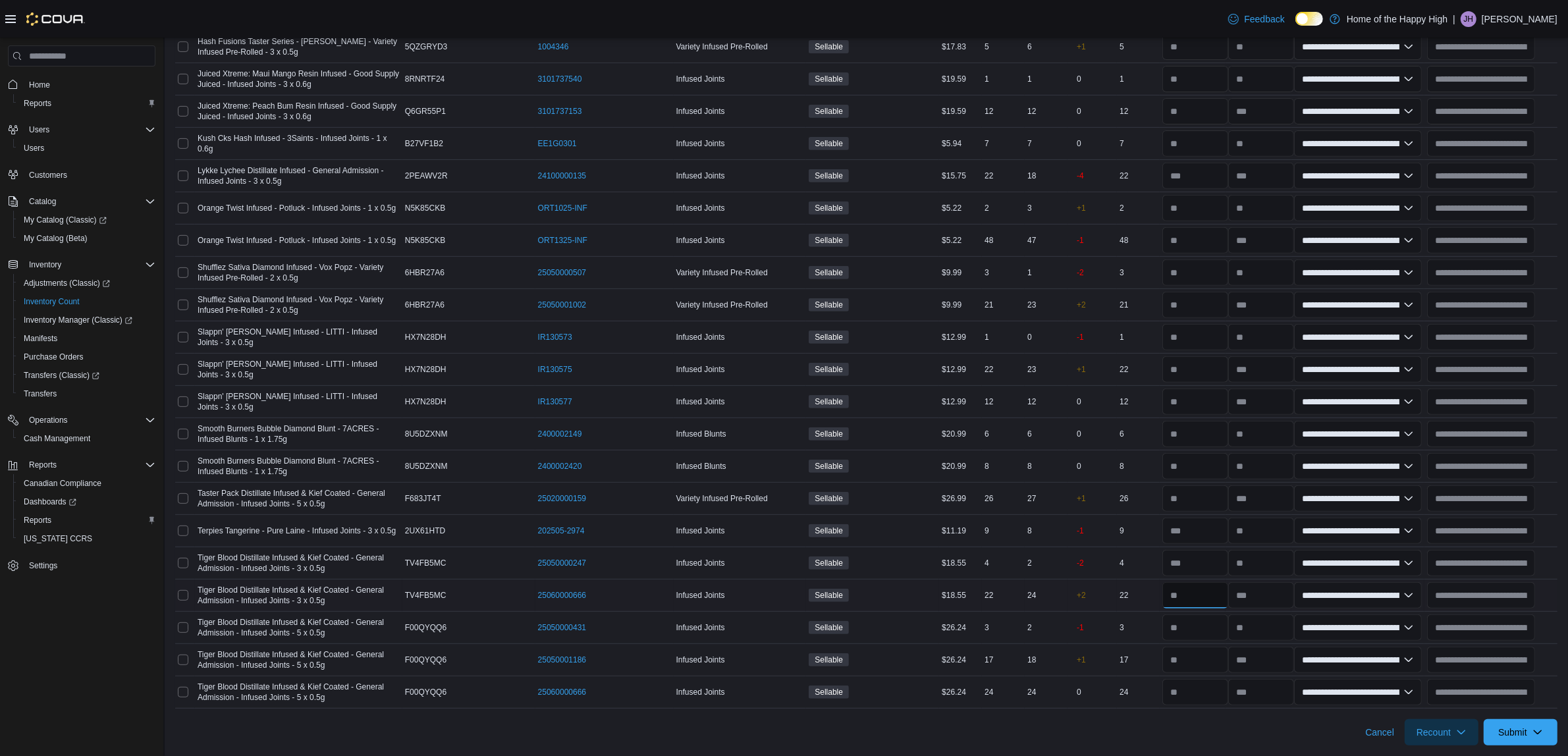
click at [1209, 585] on input "number" at bounding box center [1195, 595] width 66 height 26
click at [1209, 493] on input "number" at bounding box center [1195, 498] width 66 height 26
click at [1014, 371] on div "22" at bounding box center [1003, 369] width 43 height 16
click at [1220, 415] on div at bounding box center [1192, 402] width 66 height 32
click at [1199, 591] on input "number" at bounding box center [1195, 595] width 66 height 26
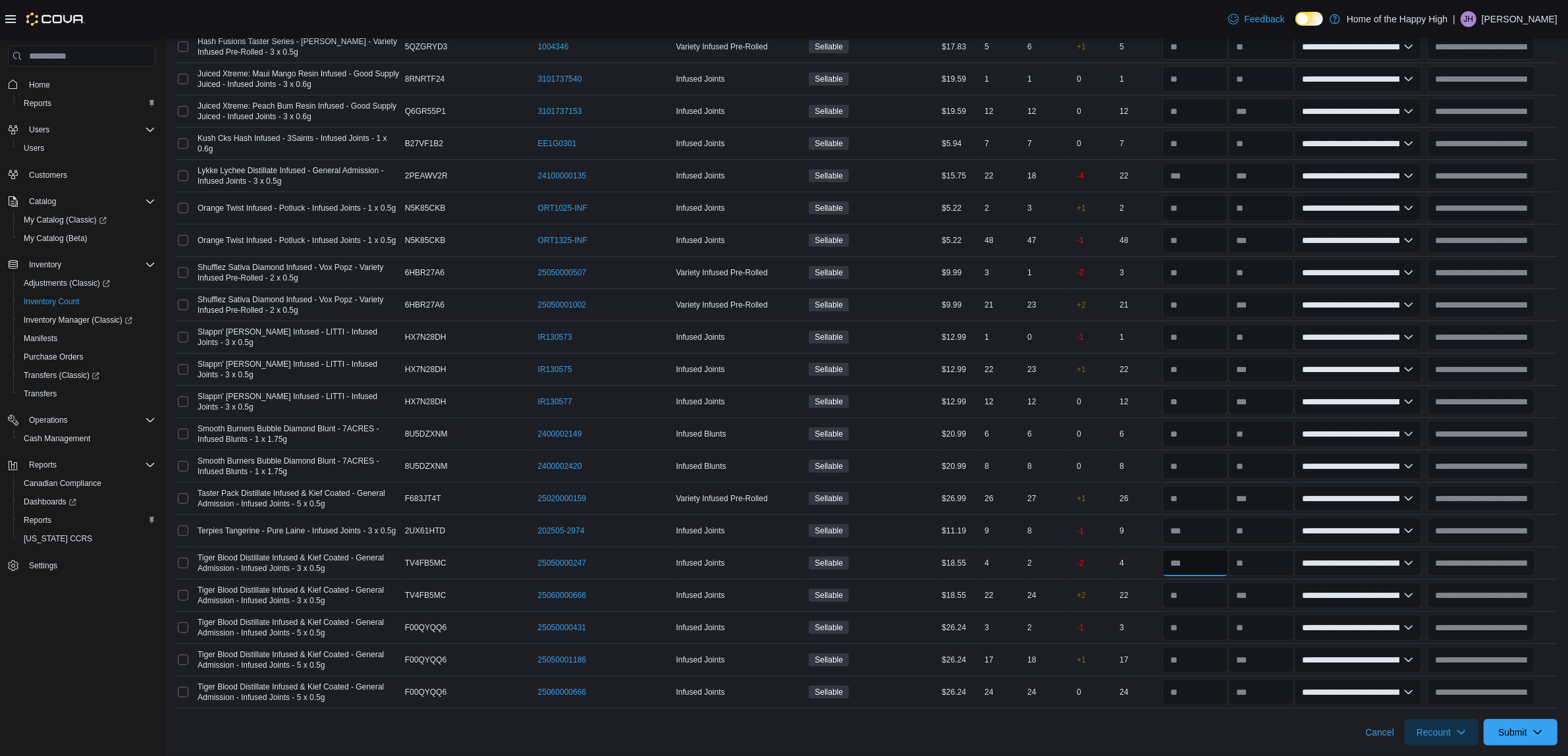
click at [1213, 567] on input "number" at bounding box center [1195, 563] width 66 height 26
type input "*"
click at [1202, 596] on input "number" at bounding box center [1195, 595] width 66 height 26
type input "*"
click at [1222, 521] on input "number" at bounding box center [1195, 531] width 66 height 26
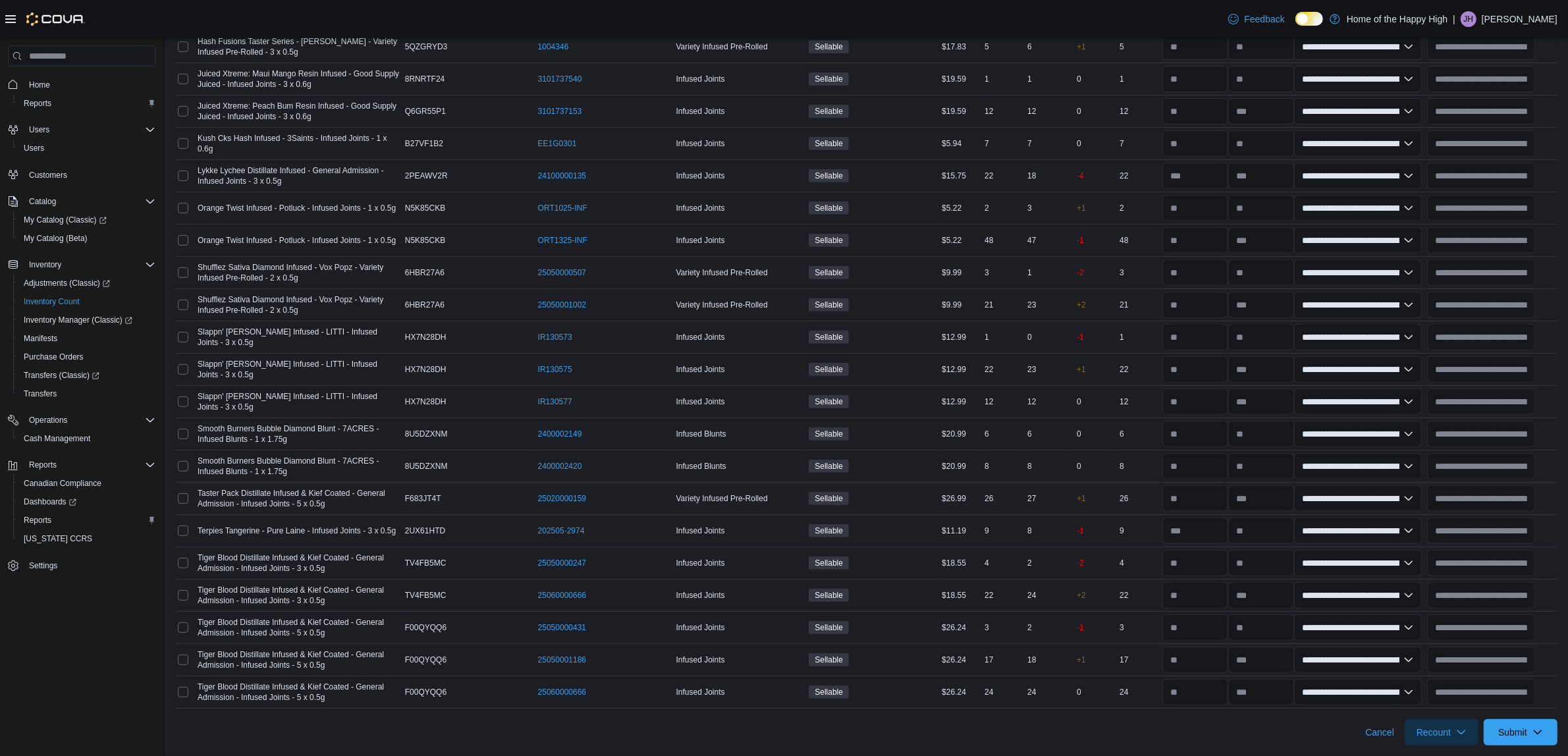
click at [982, 507] on td "Cost $26.99" at bounding box center [960, 499] width 43 height 32
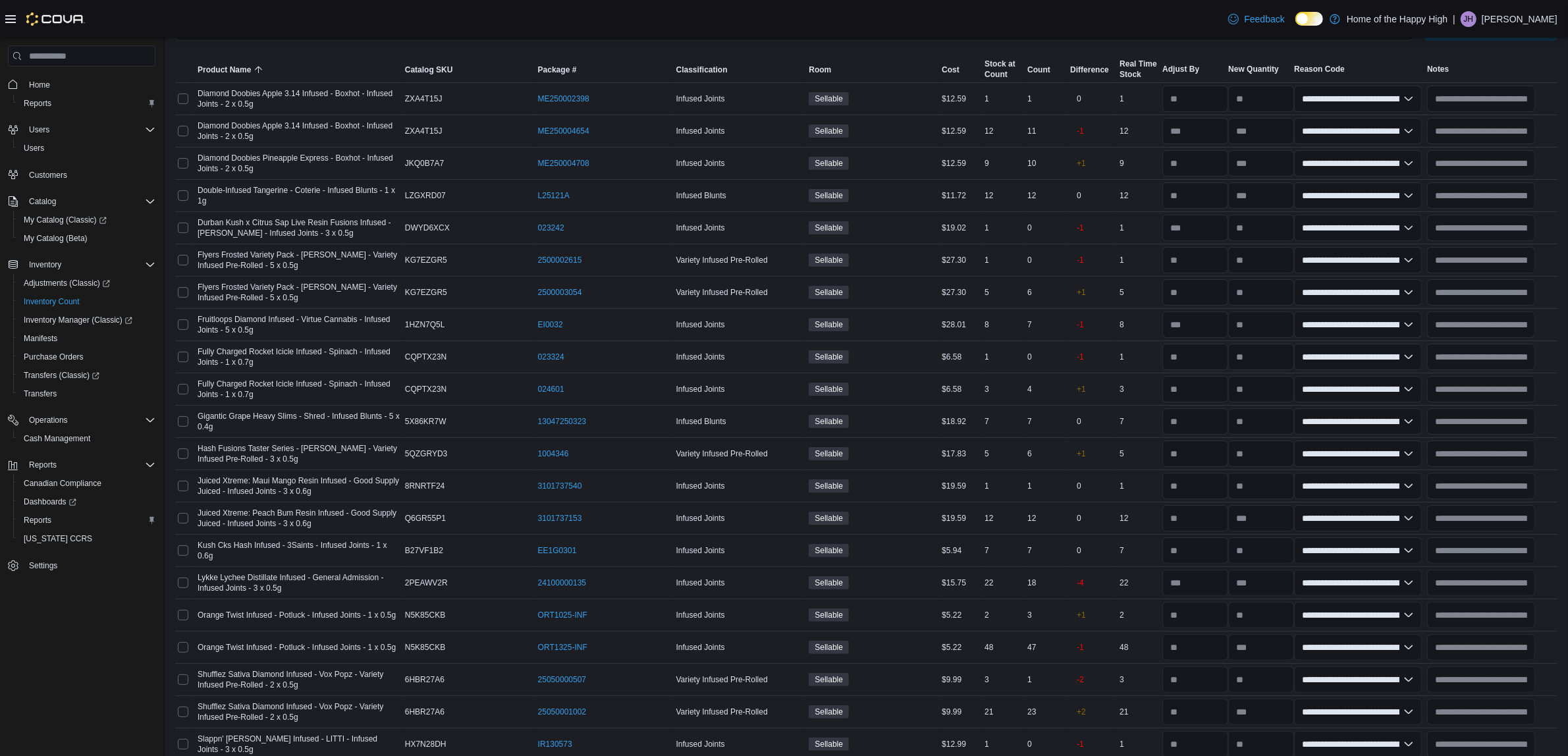
scroll to position [0, 0]
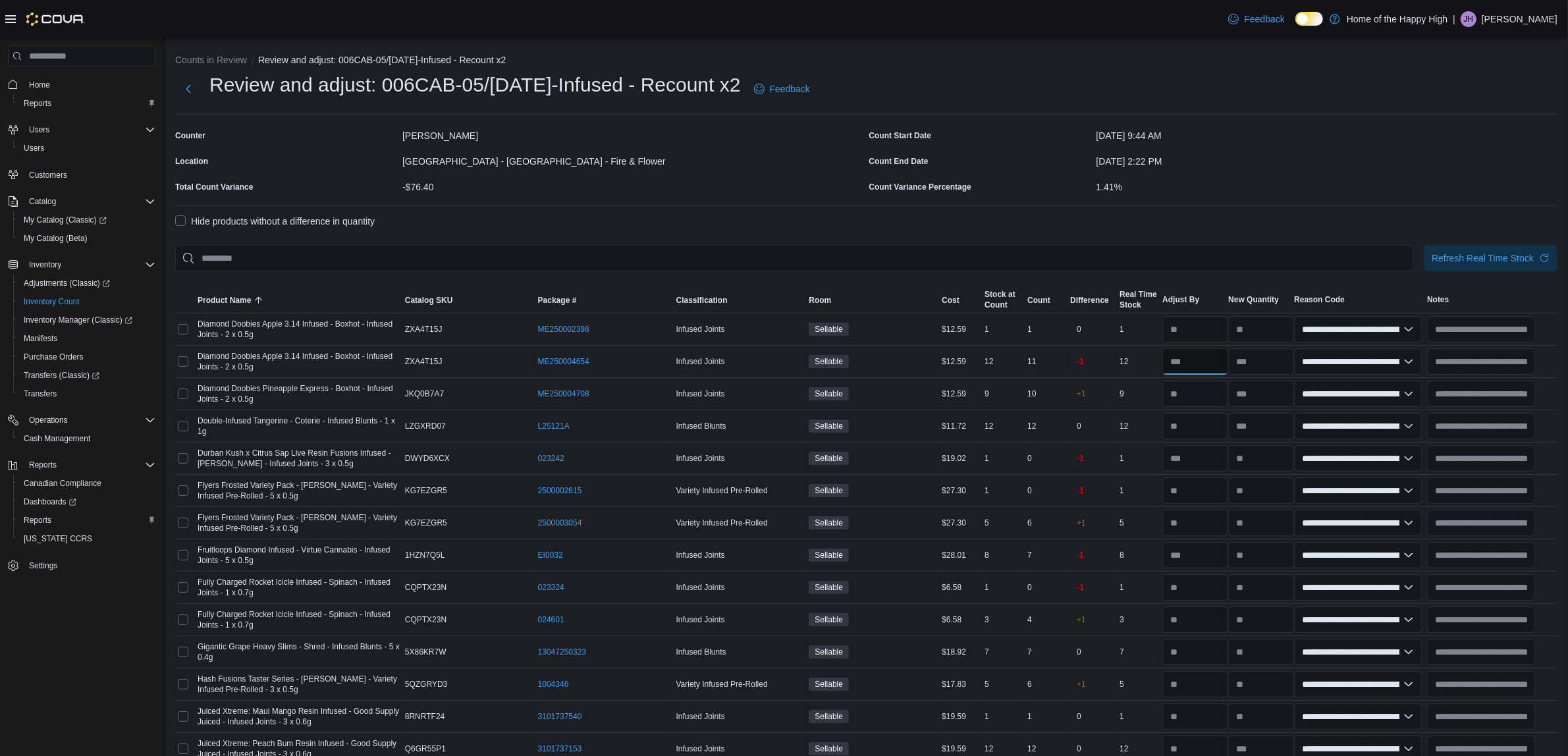
click at [1200, 354] on input "number" at bounding box center [1195, 361] width 66 height 26
click at [855, 241] on div at bounding box center [866, 237] width 1382 height 16
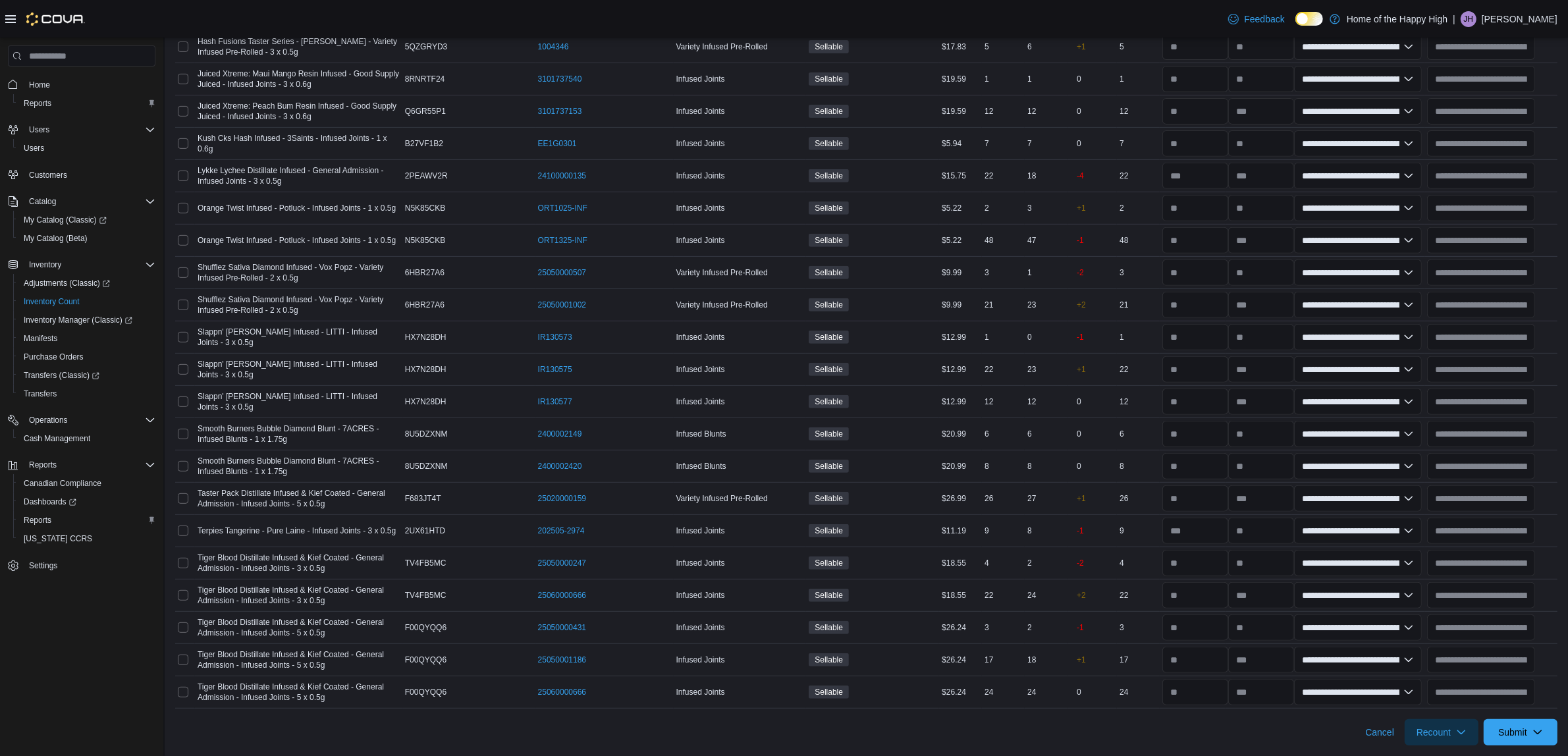
scroll to position [642, 0]
click at [1180, 716] on div "Cancel Recount Submit" at bounding box center [866, 727] width 1382 height 37
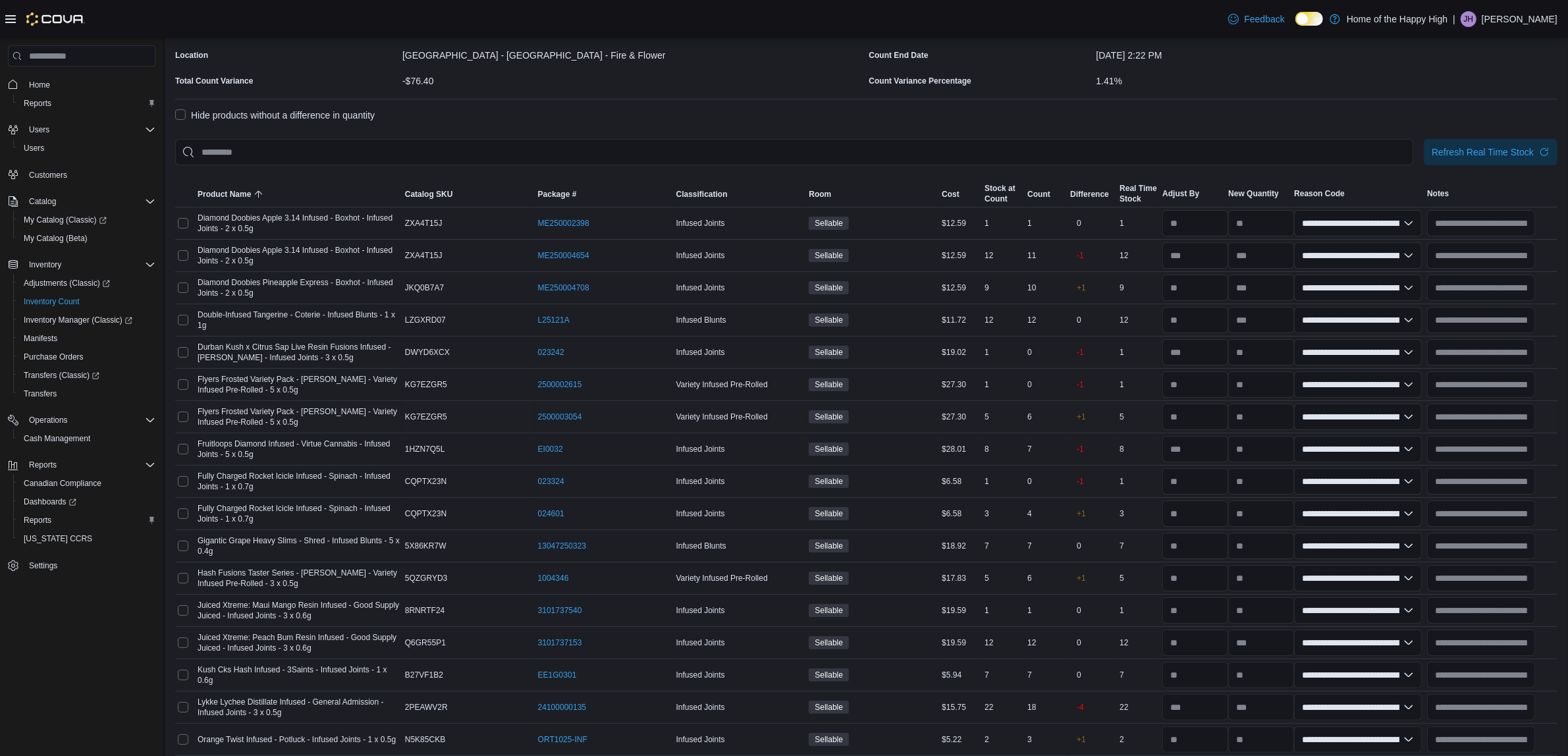
scroll to position [0, 0]
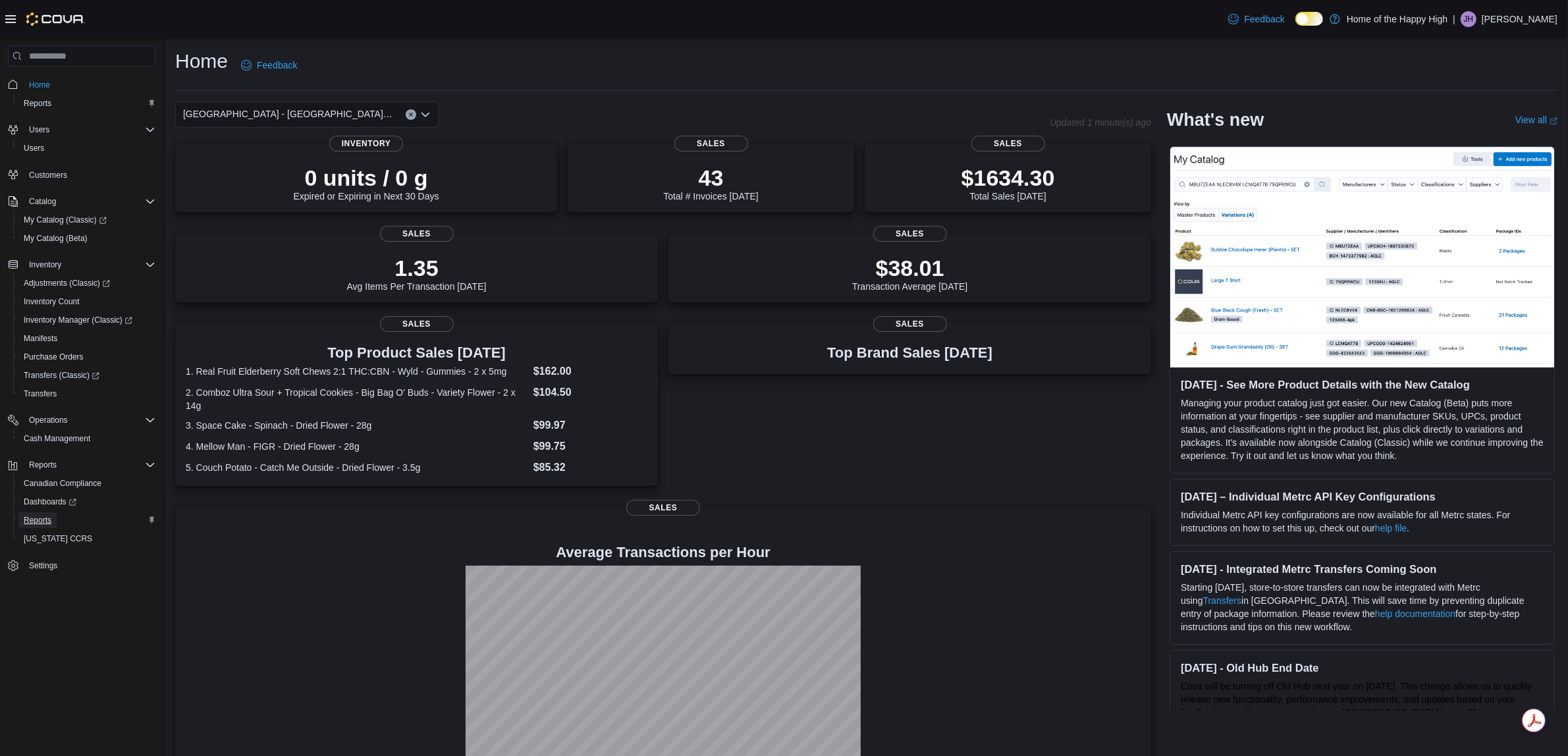
click at [36, 519] on span "Reports" at bounding box center [37, 521] width 28 height 11
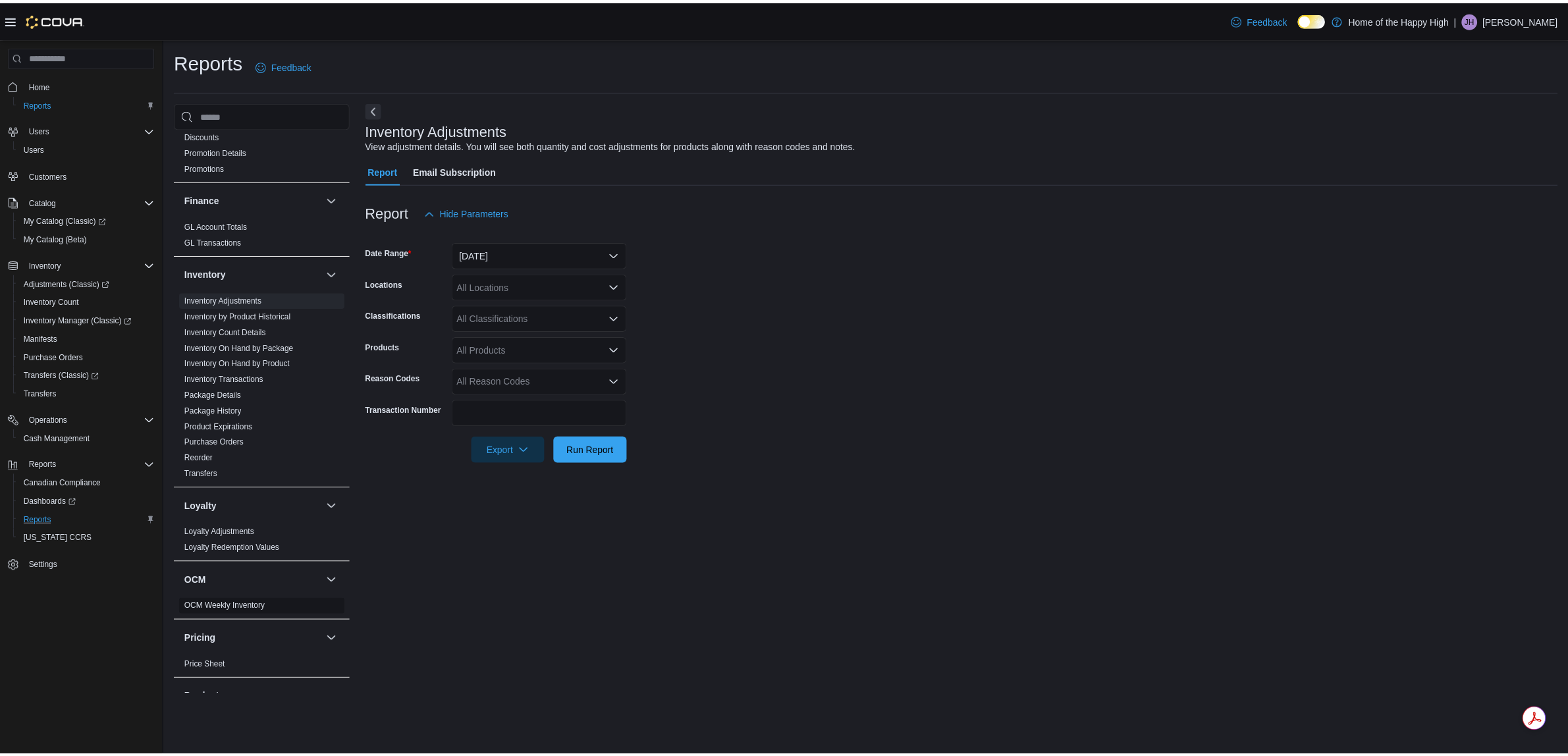
scroll to position [412, 0]
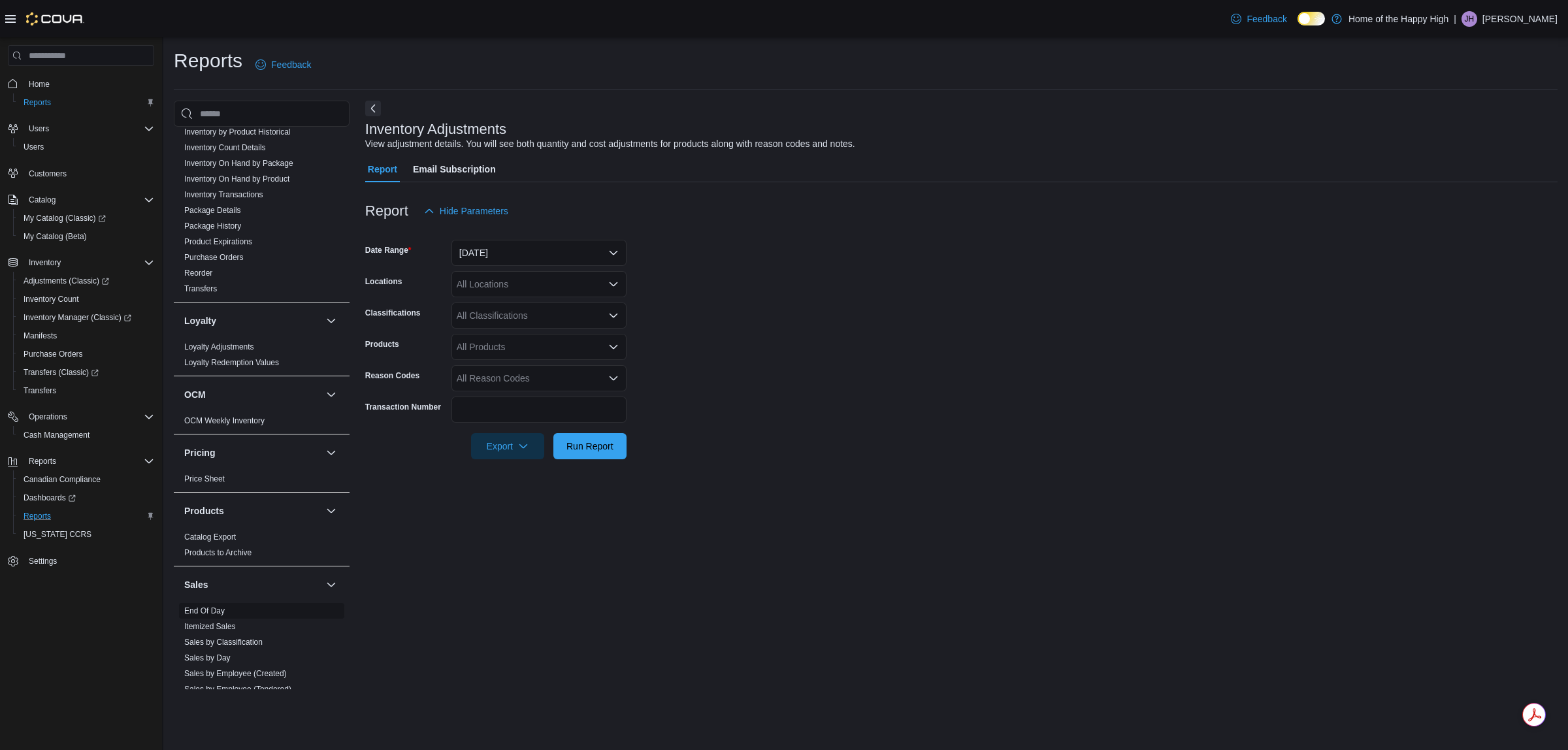
click at [208, 608] on link "End Of Day" at bounding box center [204, 611] width 41 height 9
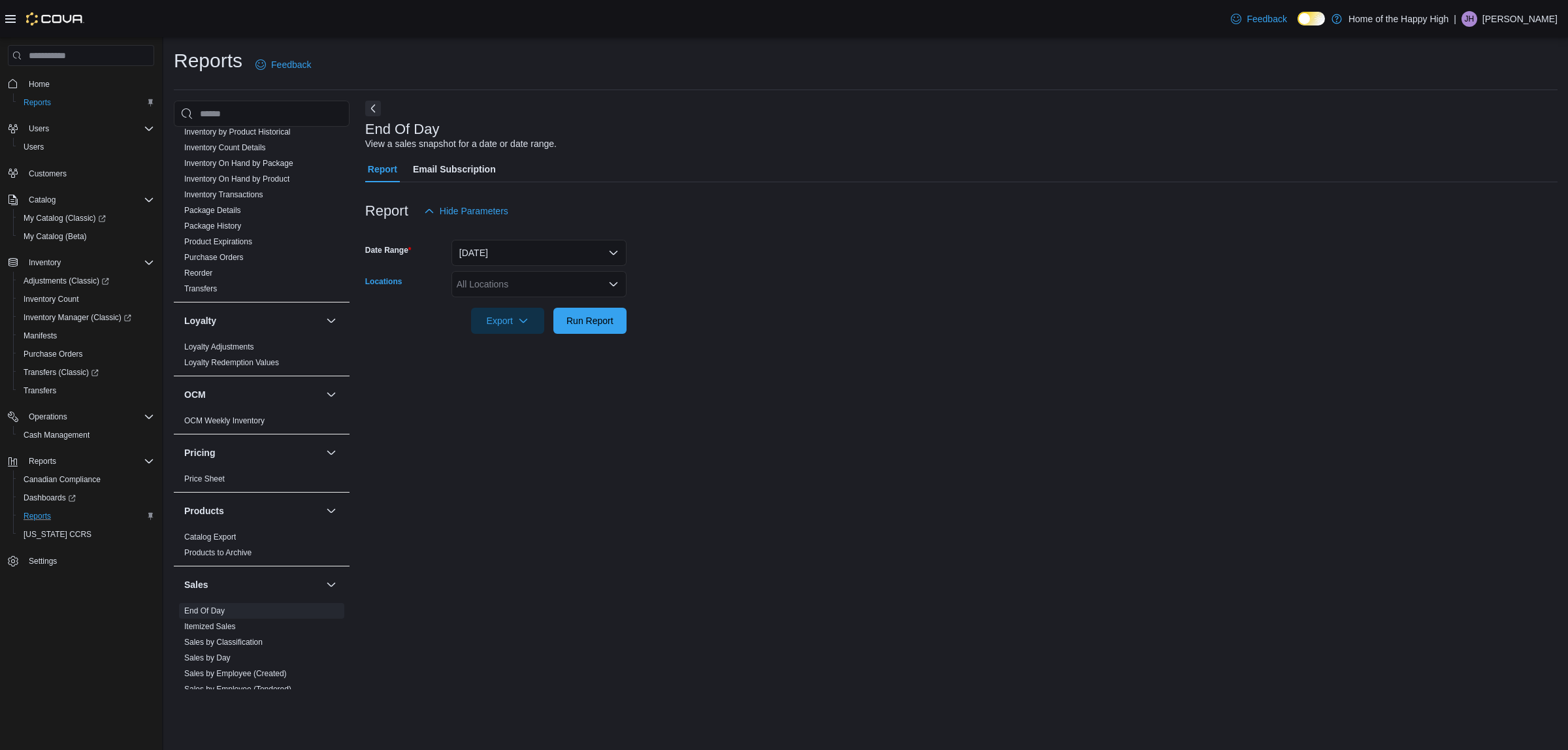
click at [540, 275] on div "All Locations" at bounding box center [539, 284] width 175 height 26
type input "***"
click at [553, 298] on button "[GEOGRAPHIC_DATA] - [GEOGRAPHIC_DATA] - Fire & Flower" at bounding box center [539, 306] width 175 height 19
click at [872, 335] on div at bounding box center [961, 341] width 1192 height 16
click at [593, 314] on span "Run Report" at bounding box center [590, 320] width 58 height 26
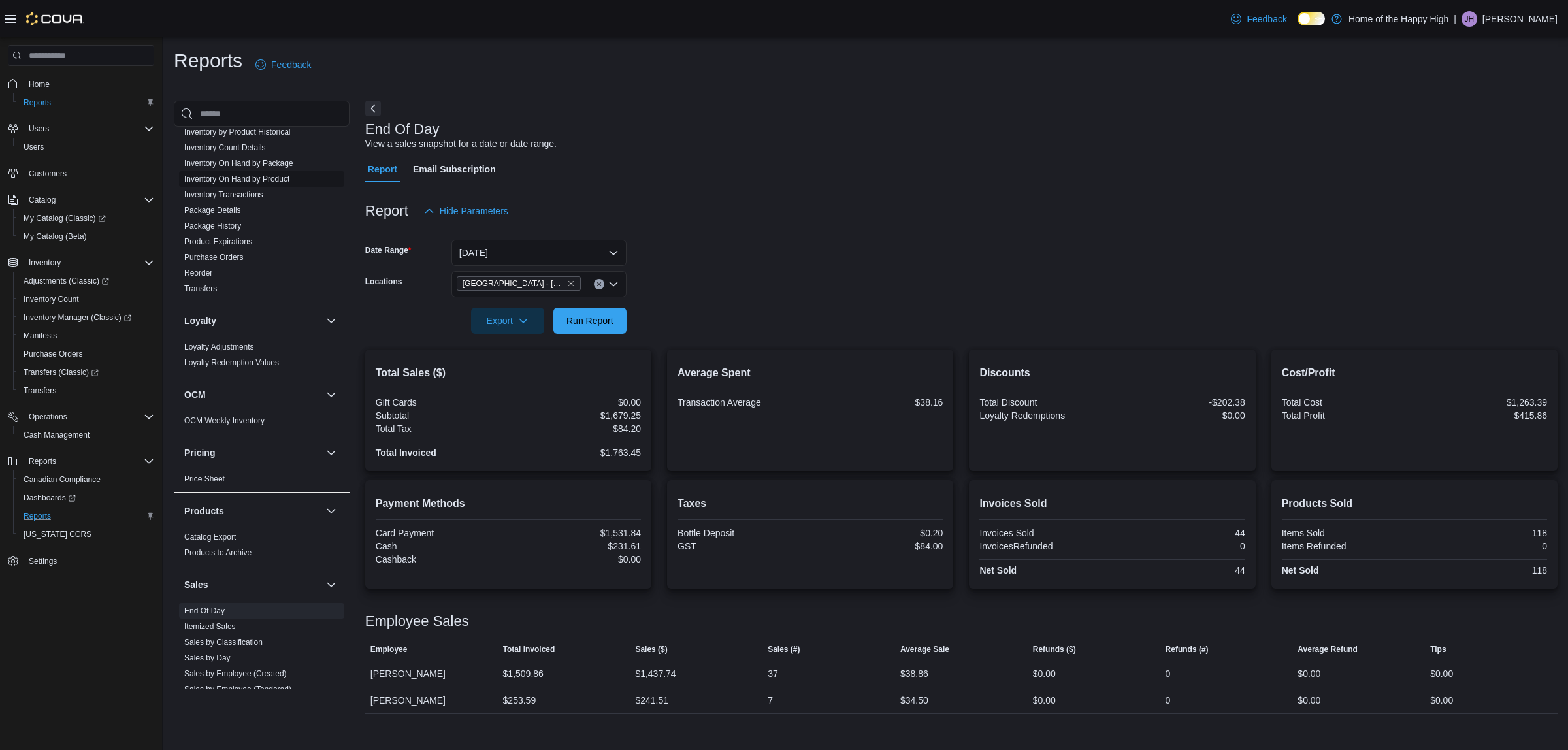
drag, startPoint x: 254, startPoint y: 179, endPoint x: 273, endPoint y: 179, distance: 19.0
click at [254, 179] on link "Inventory On Hand by Product" at bounding box center [237, 179] width 105 height 9
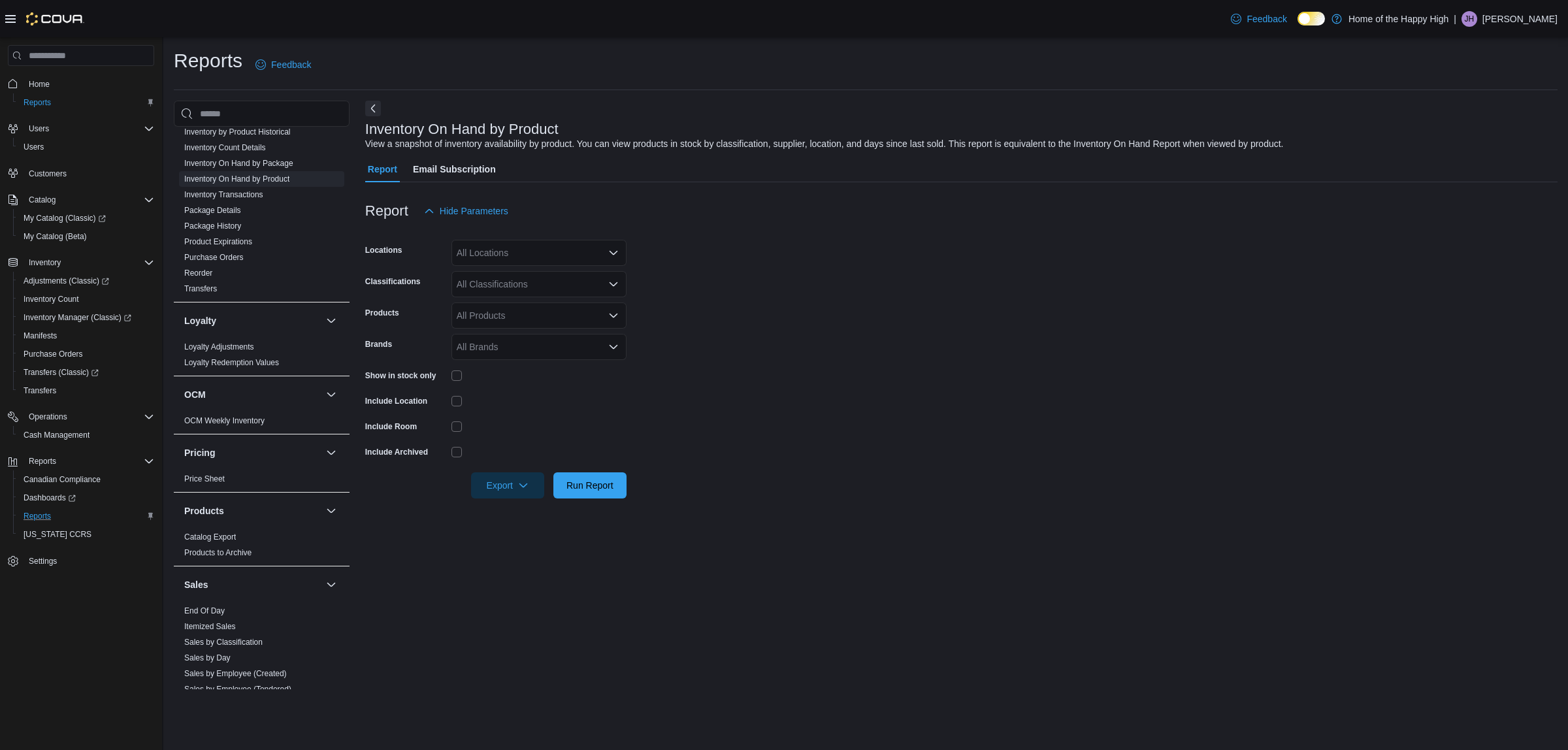
click at [575, 247] on div "All Locations" at bounding box center [539, 252] width 175 height 26
type input "****"
click at [569, 273] on span "Edmonton - [GEOGRAPHIC_DATA] - Fire & Flower" at bounding box center [609, 275] width 208 height 13
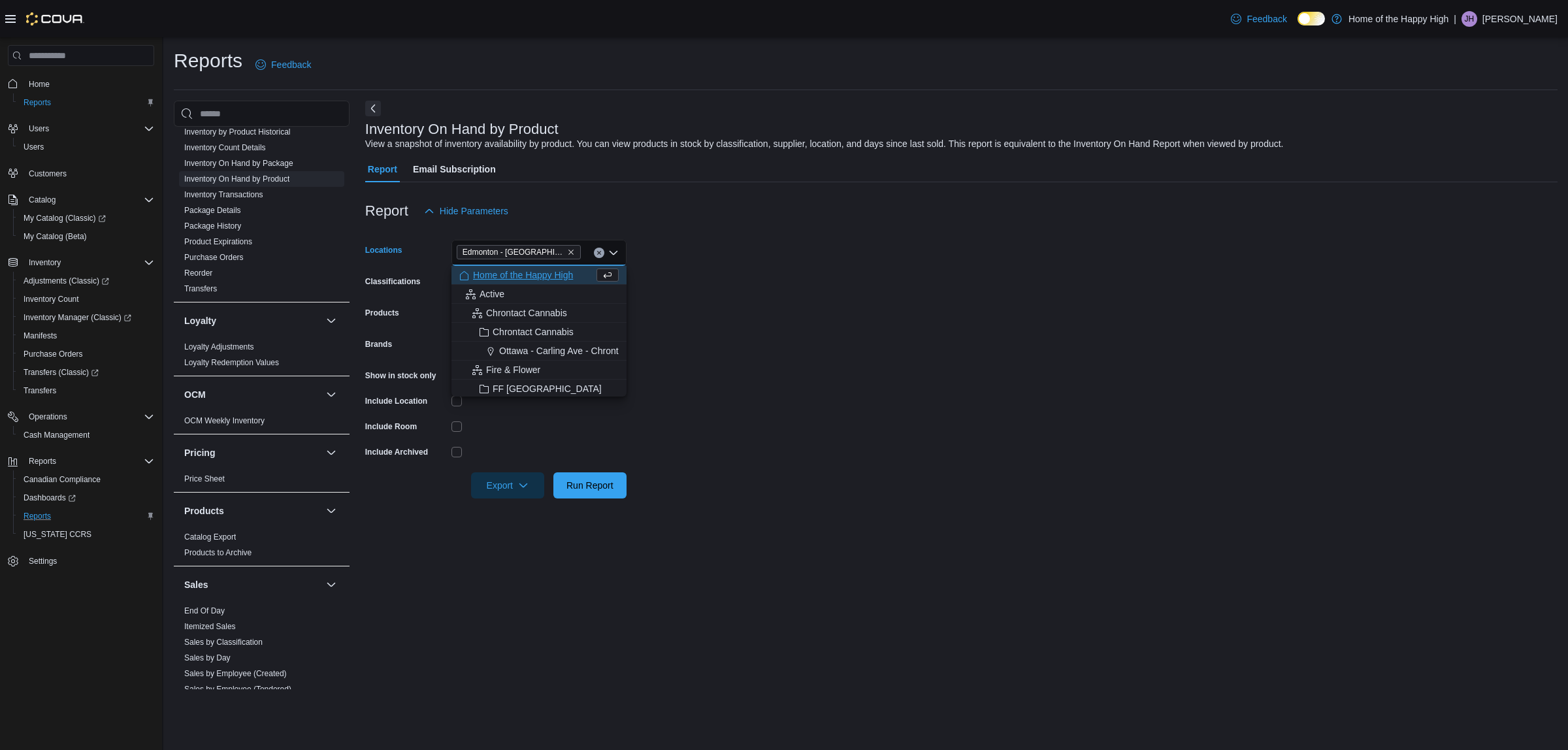
drag, startPoint x: 827, startPoint y: 350, endPoint x: 688, endPoint y: 329, distance: 140.6
click at [770, 340] on form "Locations [GEOGRAPHIC_DATA] - [GEOGRAPHIC_DATA] - Fire & Flower Combo box. Sele…" at bounding box center [961, 361] width 1192 height 274
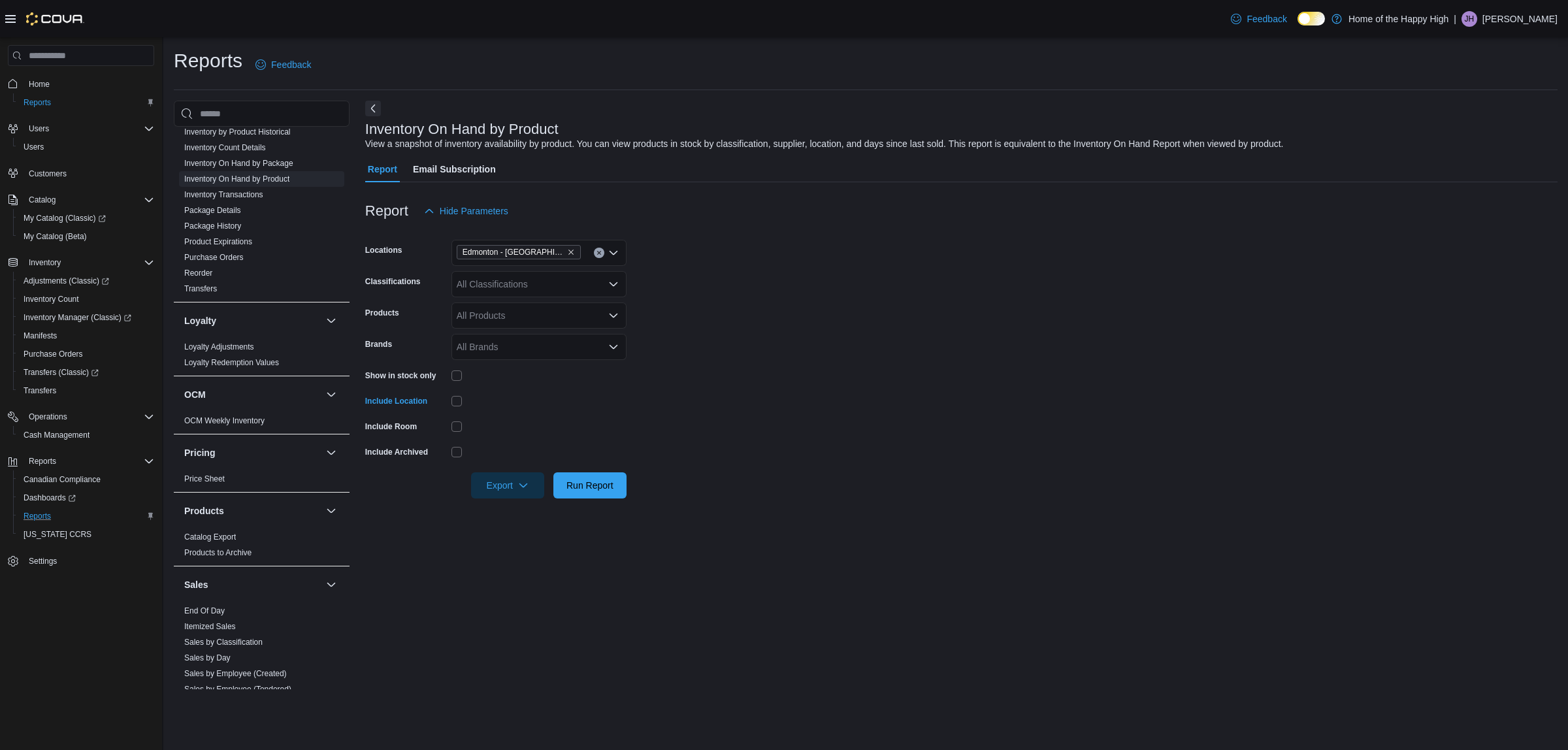
click at [508, 291] on div "All Classifications" at bounding box center [539, 284] width 175 height 26
type input "*"
click at [973, 339] on form "Locations [GEOGRAPHIC_DATA] - [GEOGRAPHIC_DATA] - Fire & Flower Classifications…" at bounding box center [961, 361] width 1192 height 274
click at [534, 289] on div "All Classifications" at bounding box center [539, 284] width 175 height 26
type input "*"
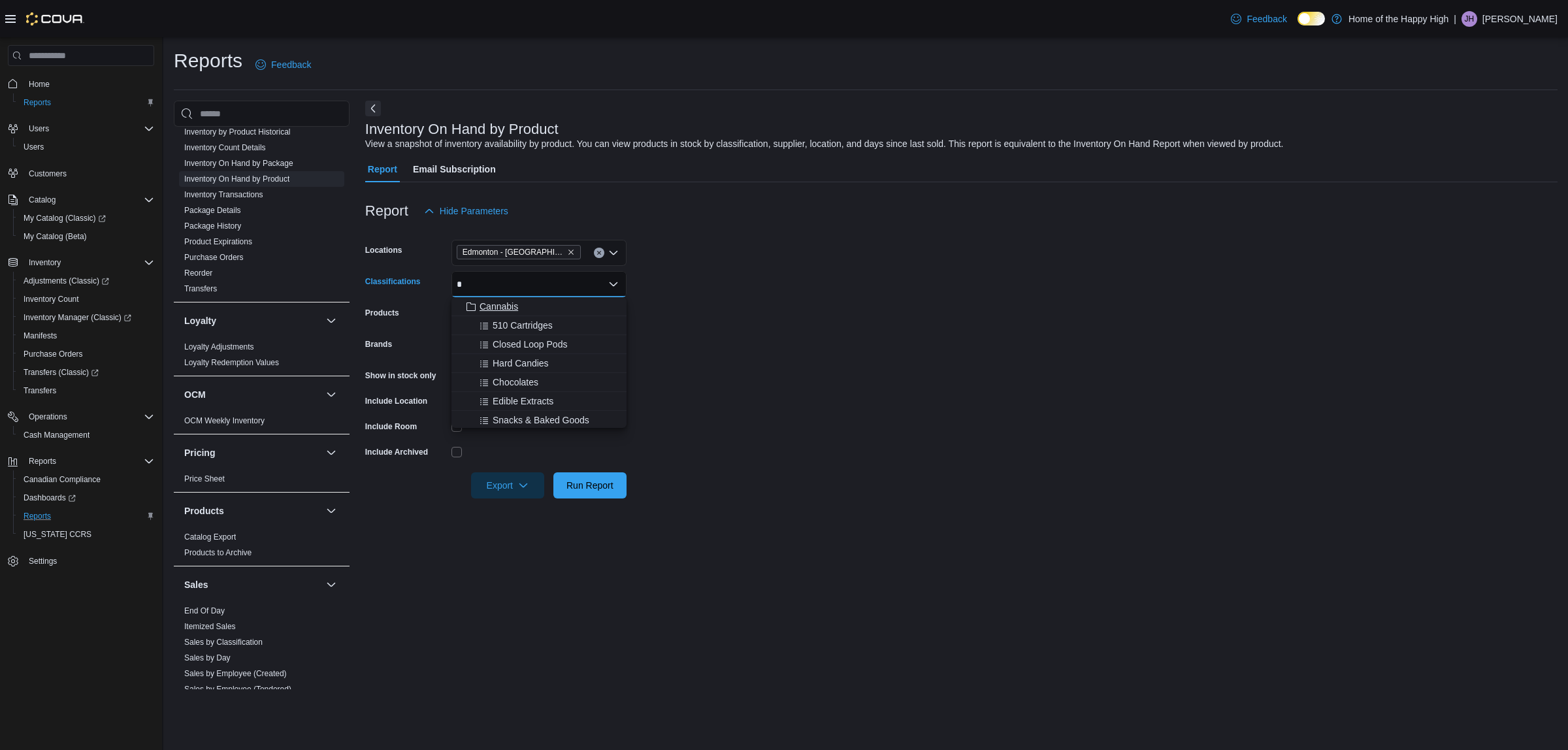
click at [520, 305] on div "Cannabis" at bounding box center [539, 307] width 159 height 13
drag, startPoint x: 952, startPoint y: 439, endPoint x: 579, endPoint y: 484, distance: 375.7
click at [903, 442] on form "Locations [GEOGRAPHIC_DATA] - [GEOGRAPHIC_DATA] - Fire & Flower Classifications…" at bounding box center [961, 361] width 1192 height 274
click at [574, 479] on span "Run Report" at bounding box center [590, 485] width 47 height 13
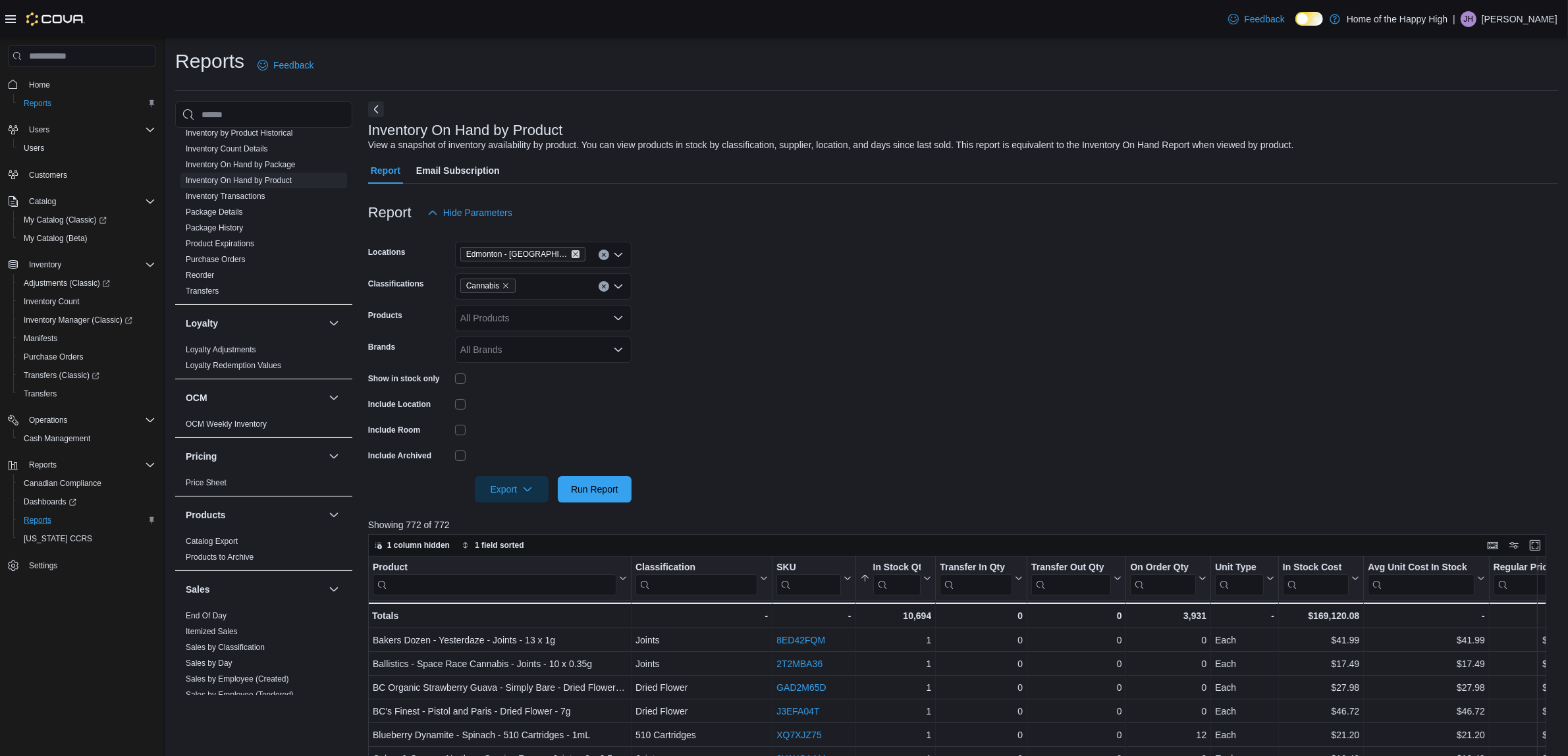
click at [573, 254] on icon "Remove Edmonton - Terrace Plaza - Fire & Flower from selection in this group" at bounding box center [575, 254] width 8 height 8
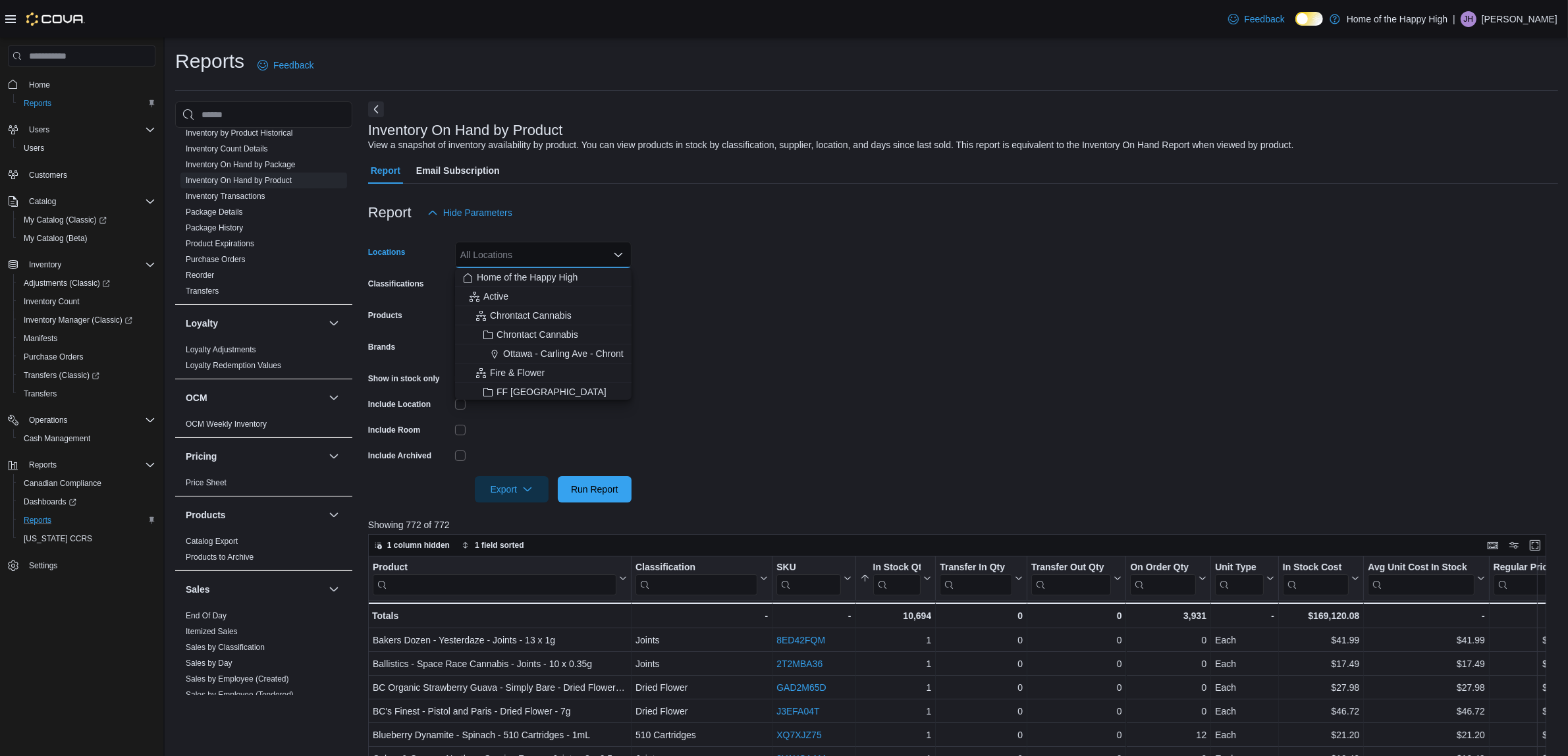
click at [573, 254] on div "All Locations" at bounding box center [543, 254] width 177 height 26
type input "***"
drag, startPoint x: 581, startPoint y: 274, endPoint x: 759, endPoint y: 305, distance: 180.7
click at [584, 273] on span "[GEOGRAPHIC_DATA] - [GEOGRAPHIC_DATA] - Fire & Flower" at bounding box center [641, 278] width 263 height 13
drag, startPoint x: 809, startPoint y: 309, endPoint x: 511, endPoint y: 518, distance: 364.0
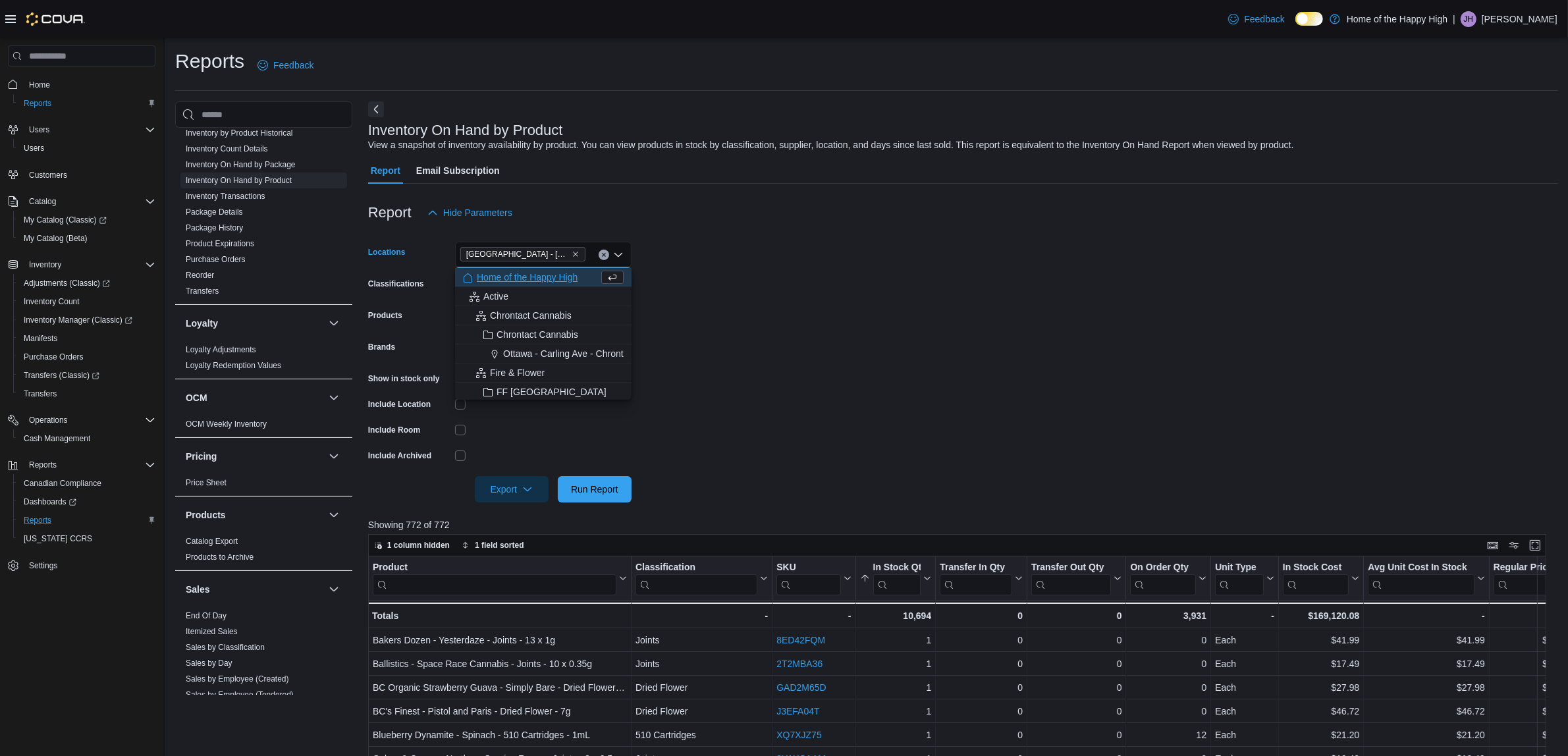
click at [805, 311] on form "Locations [GEOGRAPHIC_DATA] - [GEOGRAPHIC_DATA] - Fire & Flower Combo box. Sele…" at bounding box center [963, 364] width 1190 height 277
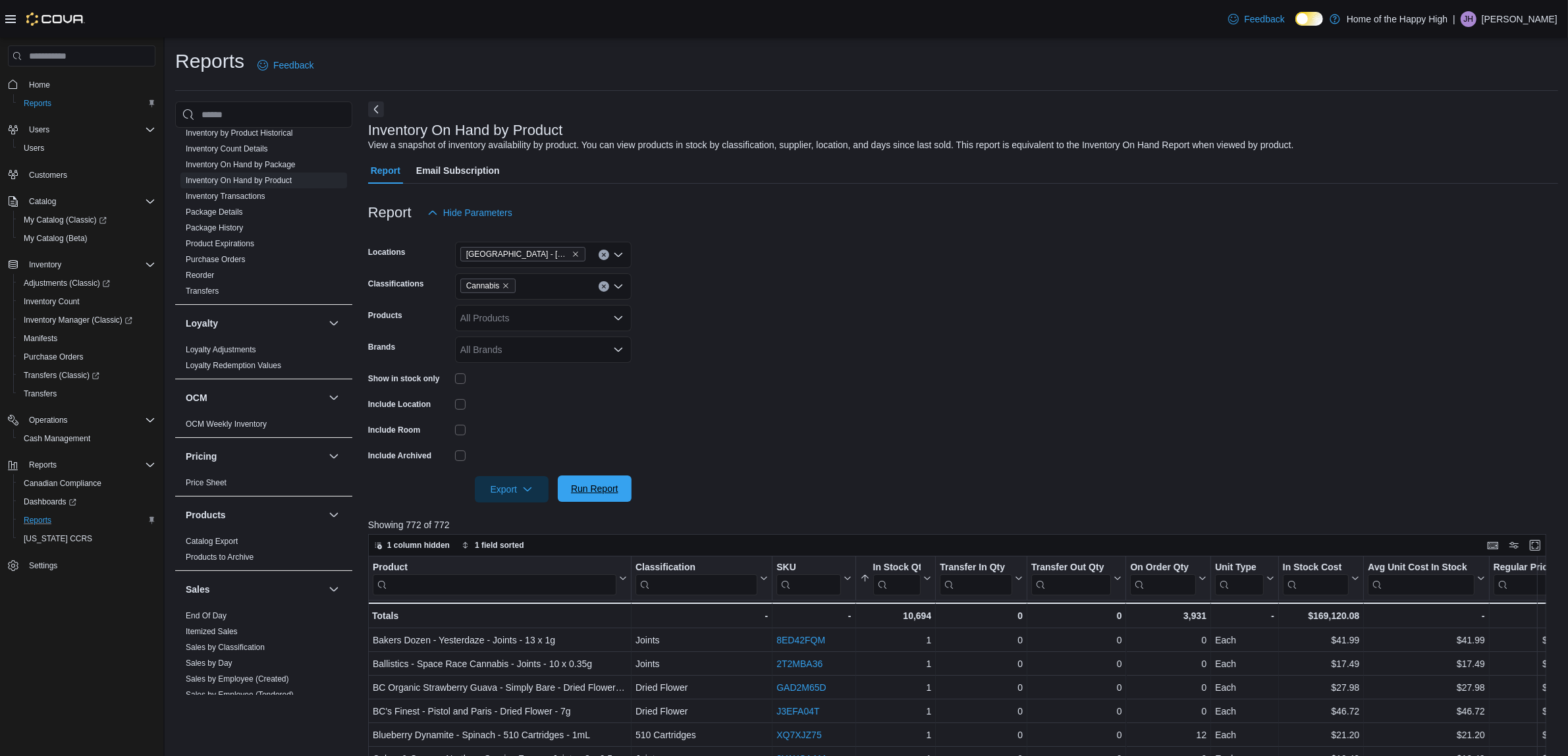
click at [600, 484] on span "Run Report" at bounding box center [594, 489] width 47 height 13
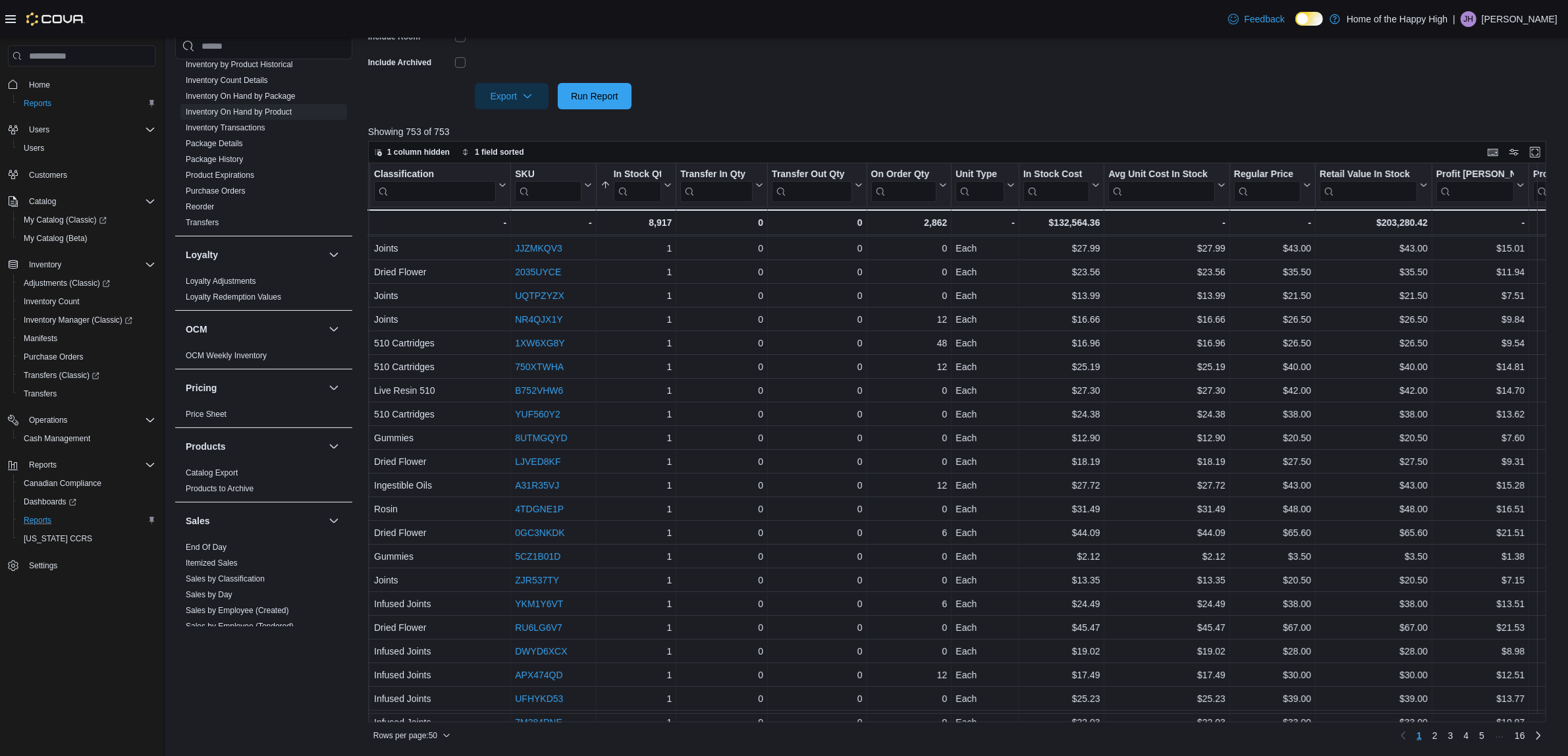
scroll to position [165, 0]
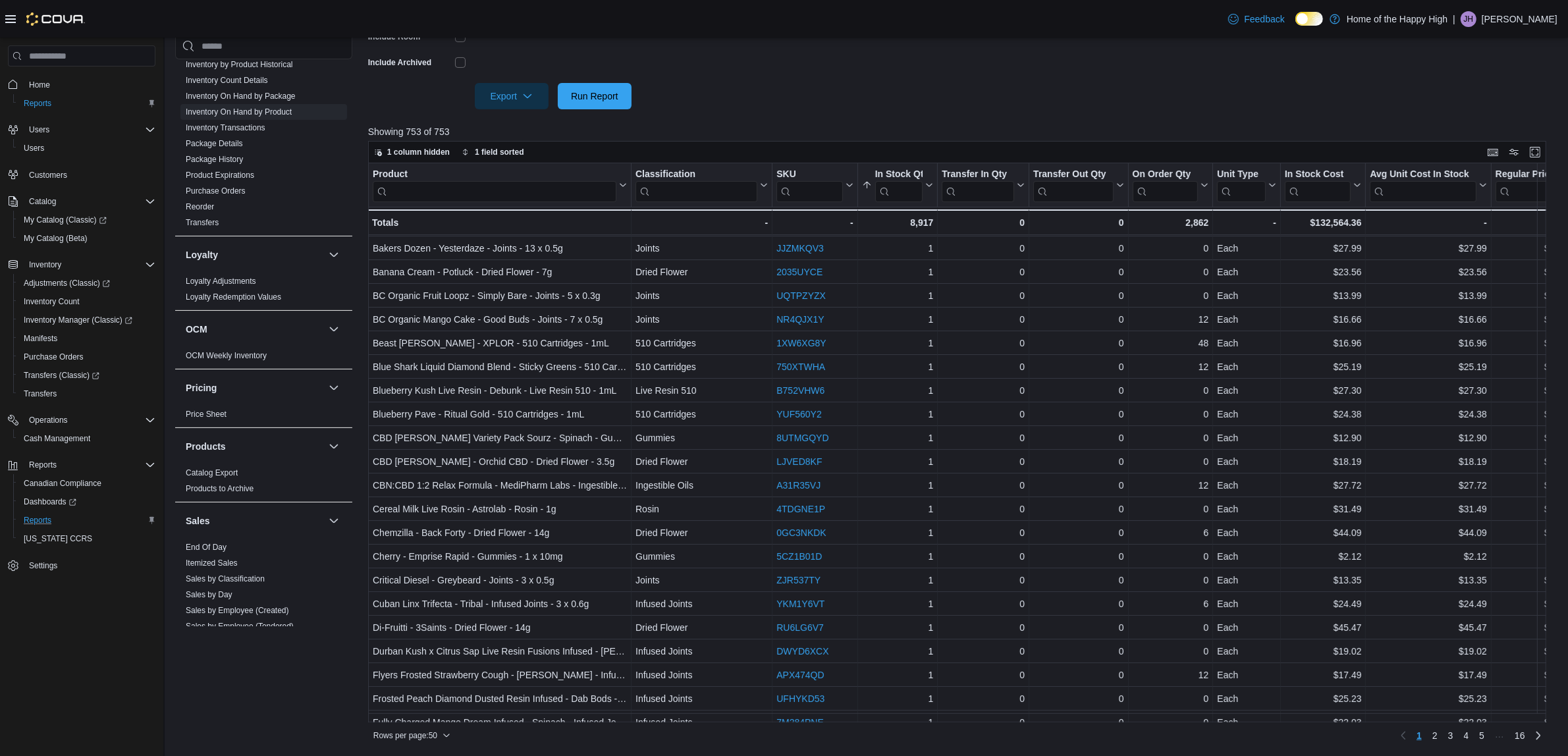
drag, startPoint x: 195, startPoint y: 547, endPoint x: 482, endPoint y: 345, distance: 351.0
click at [195, 547] on link "End Of Day" at bounding box center [206, 547] width 41 height 9
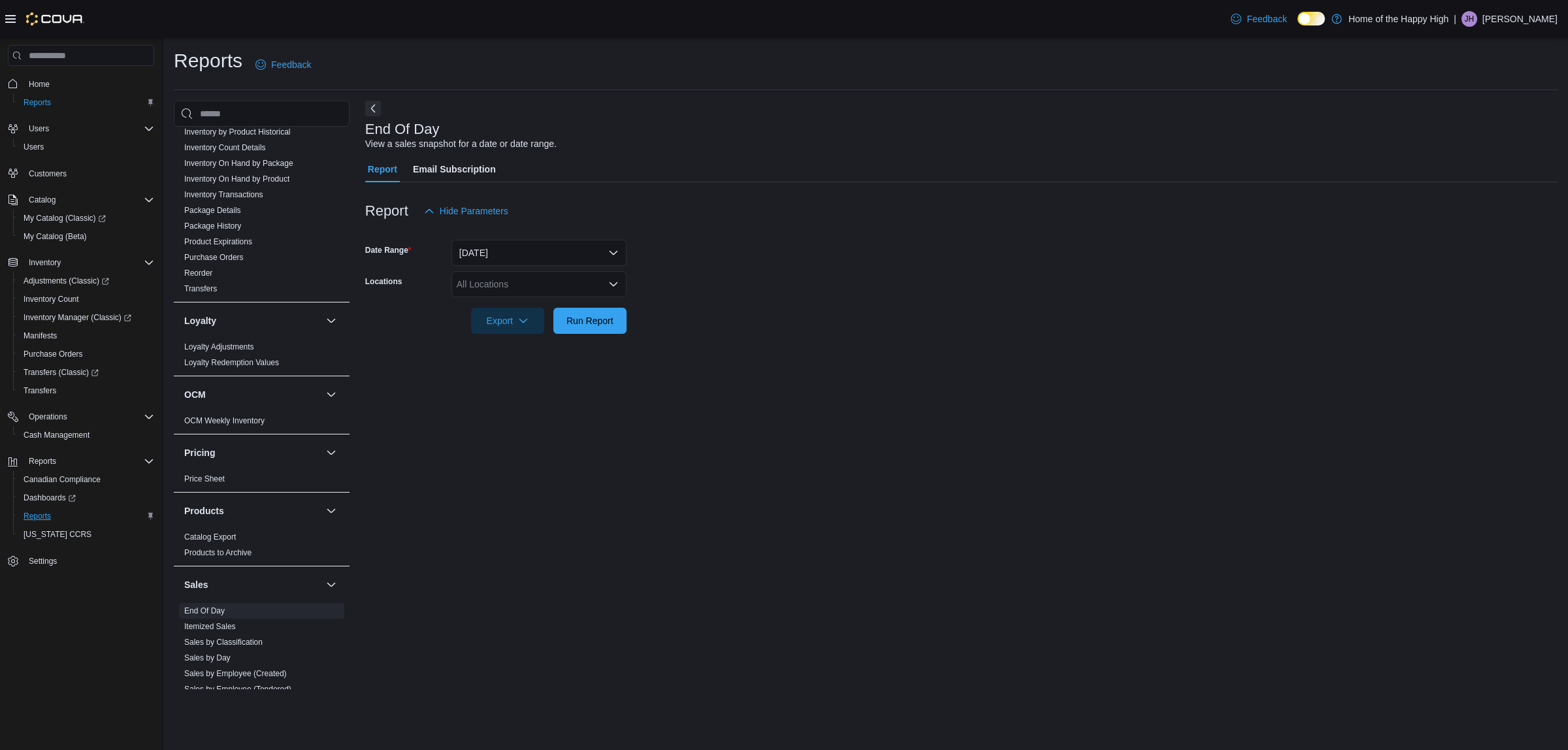
click at [545, 273] on div "All Locations" at bounding box center [539, 284] width 175 height 26
type input "***"
click at [570, 315] on button "[GEOGRAPHIC_DATA] - [GEOGRAPHIC_DATA] - Fire & Flower" at bounding box center [539, 306] width 175 height 19
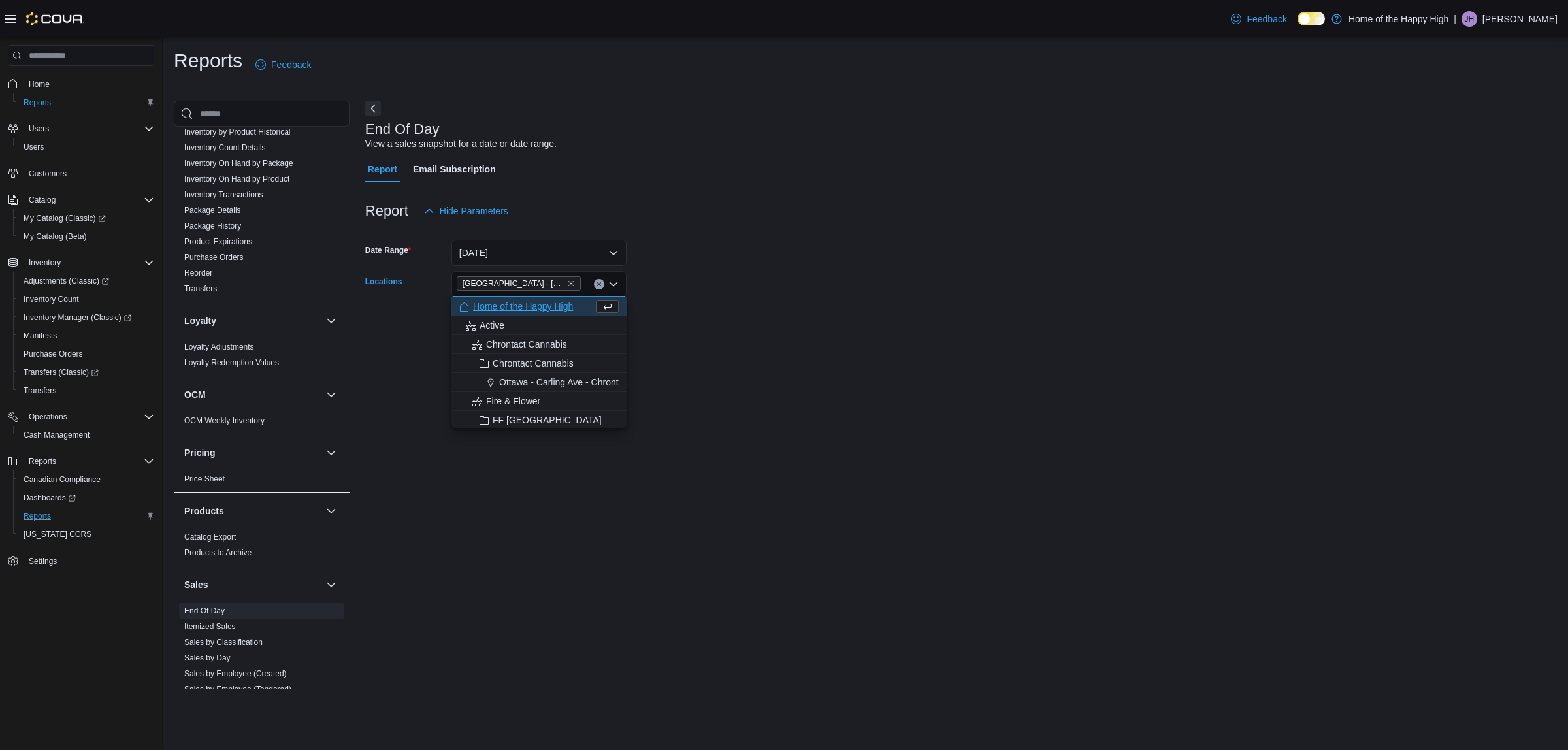
drag, startPoint x: 828, startPoint y: 325, endPoint x: 592, endPoint y: 319, distance: 236.1
click at [827, 325] on form "Date Range [DATE] Locations [GEOGRAPHIC_DATA] - [GEOGRAPHIC_DATA] - Fire & Flow…" at bounding box center [961, 279] width 1192 height 110
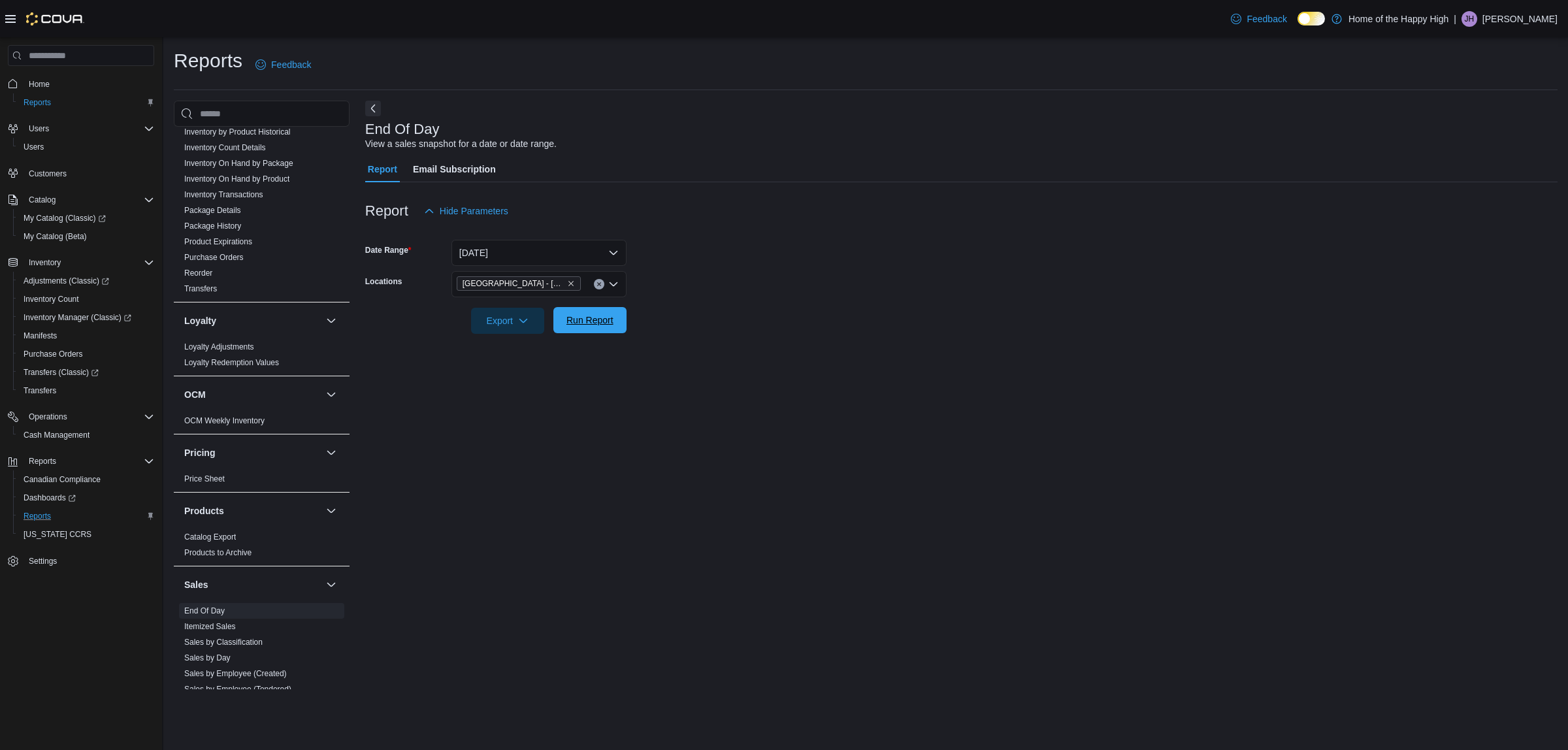
click at [590, 321] on span "Run Report" at bounding box center [590, 320] width 47 height 13
